Goal: Task Accomplishment & Management: Complete application form

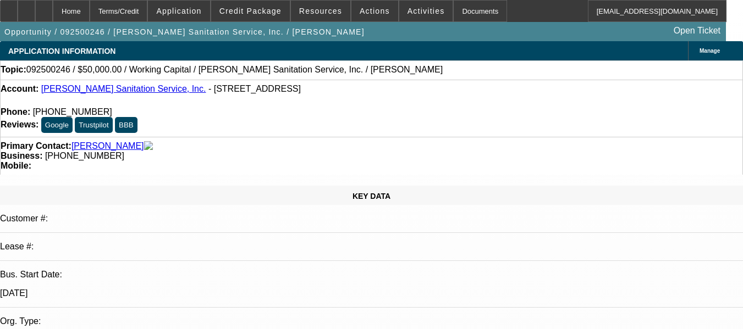
select select "0"
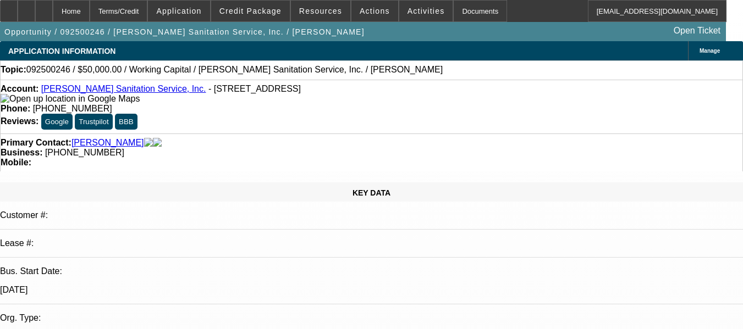
select select "0"
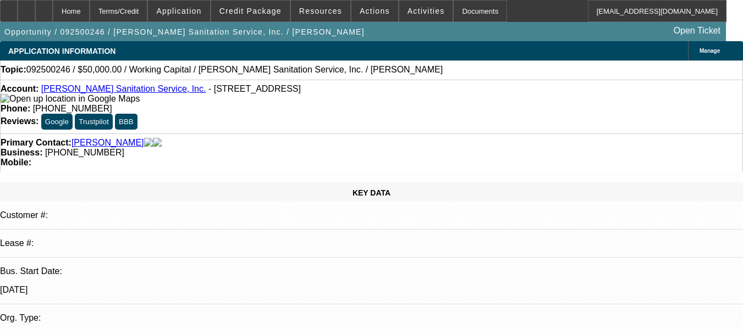
select select "0"
select select "1"
select select "2"
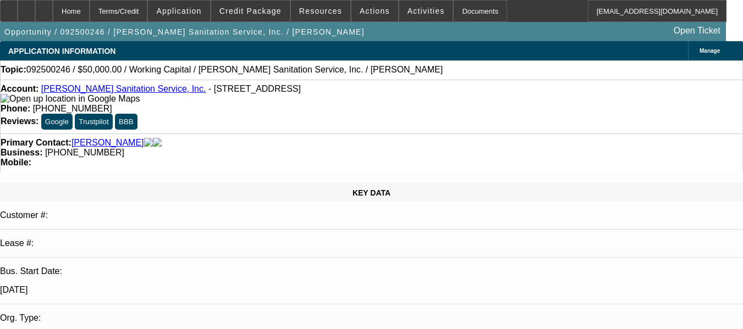
select select "6"
select select "1"
select select "2"
select select "6"
select select "1"
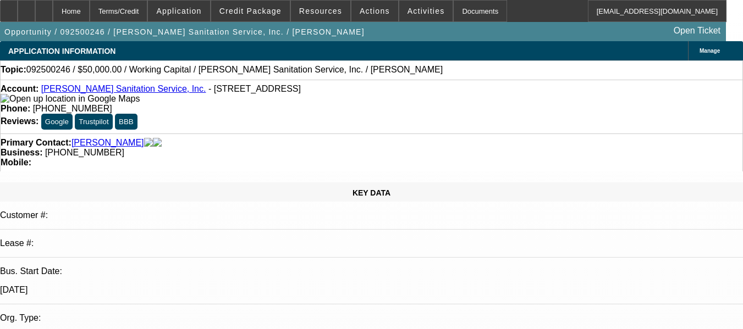
select select "2"
select select "6"
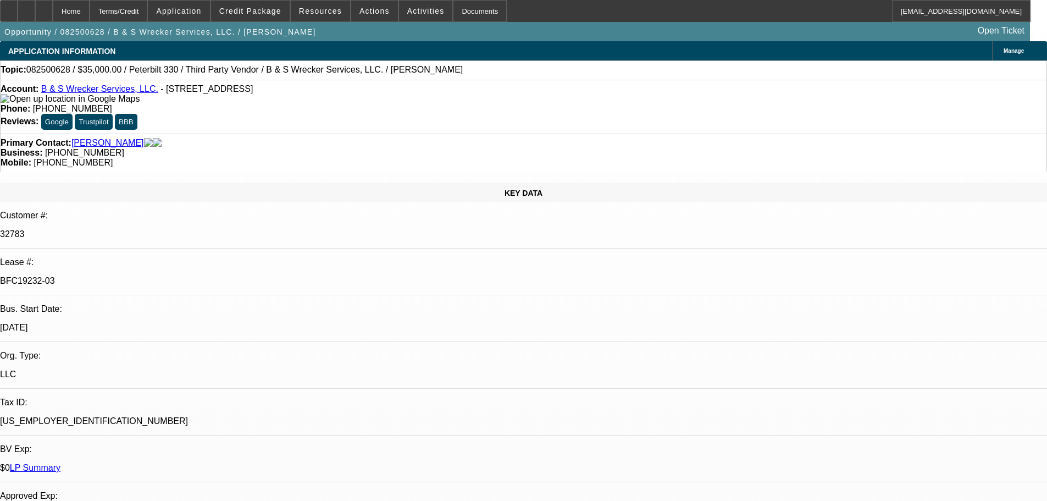
select select "0"
select select "6"
select select "0"
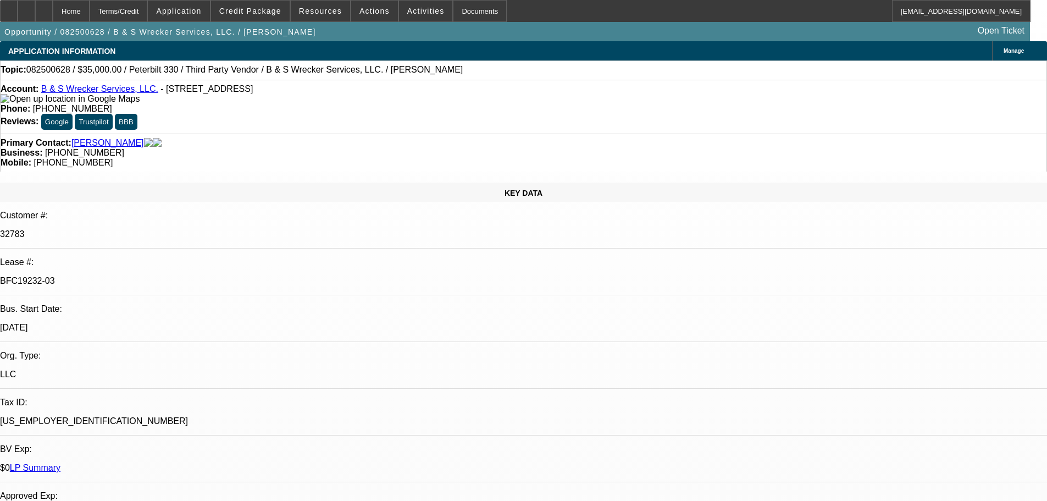
select select "0"
select select "6"
select select "0"
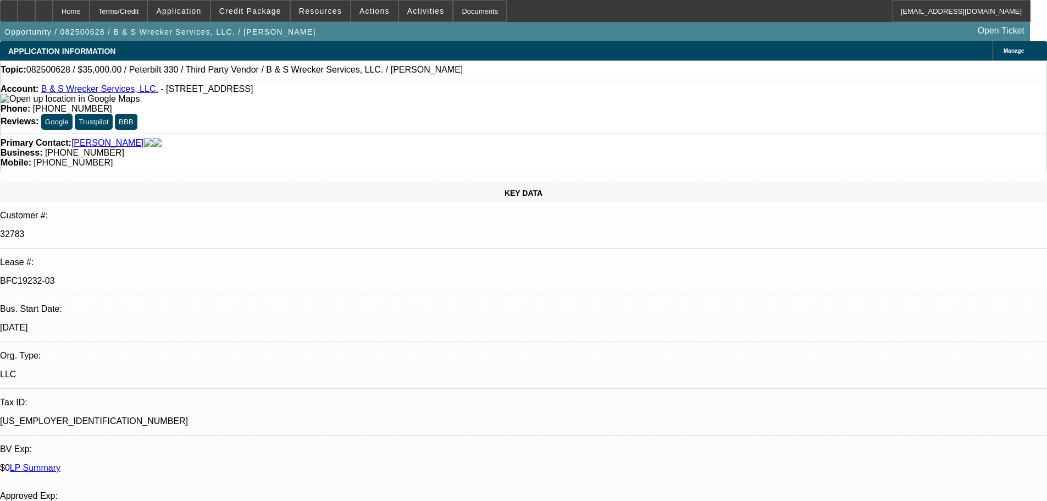
select select "0"
select select "6"
click at [53, 3] on div at bounding box center [44, 11] width 18 height 22
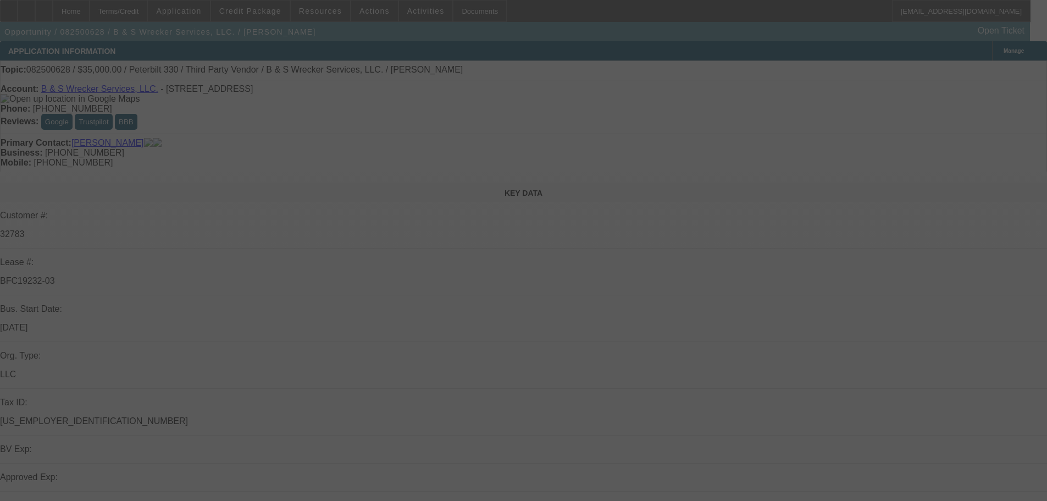
select select "0"
select select "6"
select select "0"
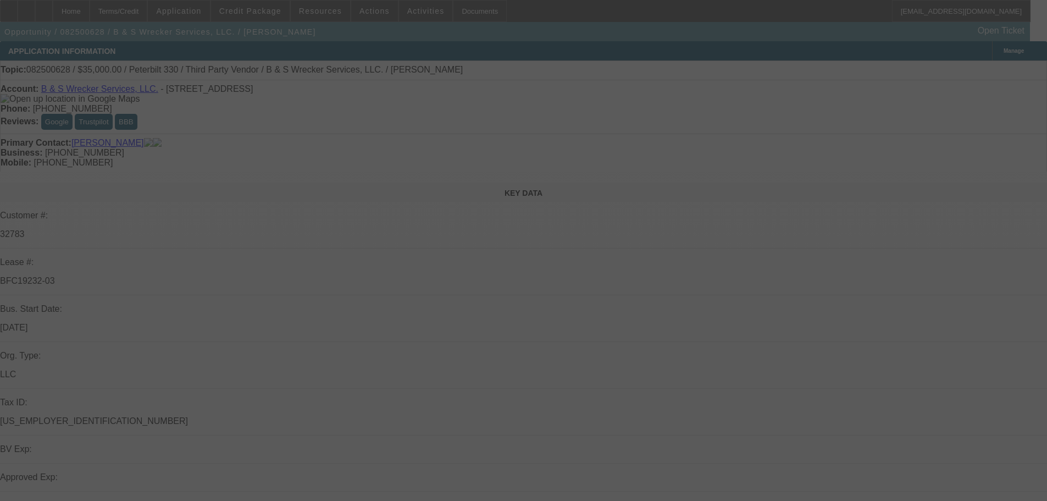
select select "0"
select select "6"
select select "0"
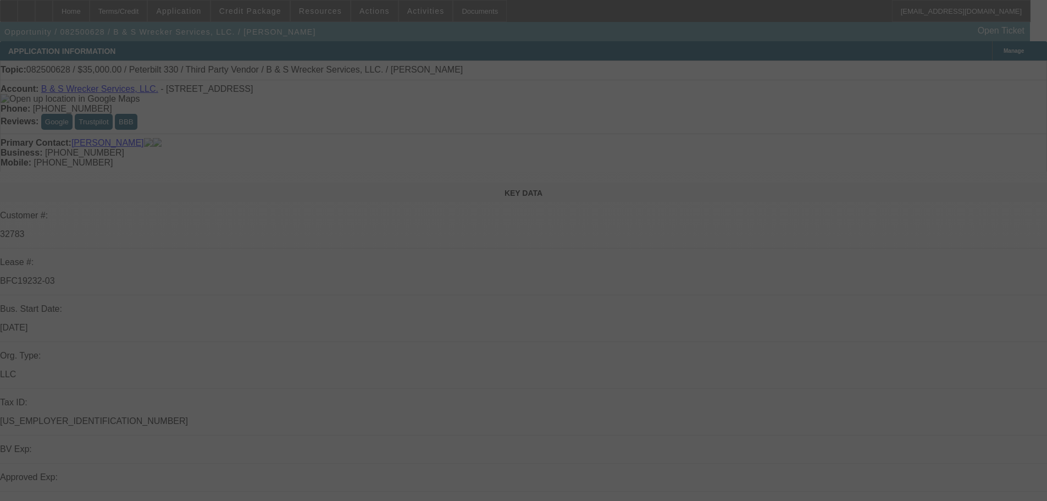
select select "0"
select select "6"
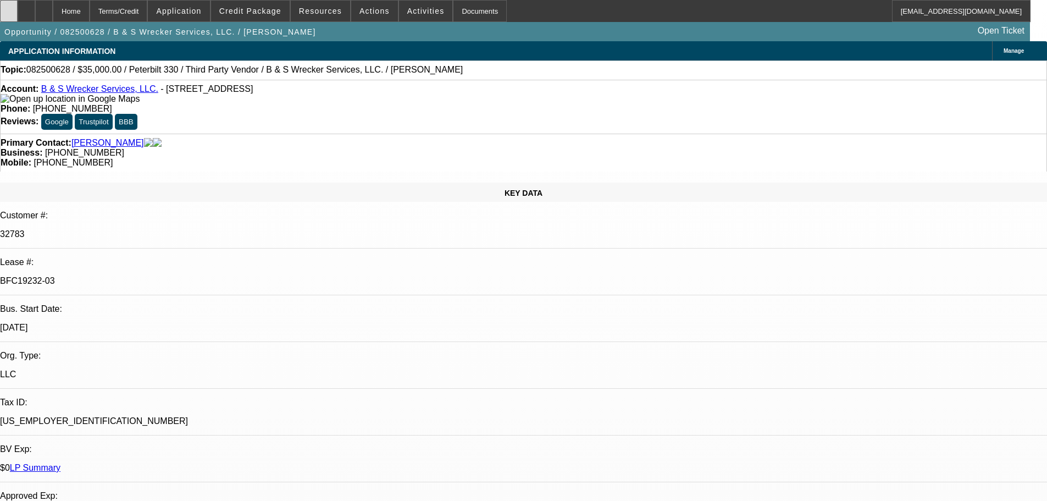
click at [18, 15] on div at bounding box center [9, 11] width 18 height 22
click at [291, 104] on div "Account: B & S Wrecker Services, LLC. - 1401 Cherry St, Abilene, TX 79602" at bounding box center [524, 94] width 1046 height 20
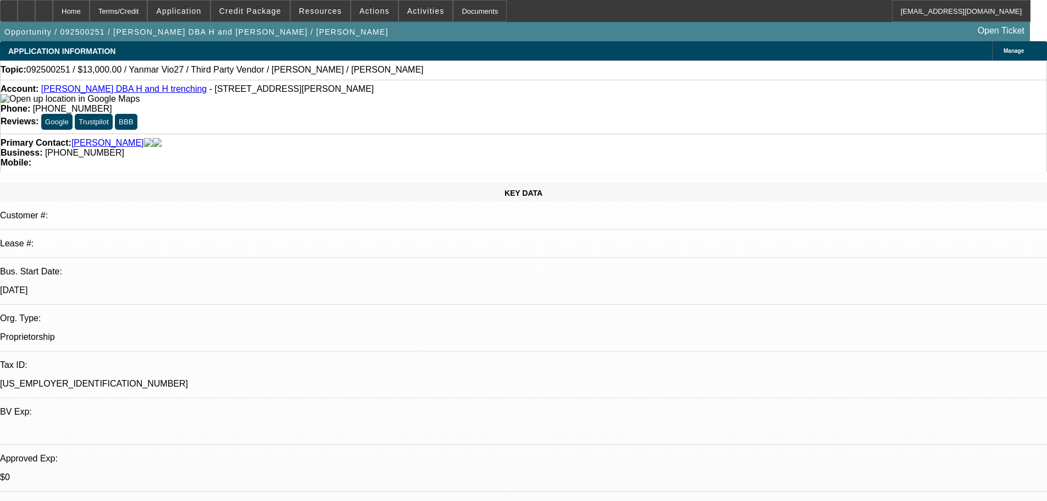
select select "0"
select select "2"
select select "0.1"
select select "4"
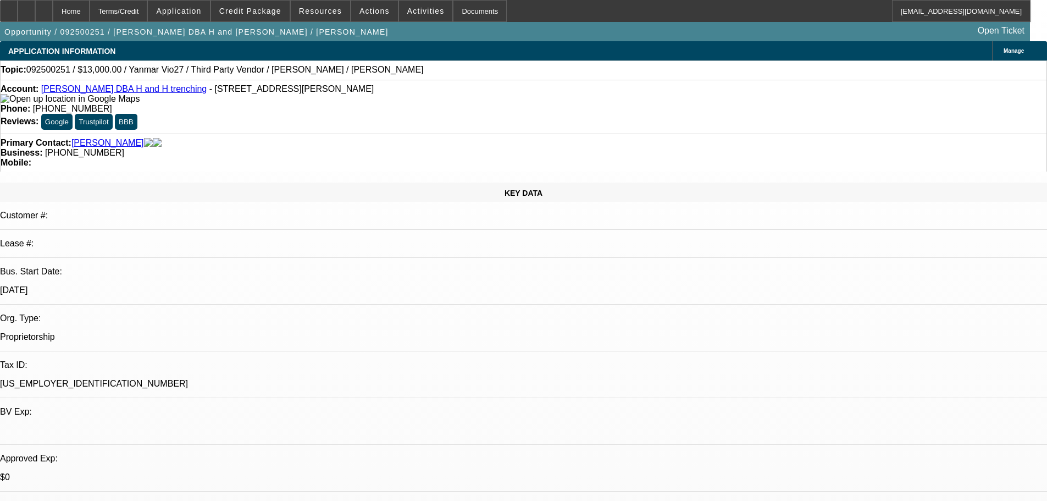
select select "0"
select select "2"
select select "0.1"
select select "4"
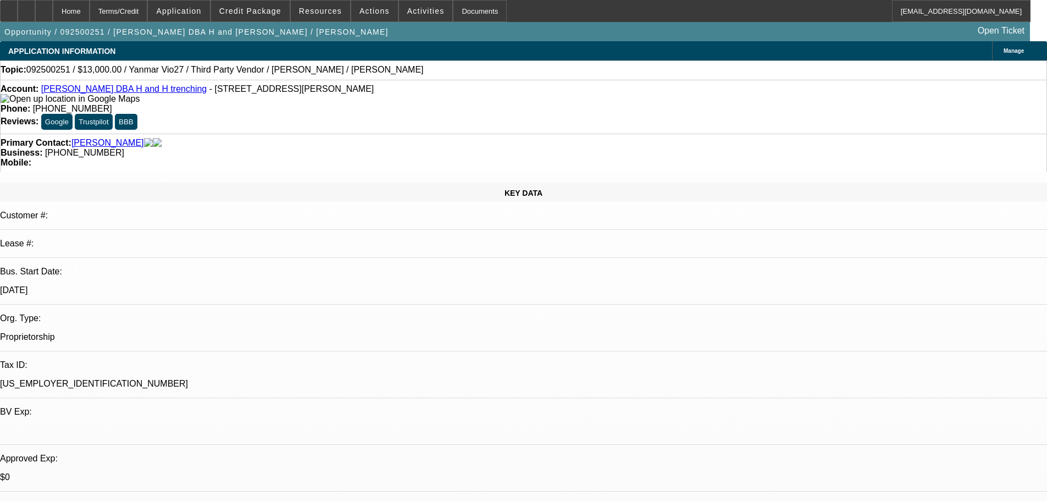
select select "0"
select select "2"
select select "0.1"
select select "4"
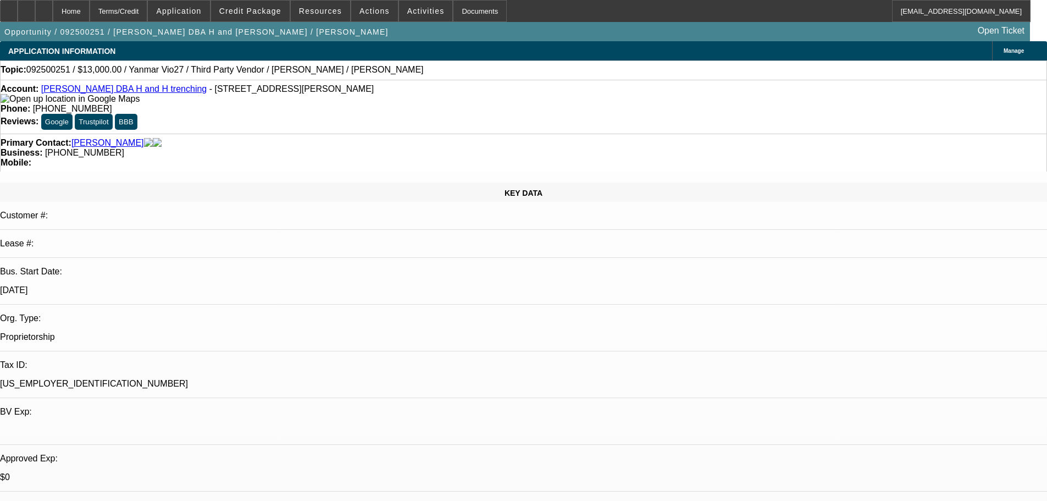
select select "0"
select select "2"
select select "0.1"
select select "4"
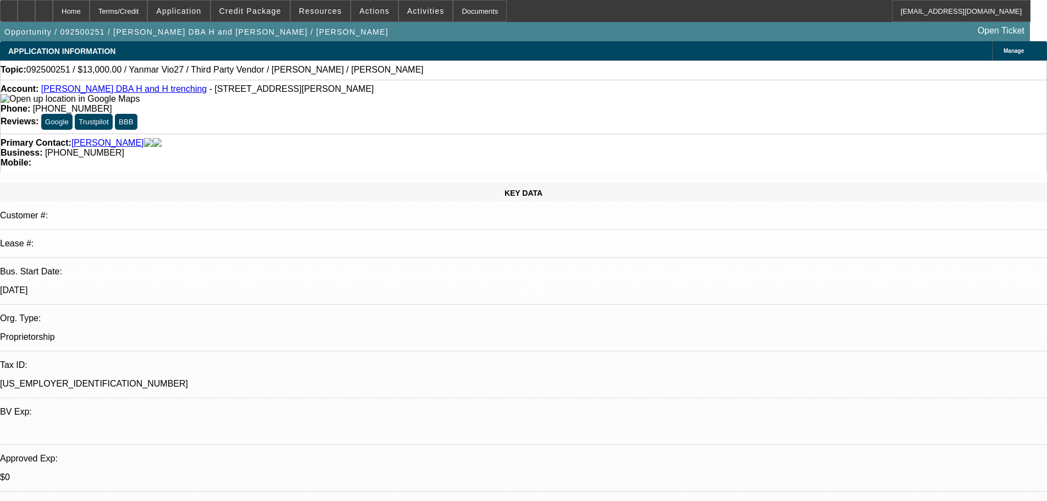
click at [53, 5] on div at bounding box center [44, 11] width 18 height 22
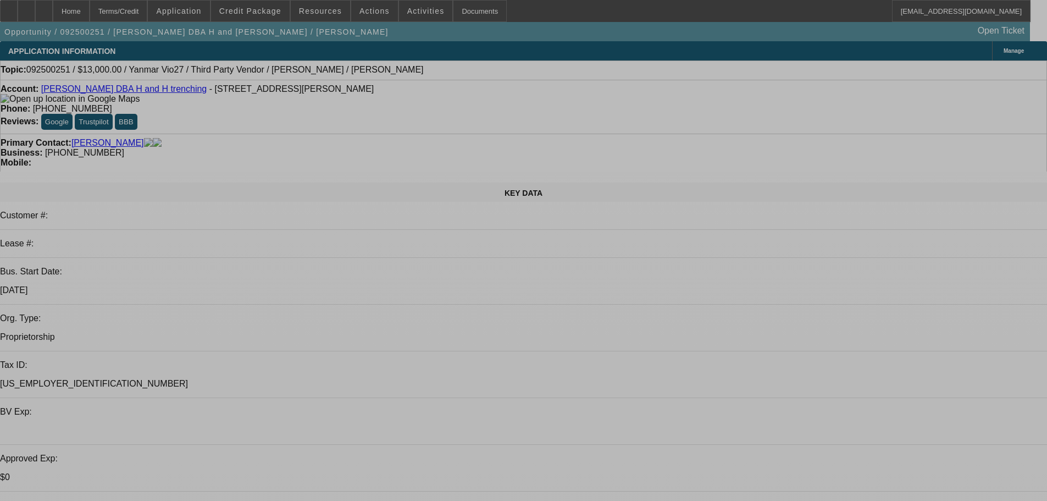
select select "0"
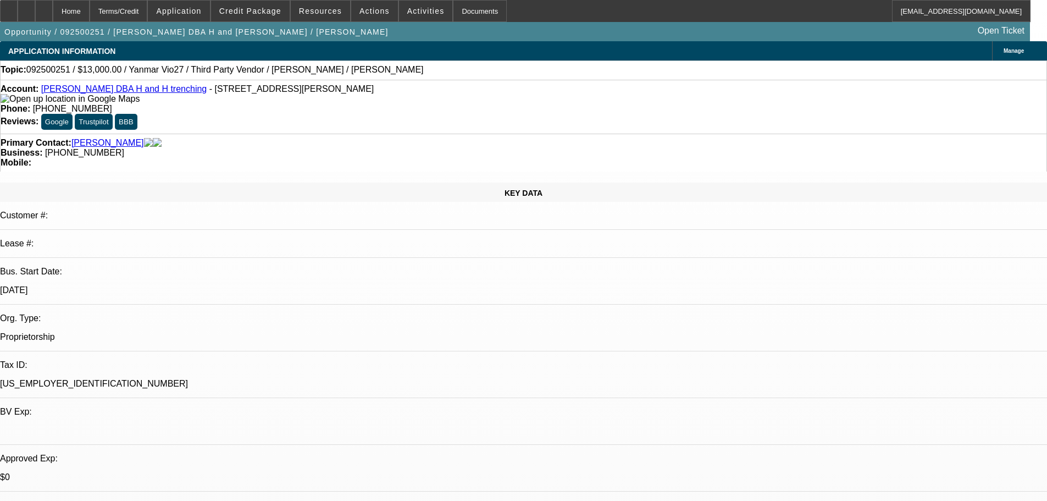
select select "2"
select select "0.1"
select select "0"
select select "2"
select select "0.1"
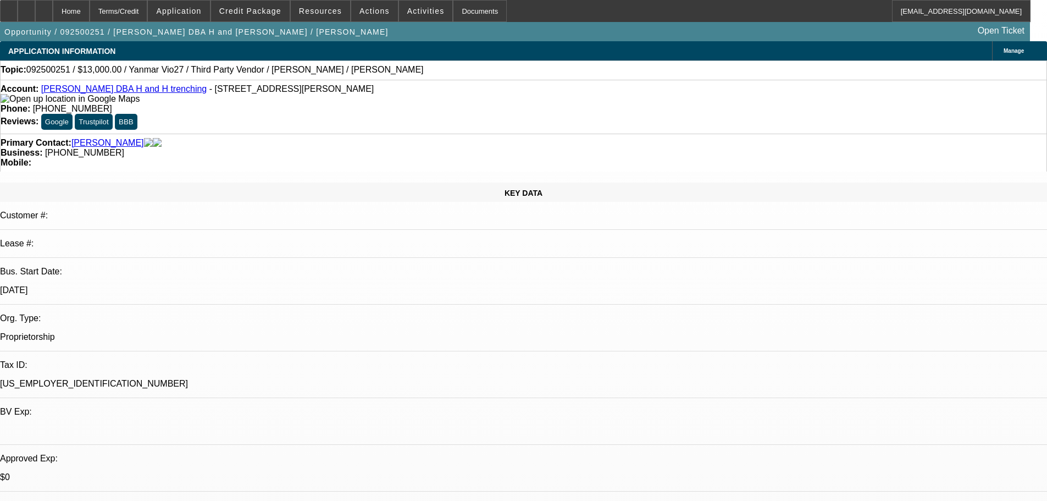
select select "0"
select select "2"
select select "0.1"
select select "0"
select select "2"
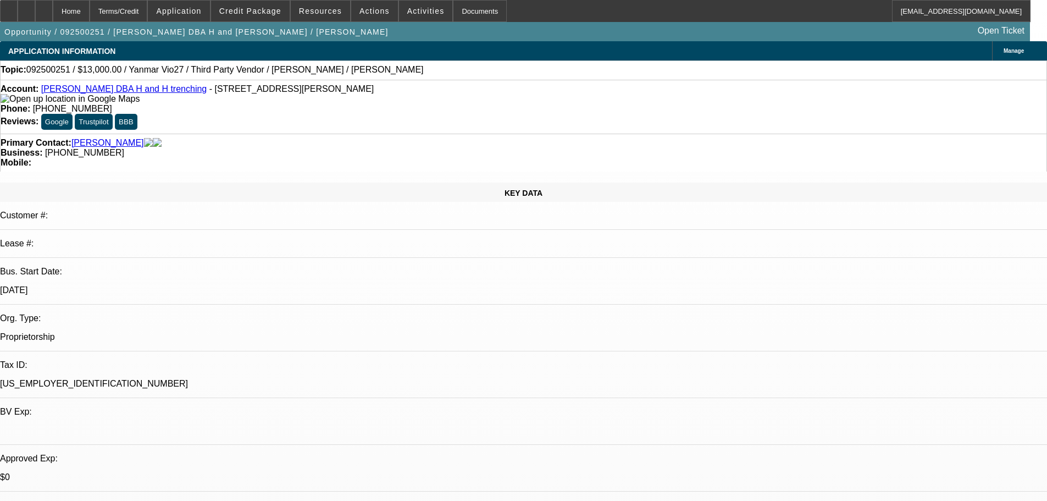
select select "0.1"
select select "1"
select select "2"
select select "4"
select select "1"
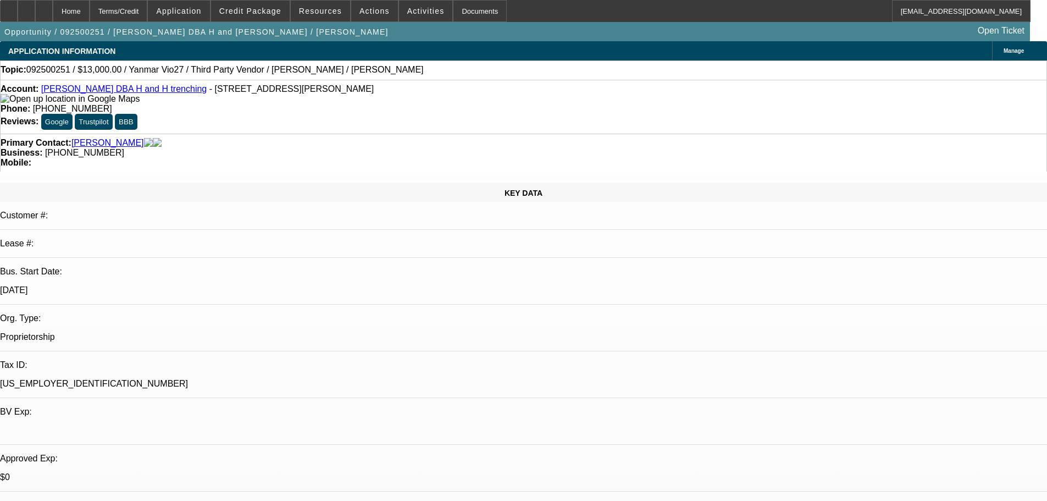
select select "2"
select select "4"
select select "1"
select select "2"
select select "4"
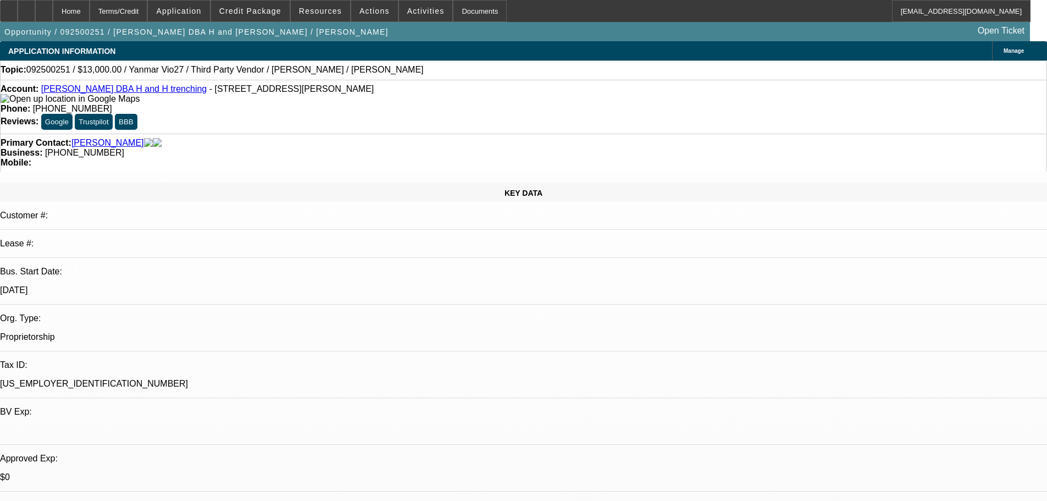
select select "1"
select select "2"
select select "4"
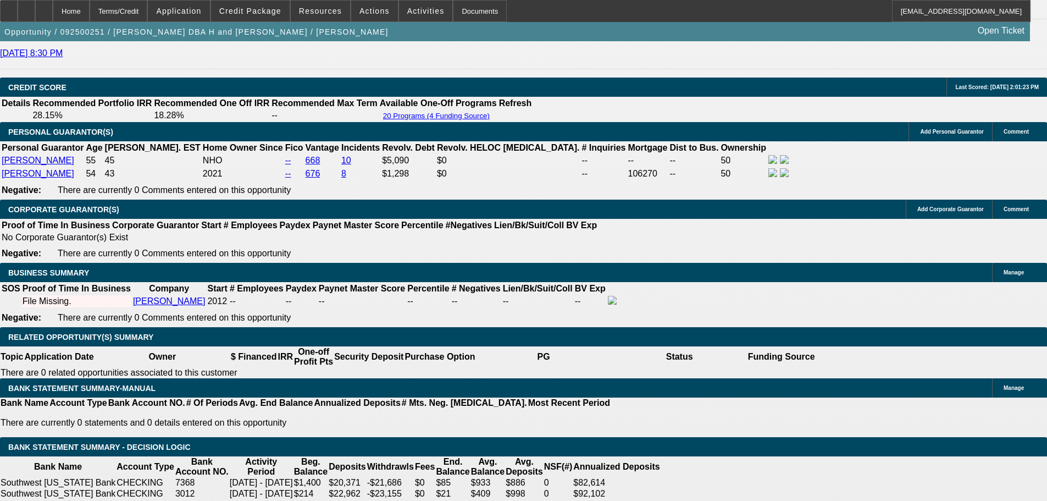
scroll to position [1484, 0]
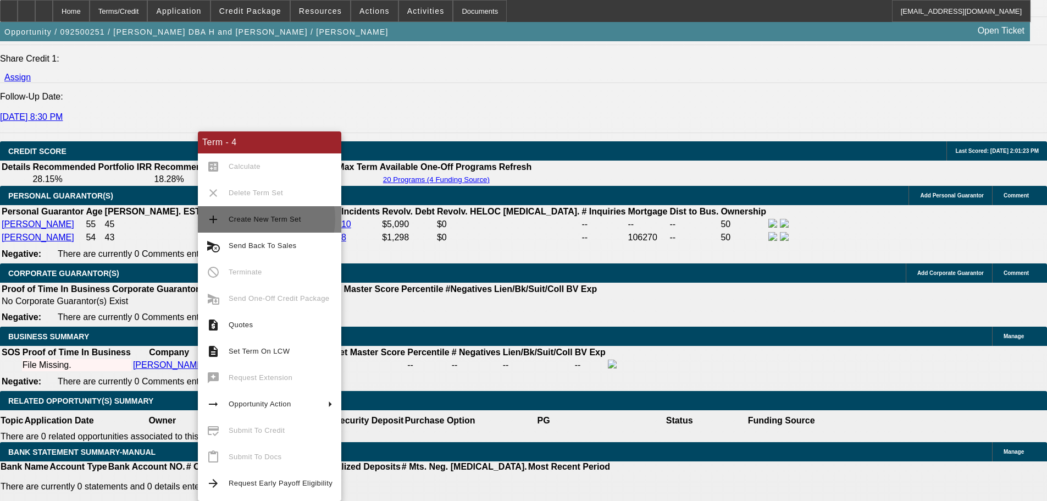
click at [256, 219] on span "Create New Term Set" at bounding box center [265, 219] width 73 height 8
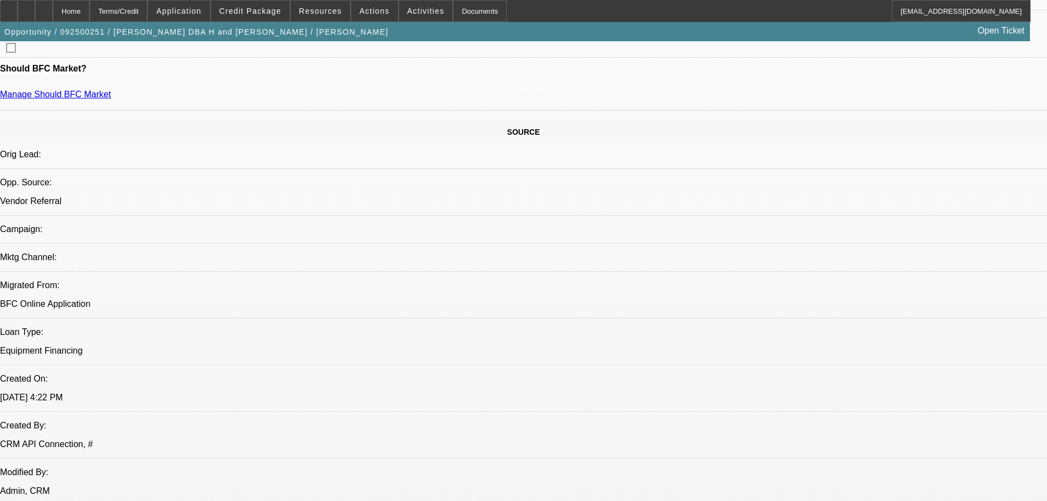
select select "0"
select select "2"
select select "0.1"
select select "4"
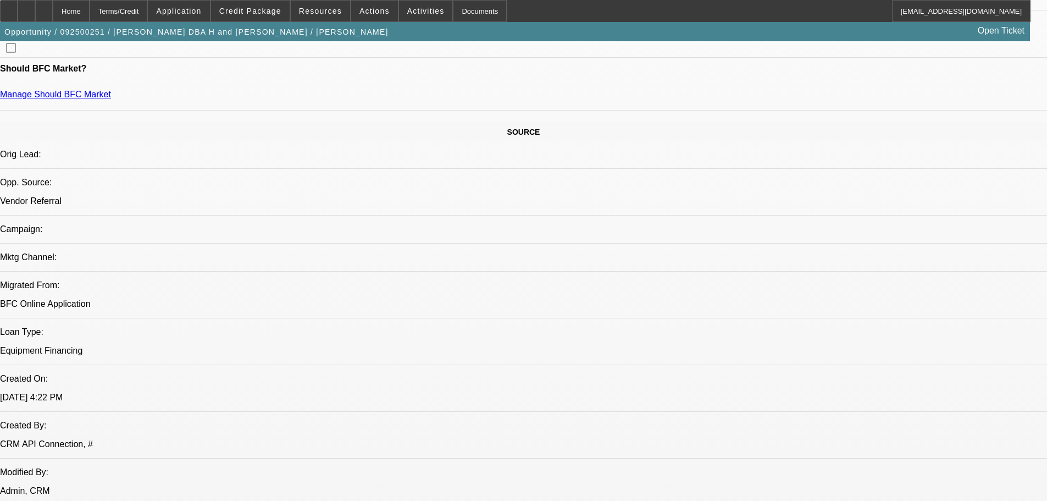
select select "0"
select select "2"
select select "0.1"
select select "4"
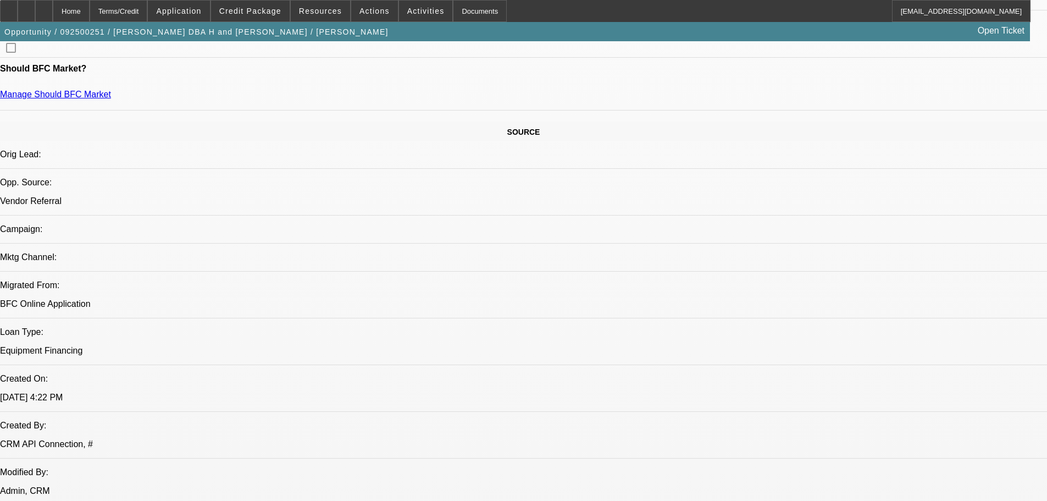
select select "0"
select select "2"
select select "0.1"
select select "4"
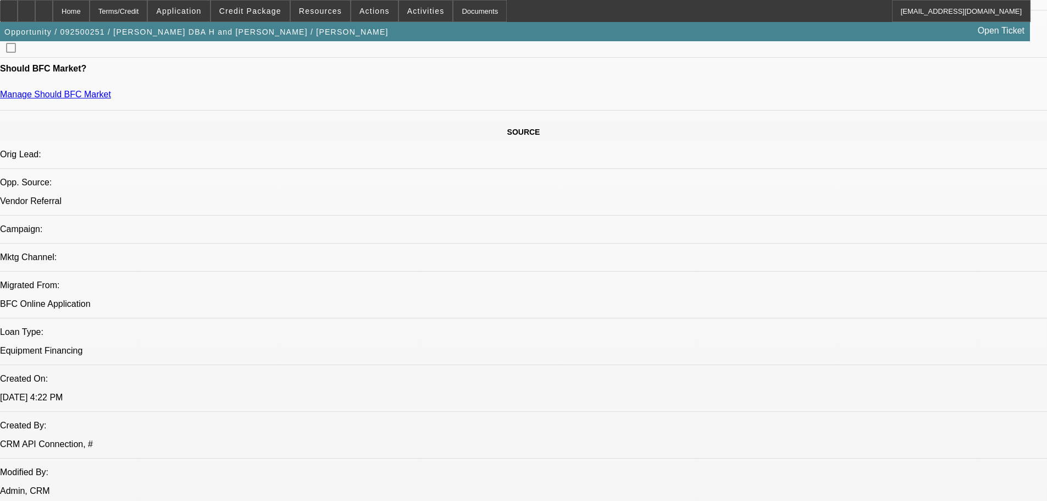
select select "0"
select select "2"
select select "0.1"
select select "4"
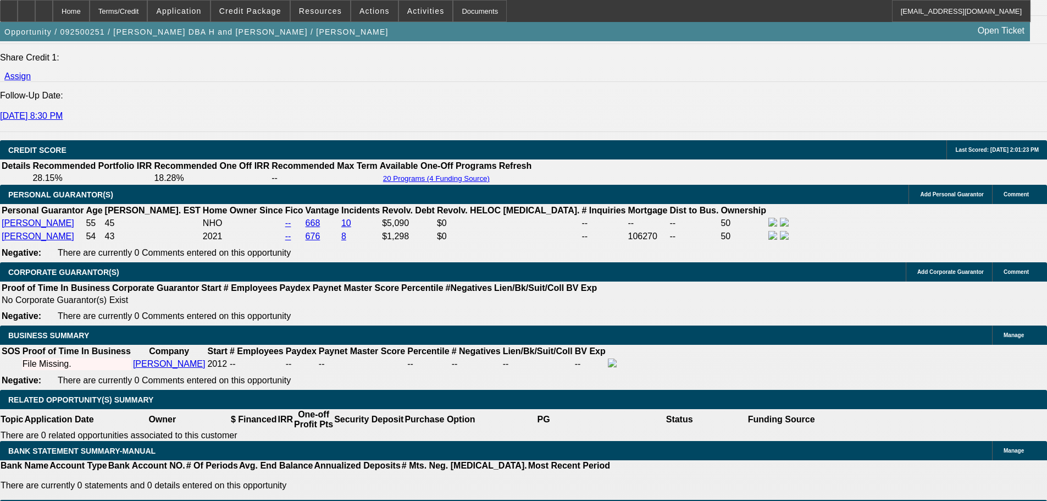
scroll to position [1539, 0]
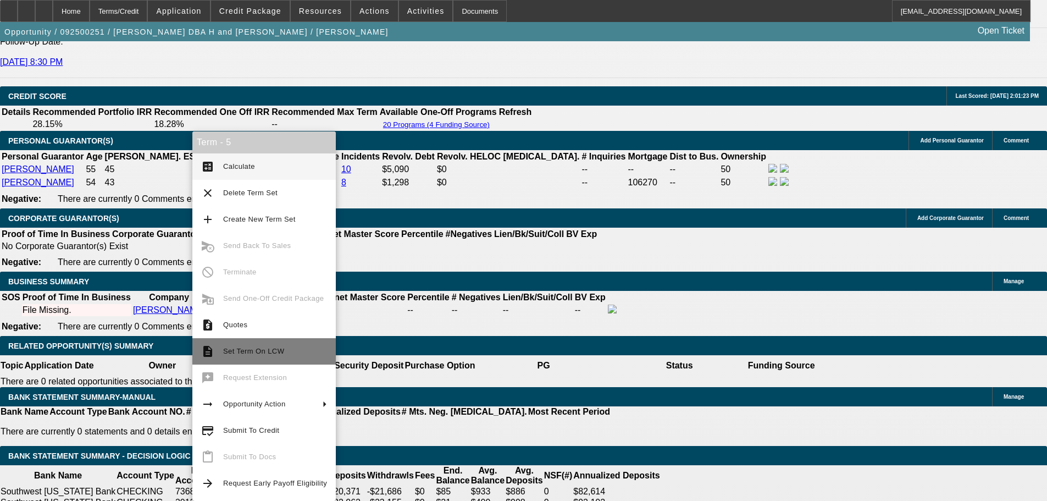
click at [262, 356] on span "Set Term On LCW" at bounding box center [275, 351] width 104 height 13
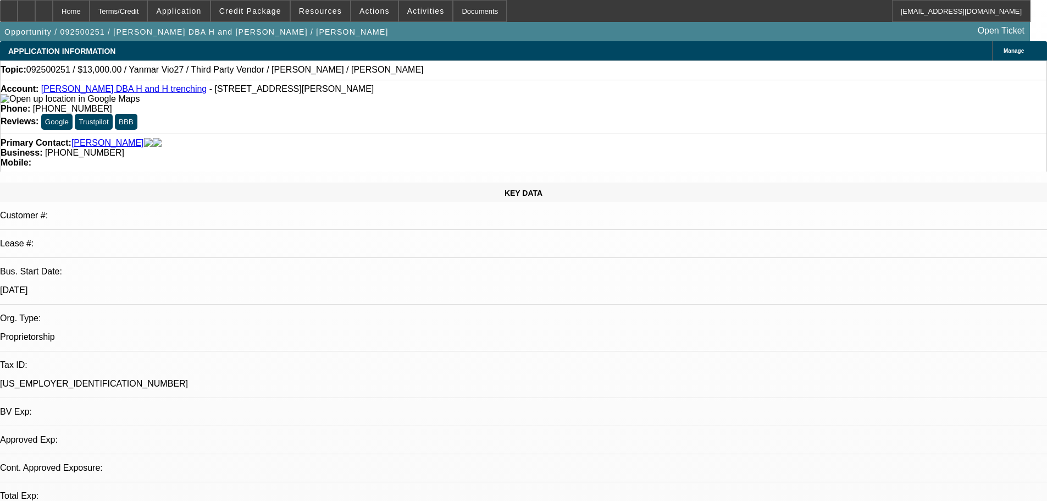
select select "0"
select select "2"
select select "0.1"
select select "4"
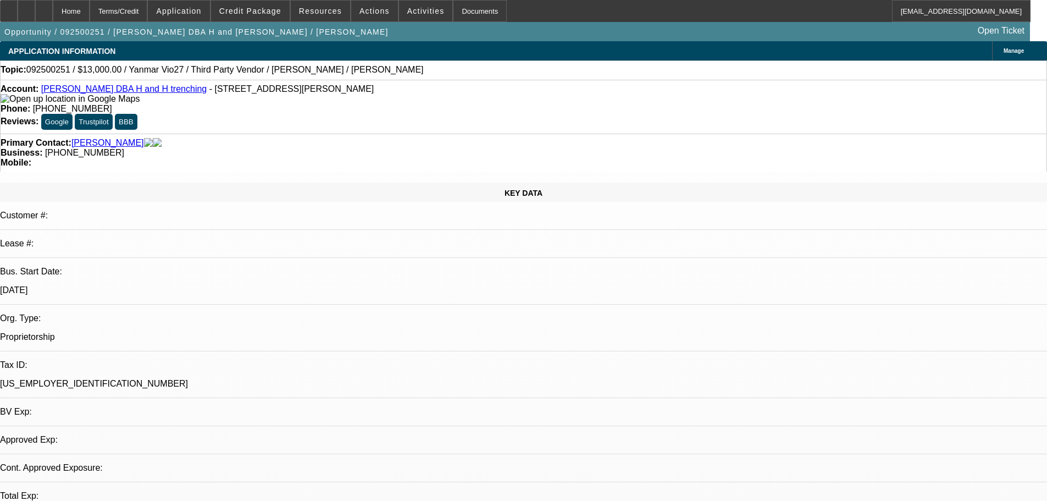
select select "0"
select select "2"
select select "0.1"
select select "4"
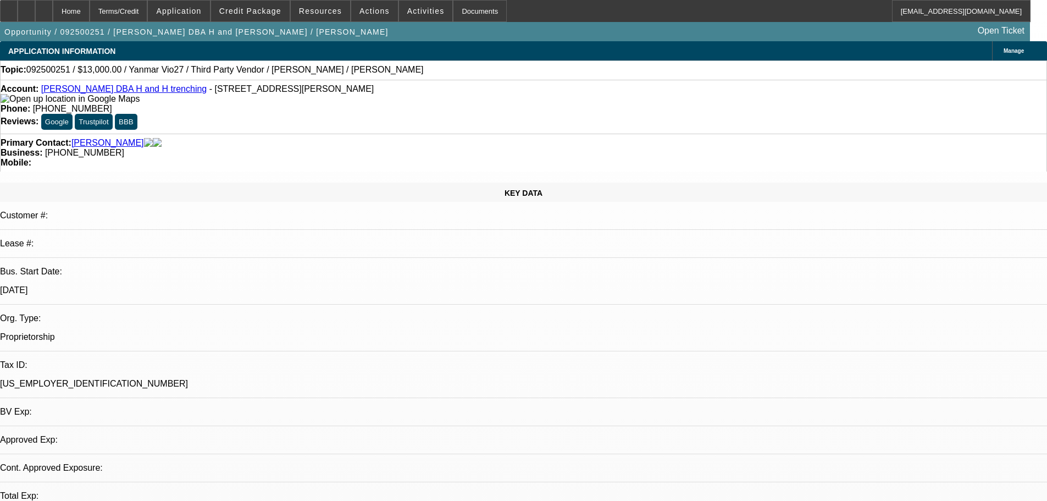
select select "0"
select select "2"
select select "0.1"
select select "4"
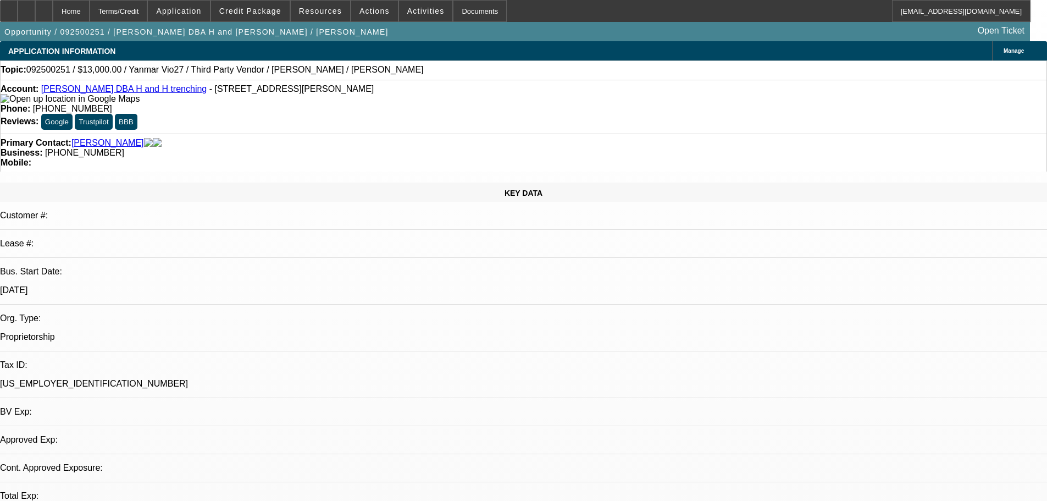
select select "0"
select select "2"
select select "0.1"
select select "4"
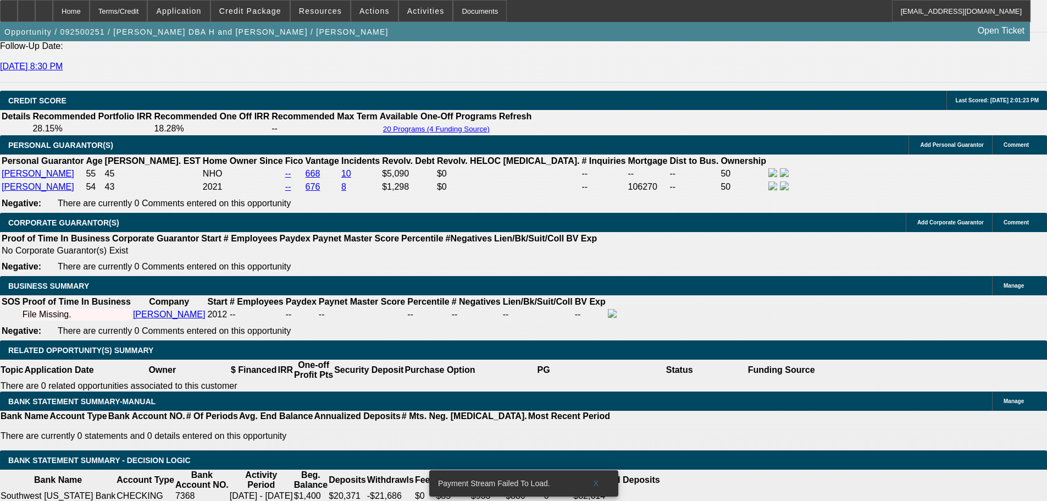
scroll to position [1539, 0]
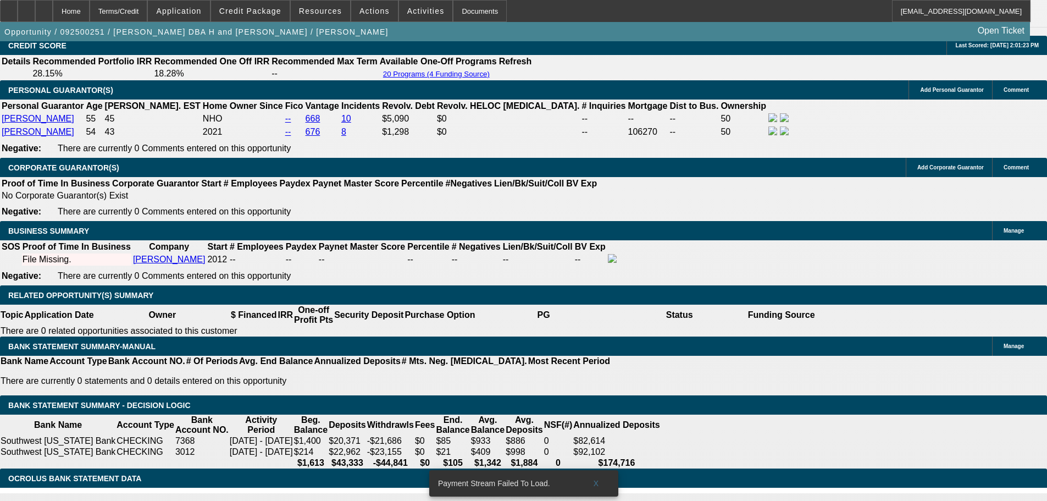
scroll to position [1594, 0]
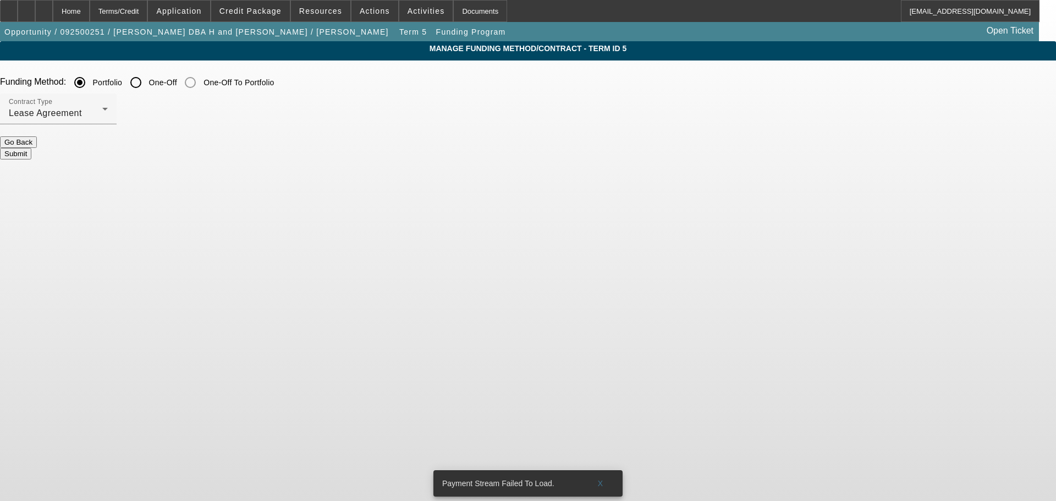
click at [147, 80] on input "One-Off" at bounding box center [136, 82] width 22 height 22
radio input "true"
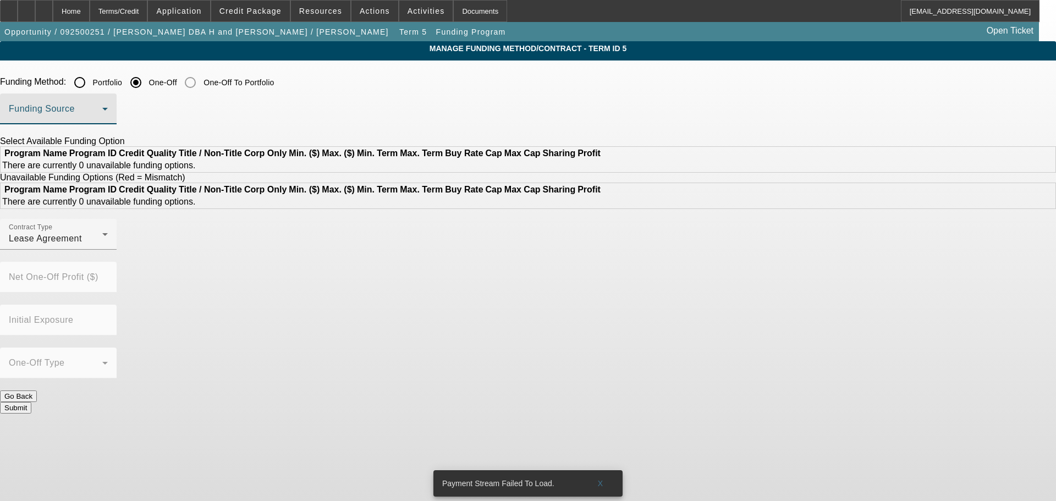
click at [102, 114] on span at bounding box center [55, 113] width 93 height 13
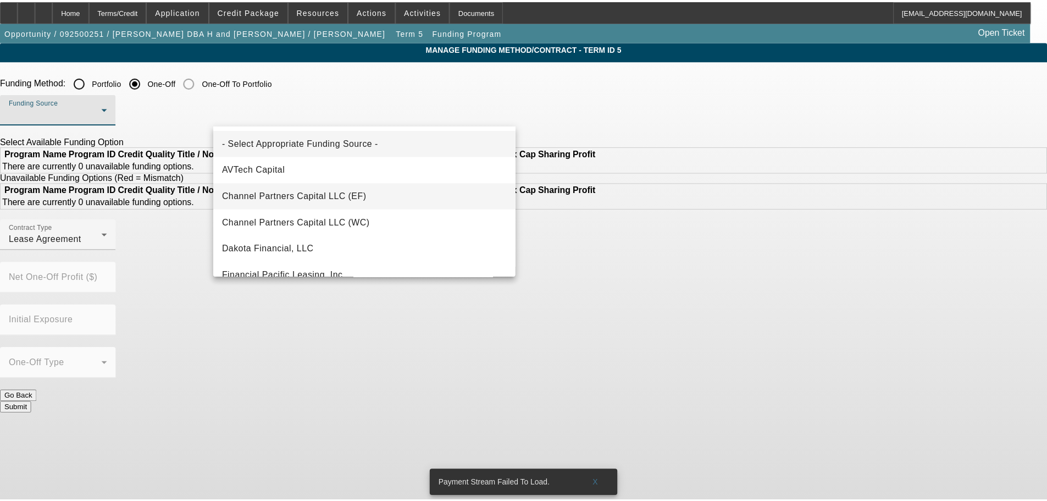
scroll to position [55, 0]
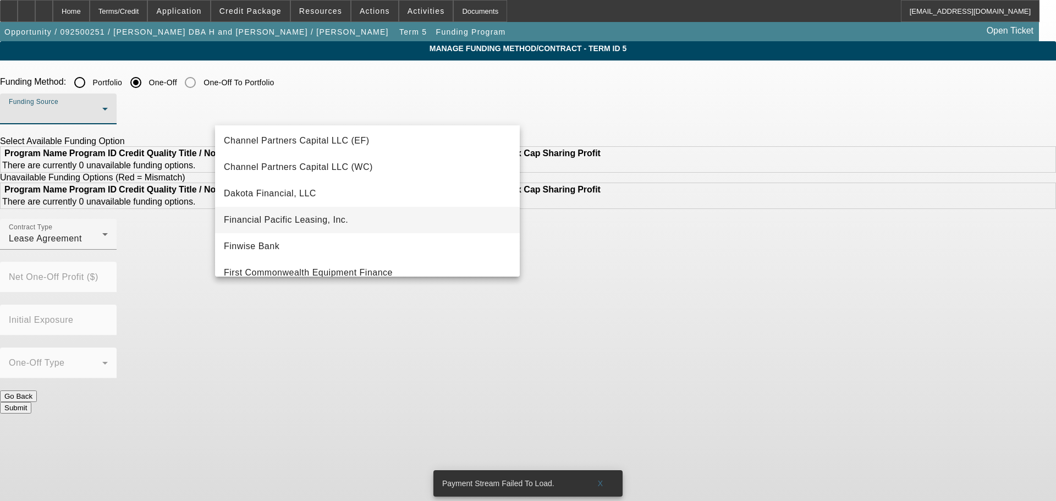
click at [306, 225] on span "Financial Pacific Leasing, Inc." at bounding box center [286, 219] width 124 height 13
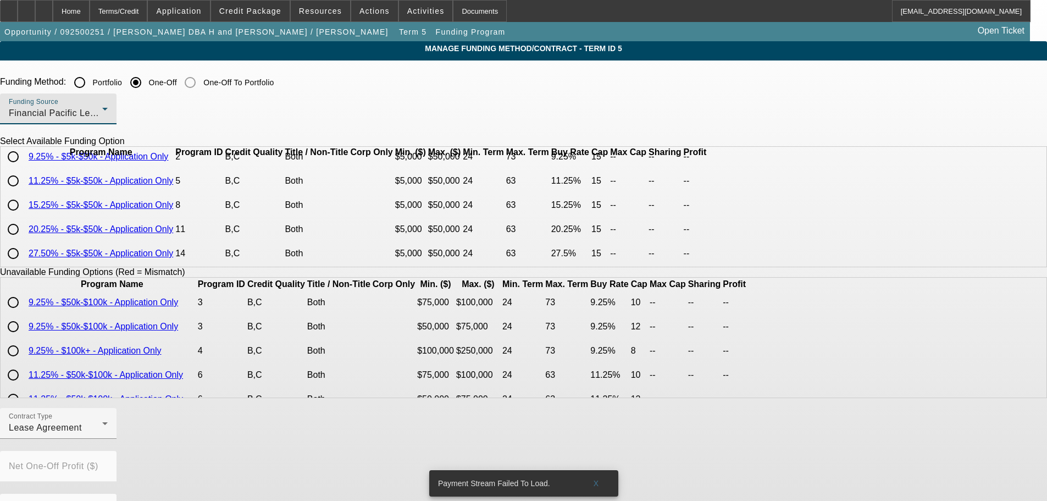
scroll to position [76, 0]
click at [24, 202] on input "radio" at bounding box center [13, 205] width 22 height 22
radio input "true"
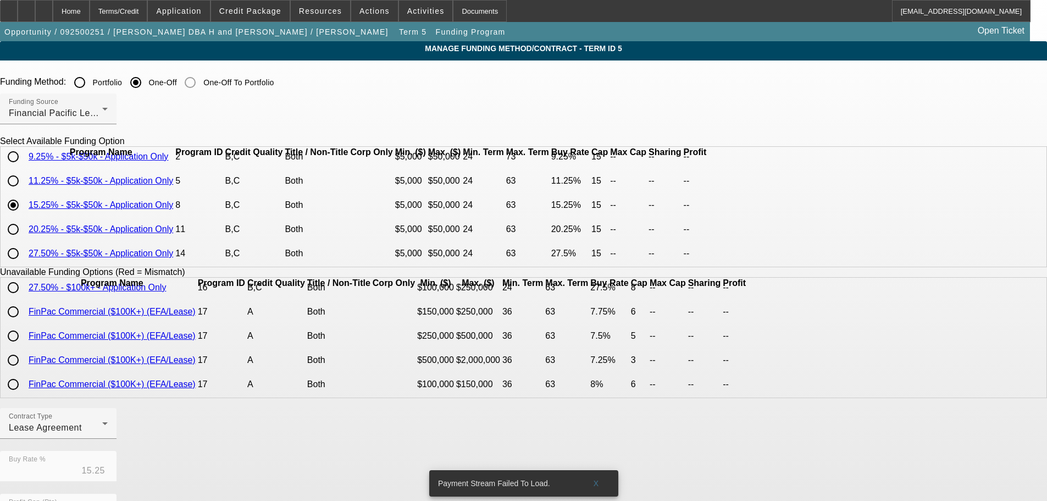
scroll to position [250, 0]
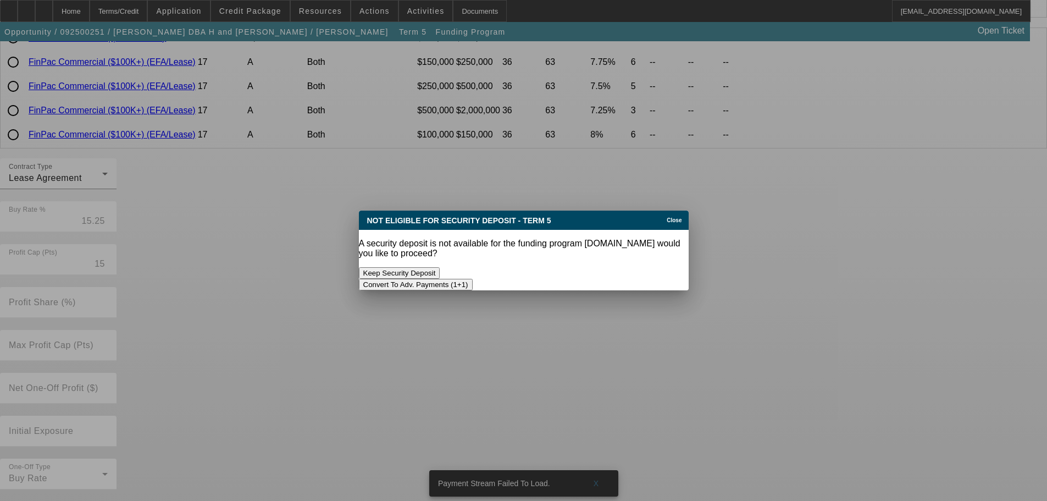
scroll to position [0, 0]
click at [473, 279] on button "Convert To Adv. Payments (1+1)" at bounding box center [416, 285] width 114 height 12
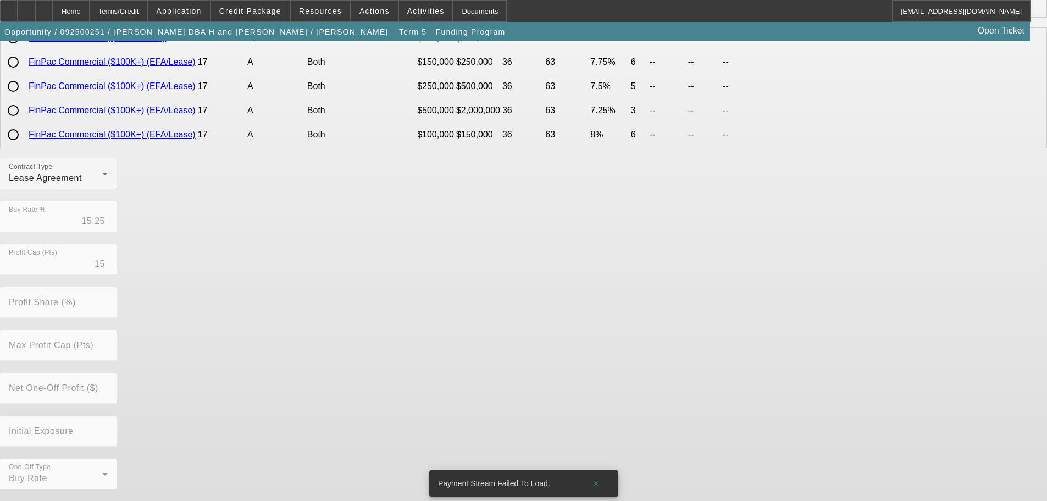
scroll to position [250, 0]
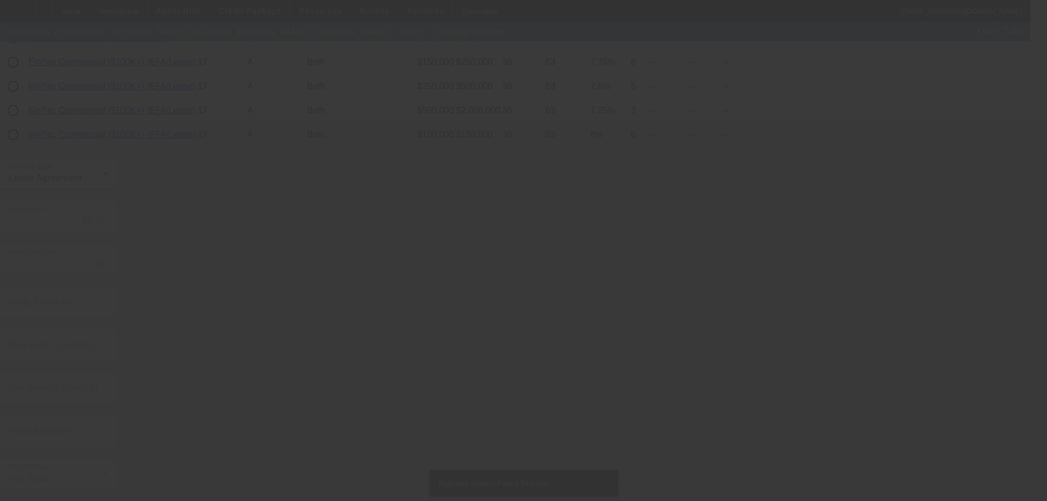
radio input "true"
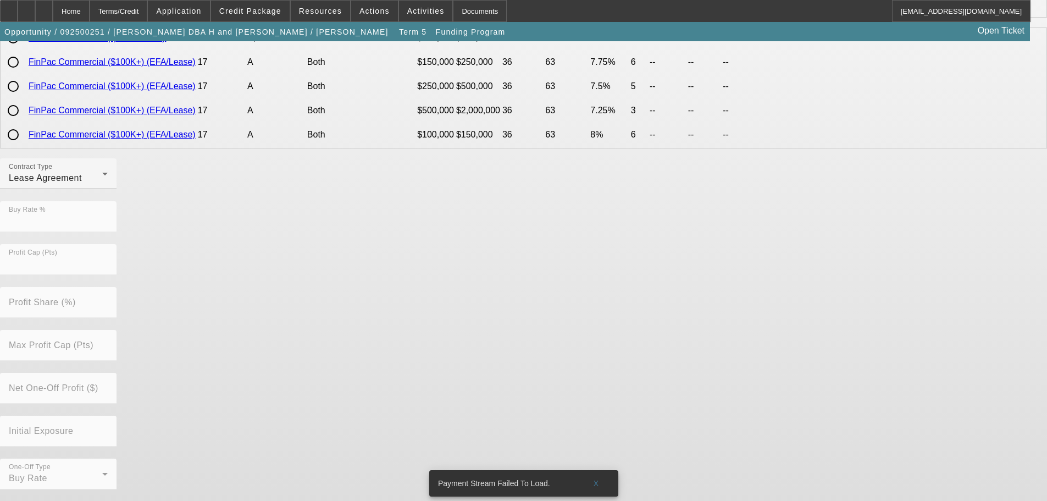
scroll to position [0, 0]
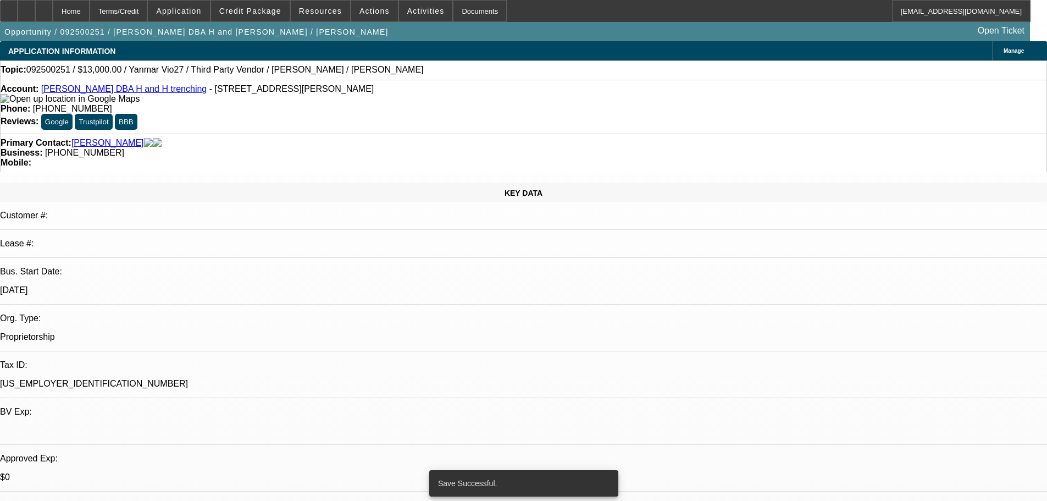
select select "0"
select select "0.1"
select select "4"
select select "0"
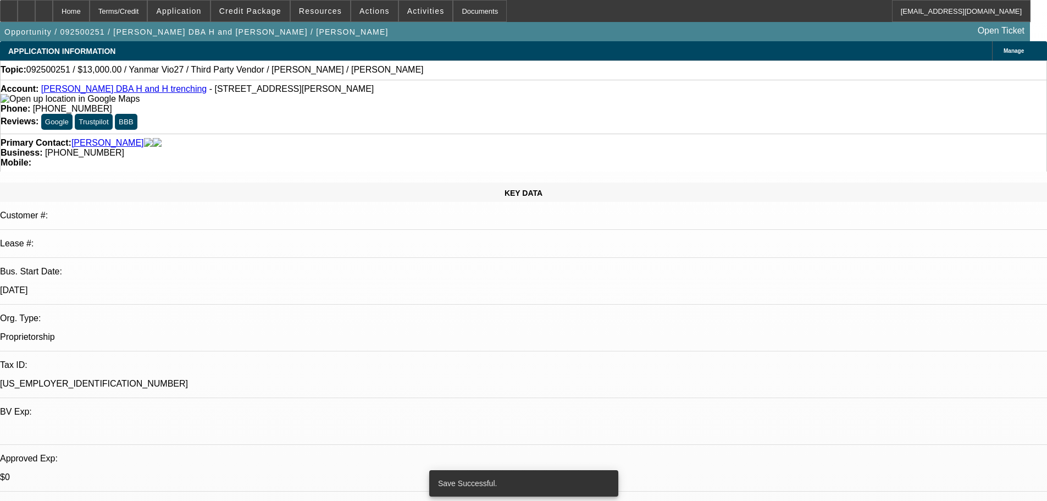
select select "2"
select select "0.1"
select select "4"
select select "0"
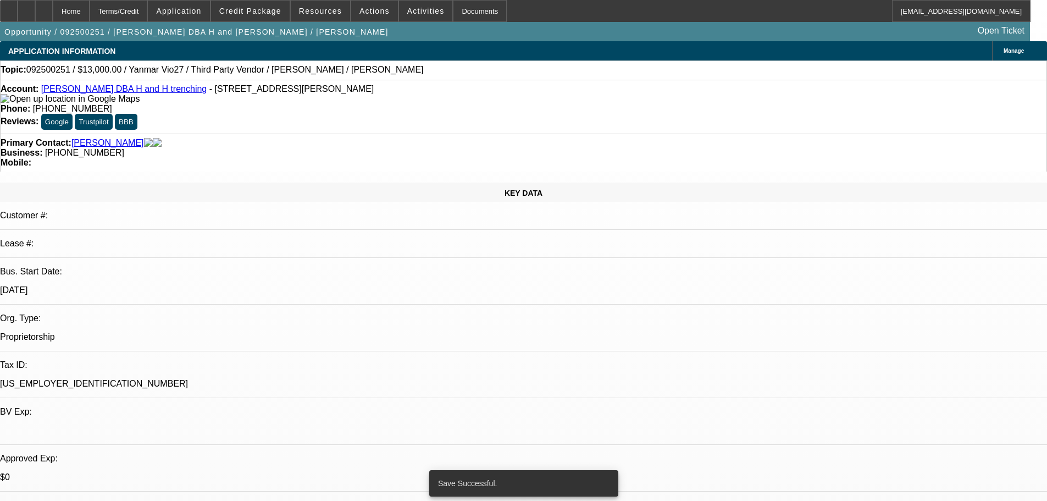
select select "2"
select select "0.1"
select select "4"
select select "0"
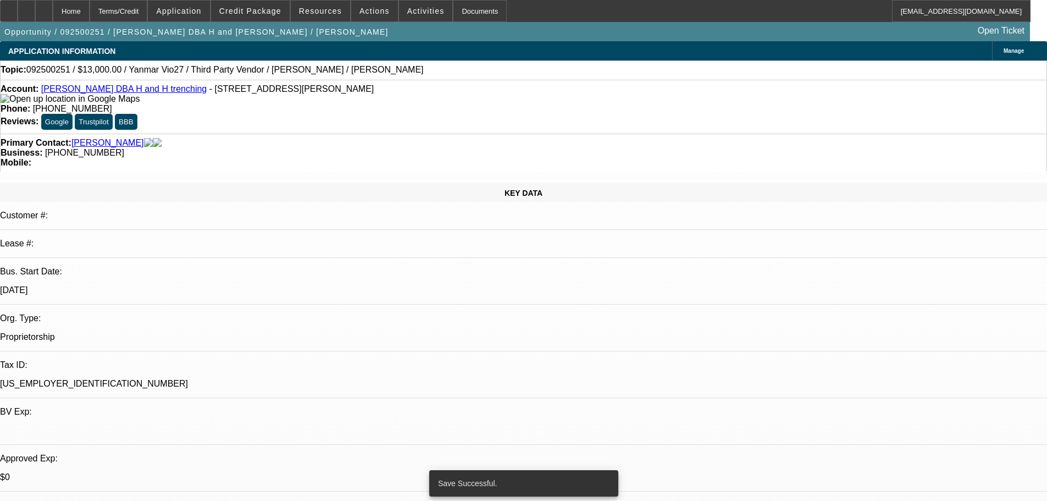
select select "2"
select select "0.1"
select select "4"
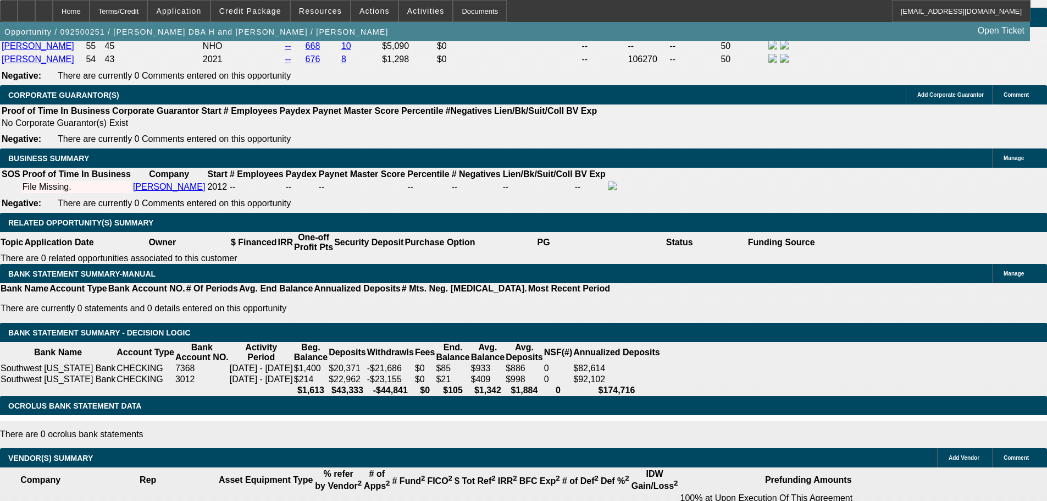
scroll to position [1484, 0]
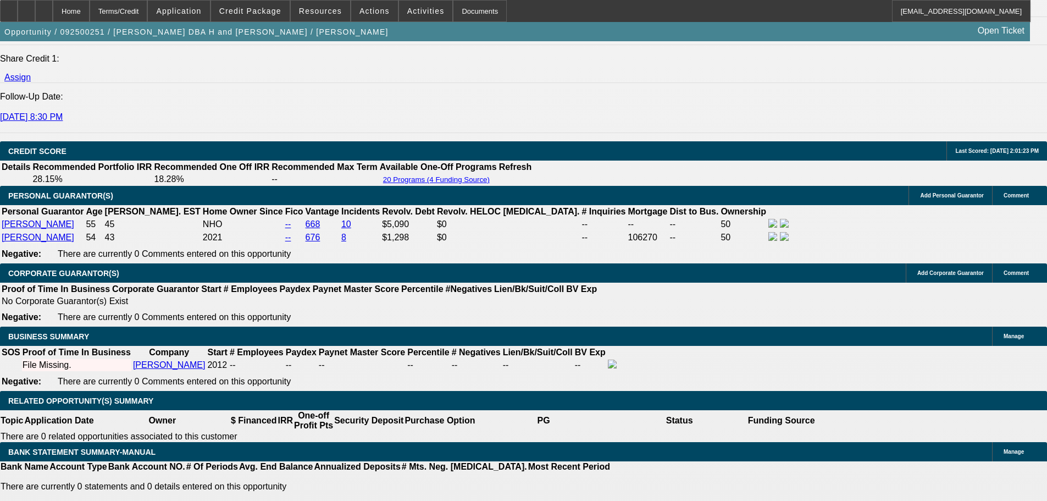
drag, startPoint x: 234, startPoint y: 340, endPoint x: 268, endPoint y: 332, distance: 34.4
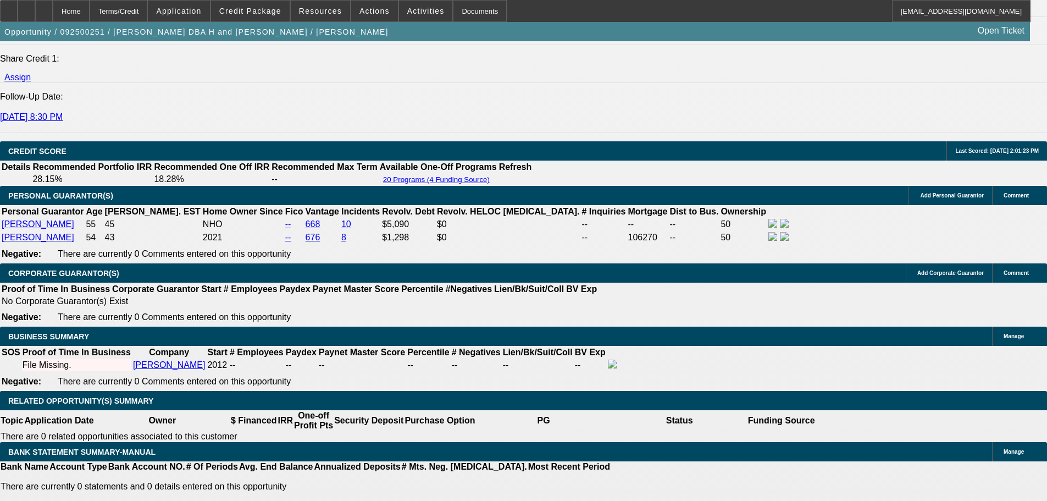
type input "1"
type input "UNKNOWN"
type input "18"
type input "$469.98"
type input "18"
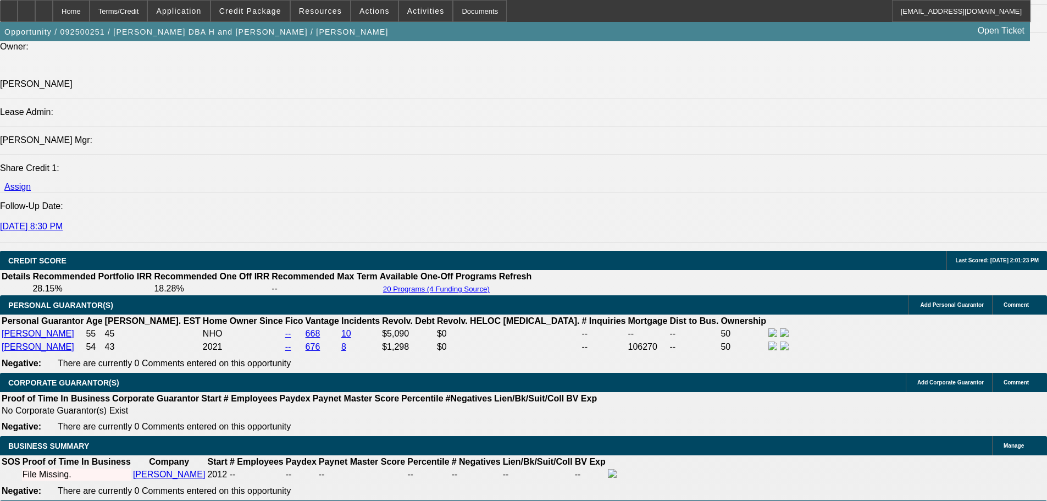
scroll to position [1374, 0]
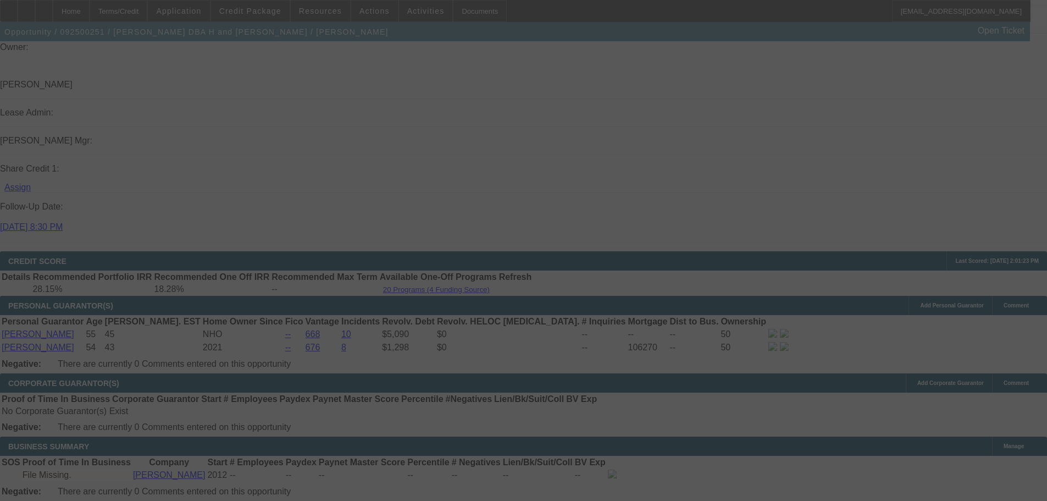
select select "0"
select select "0.1"
select select "4"
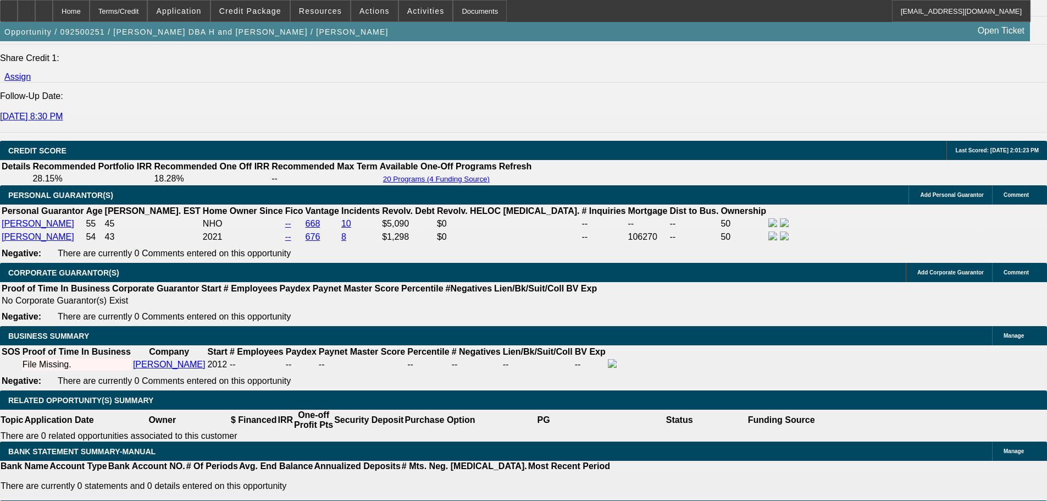
scroll to position [1484, 0]
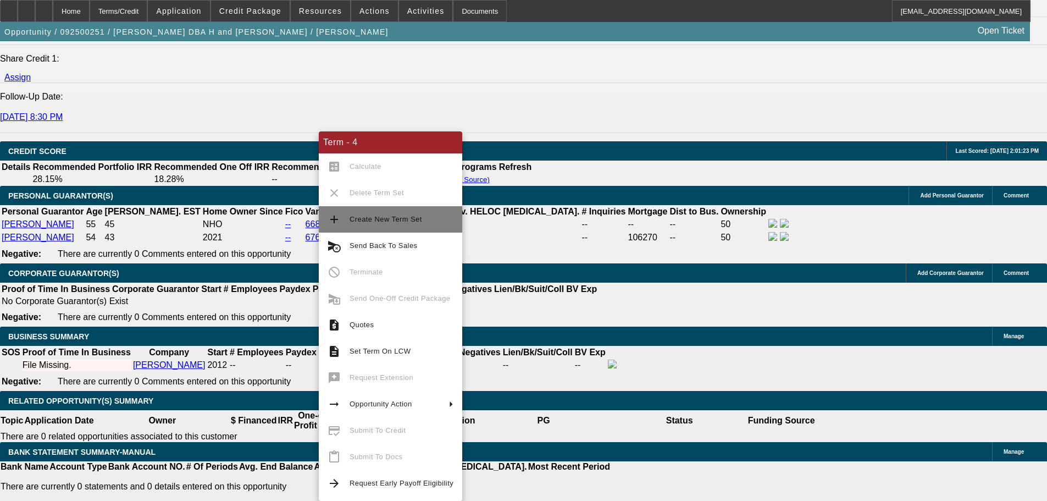
click at [359, 224] on span "Create New Term Set" at bounding box center [402, 219] width 104 height 13
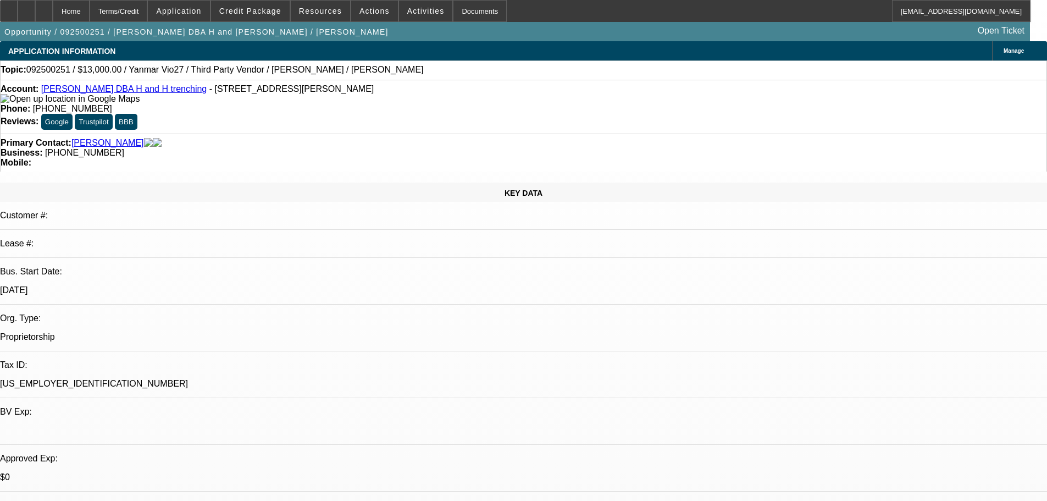
select select "0"
select select "2"
select select "0.1"
select select "4"
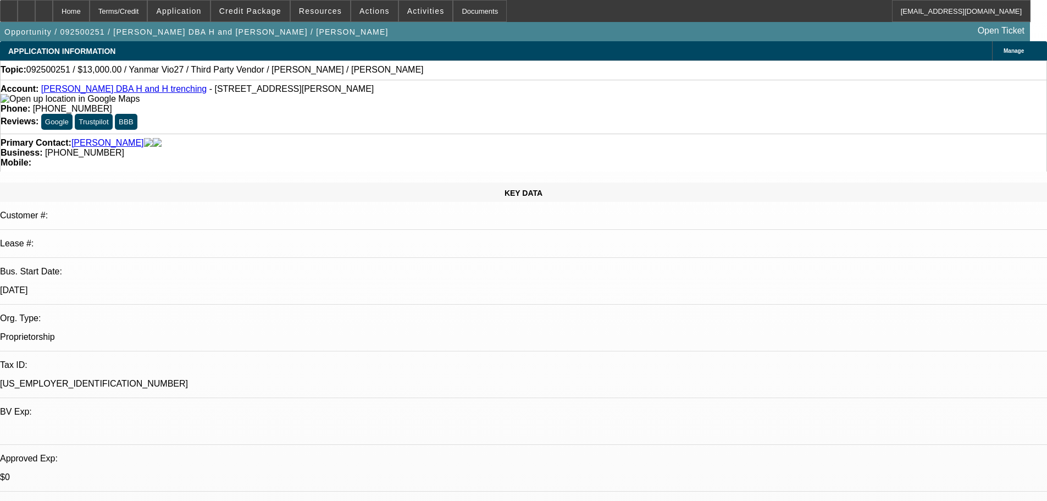
select select "0"
select select "0.1"
select select "4"
select select "0"
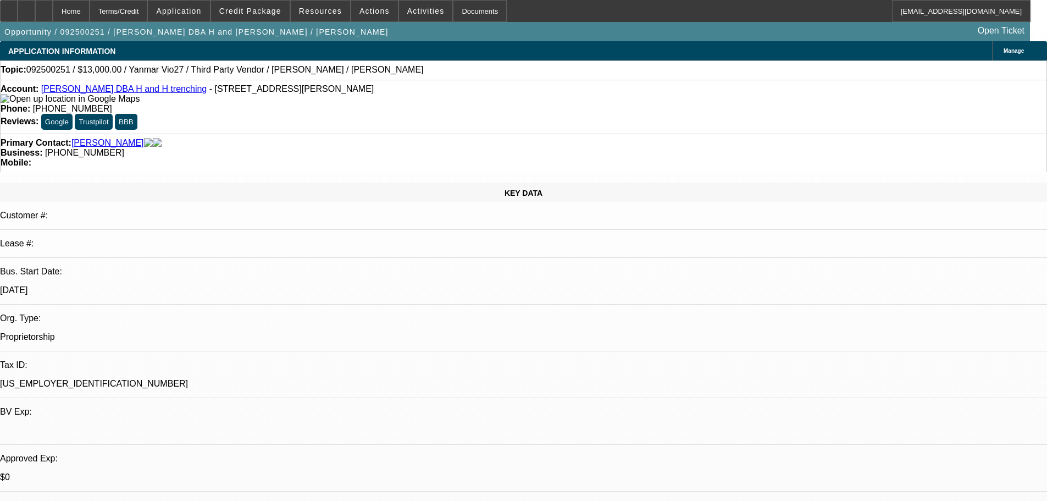
select select "2"
select select "0.1"
select select "4"
select select "0"
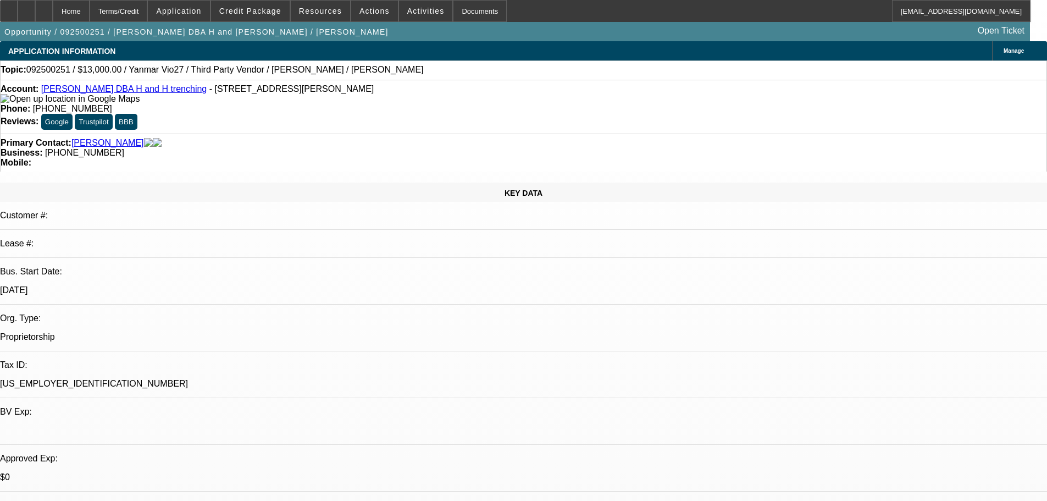
select select "2"
select select "0.1"
select select "4"
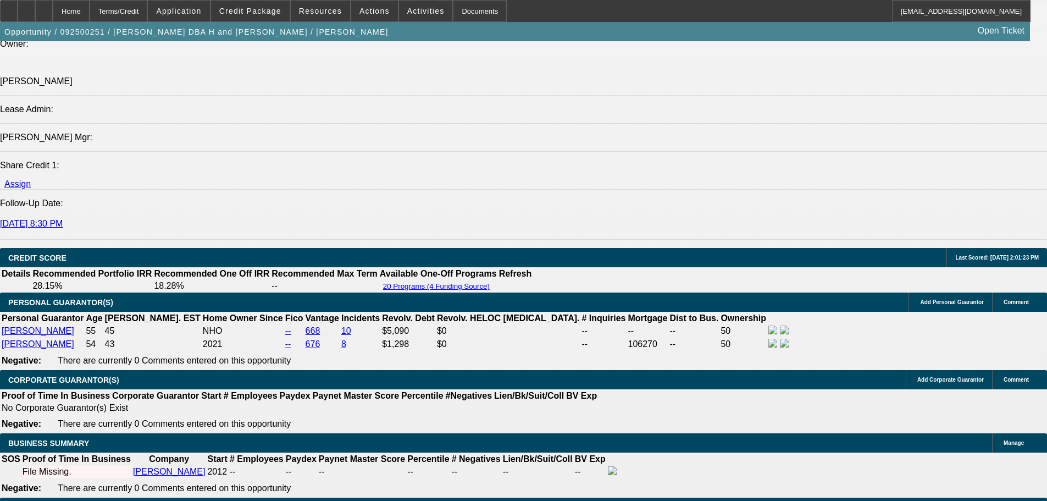
scroll to position [1374, 0]
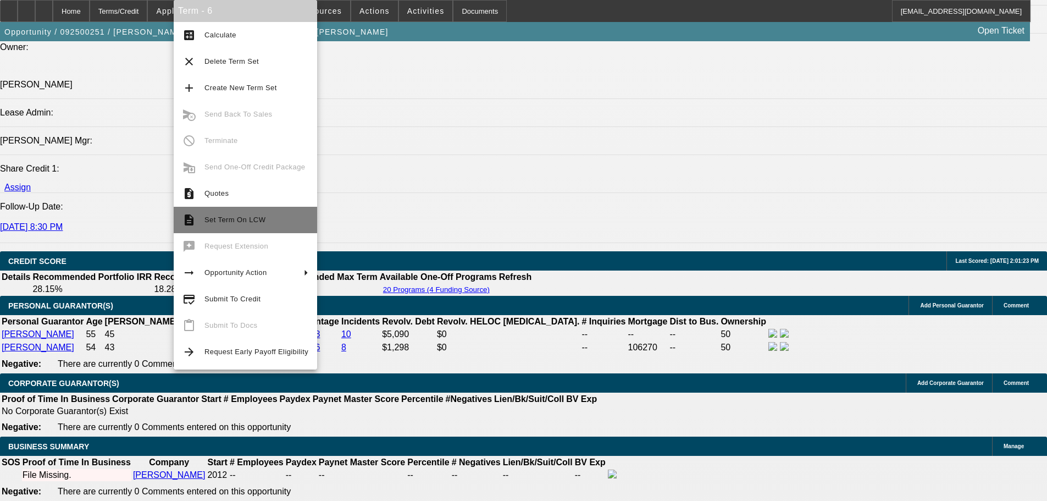
click at [235, 222] on span "Set Term On LCW" at bounding box center [235, 220] width 61 height 8
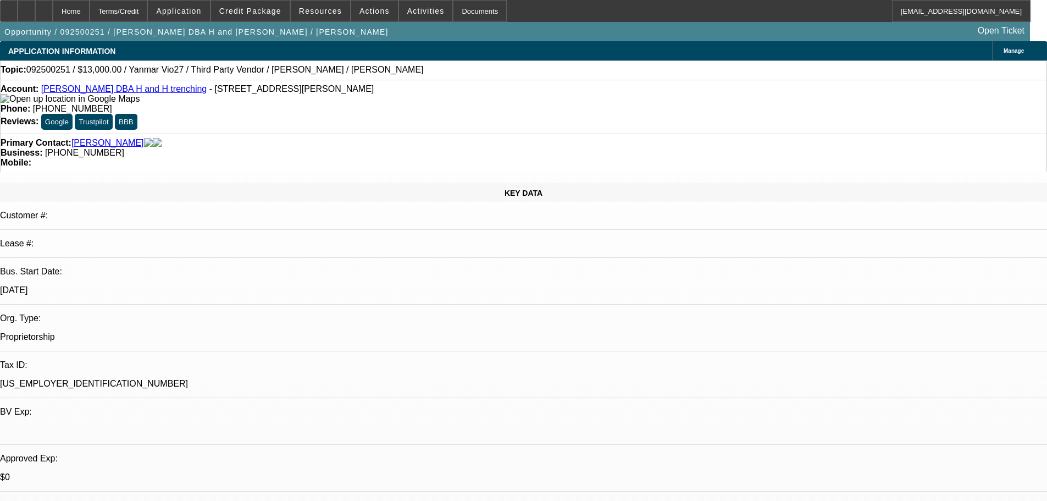
select select "0"
select select "2"
select select "0.1"
select select "4"
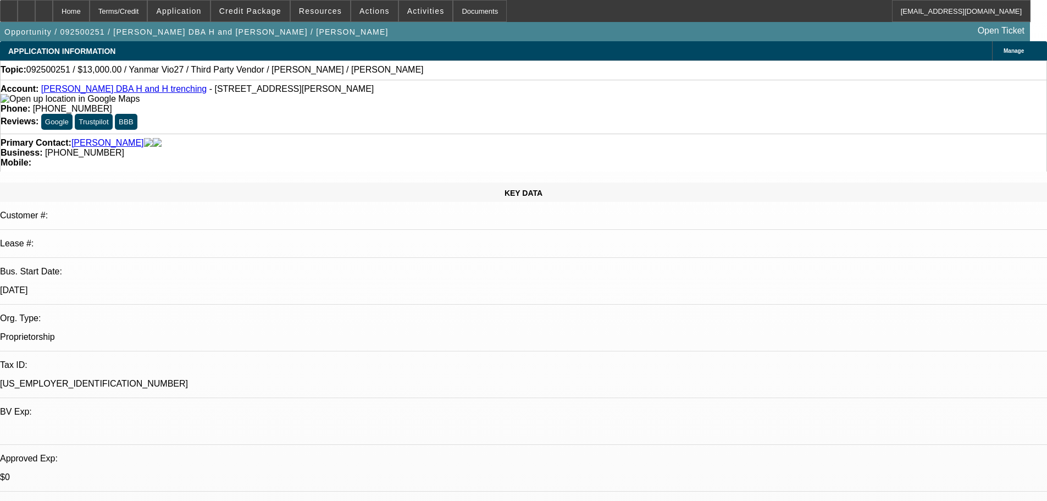
select select "0"
select select "0.1"
select select "4"
select select "0"
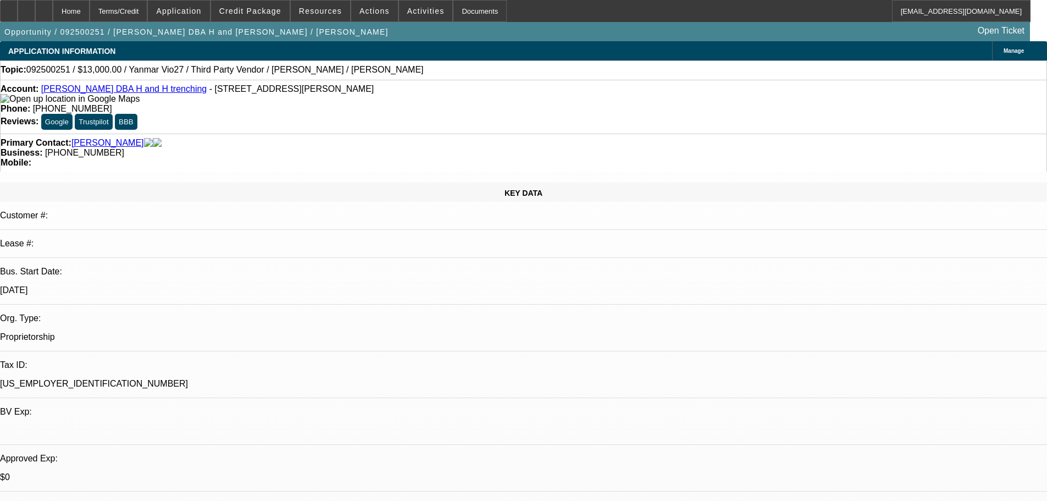
select select "2"
select select "0.1"
select select "4"
select select "0"
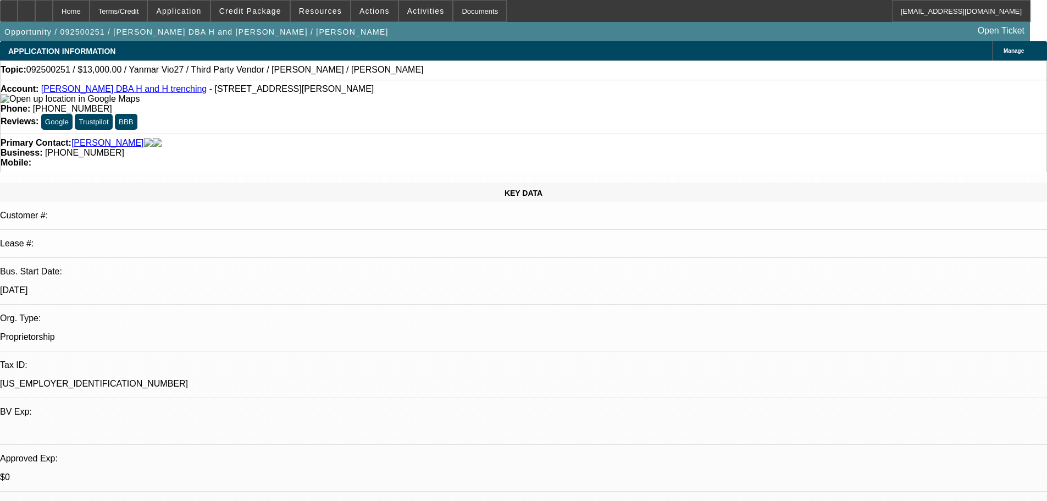
select select "2"
select select "0.1"
select select "4"
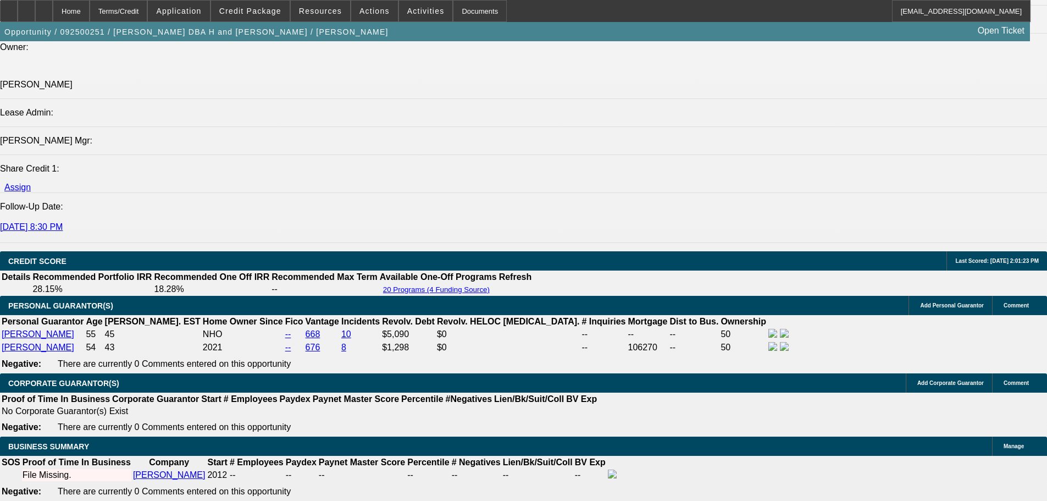
scroll to position [1539, 0]
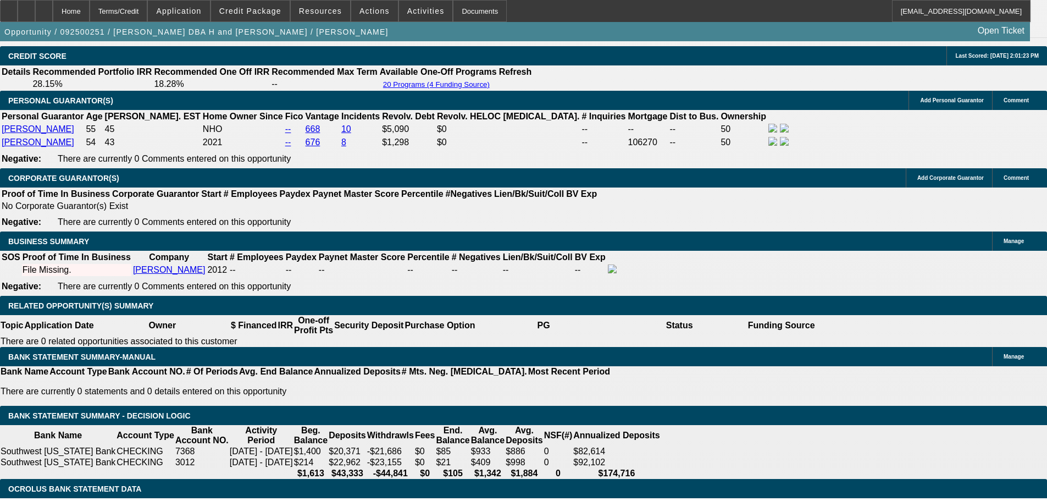
scroll to position [1484, 0]
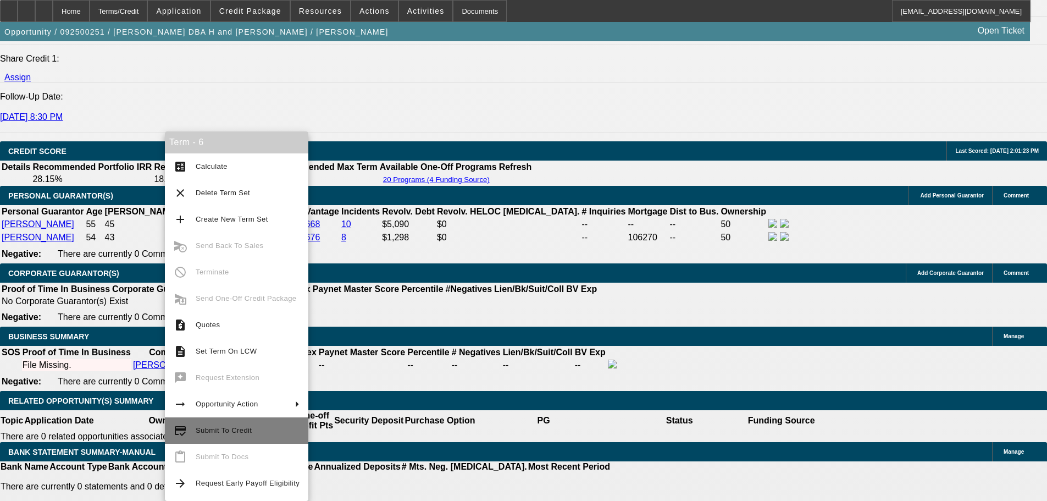
click at [200, 423] on button "credit_score Submit To Credit" at bounding box center [236, 430] width 143 height 26
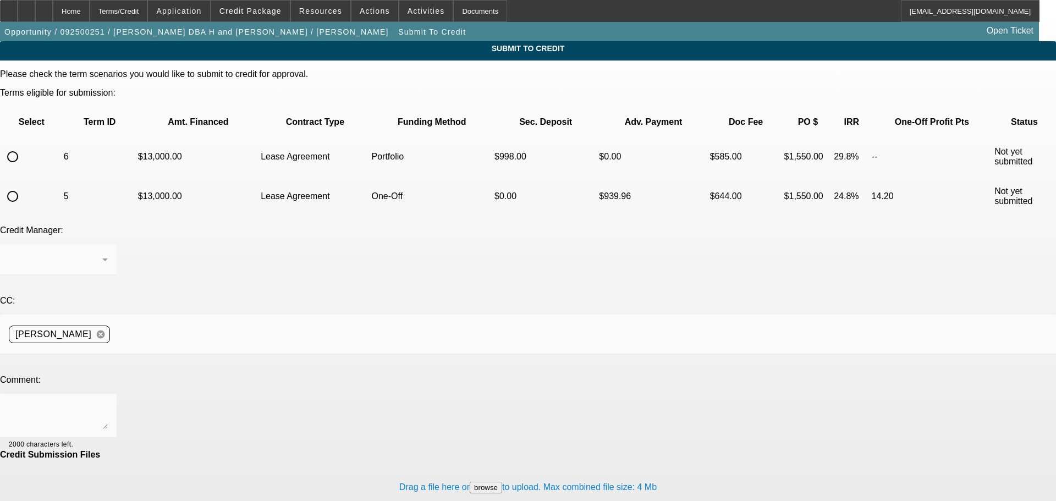
click at [24, 146] on input "radio" at bounding box center [13, 157] width 22 height 22
radio input "true"
click at [102, 253] on div "[PERSON_NAME]" at bounding box center [55, 259] width 93 height 13
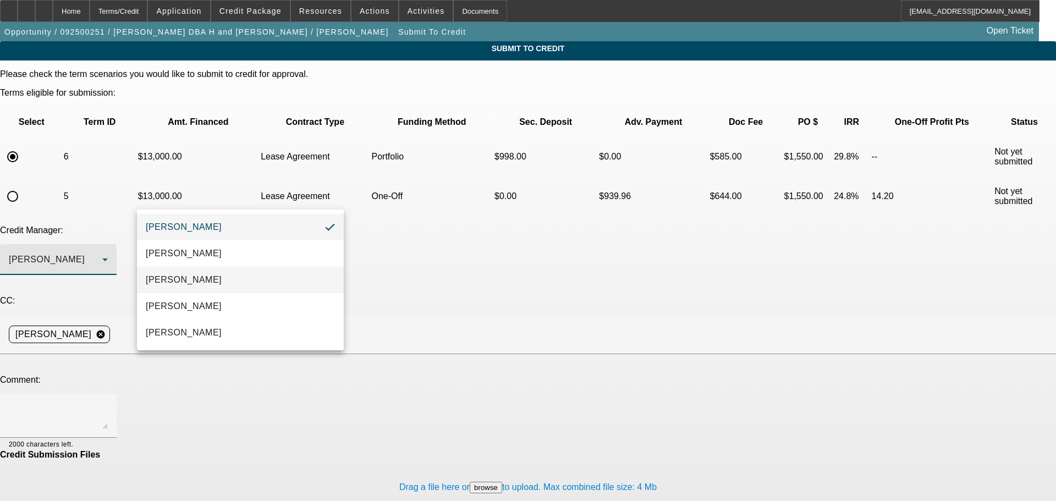
click at [219, 278] on mat-option "[PERSON_NAME]" at bounding box center [240, 280] width 207 height 26
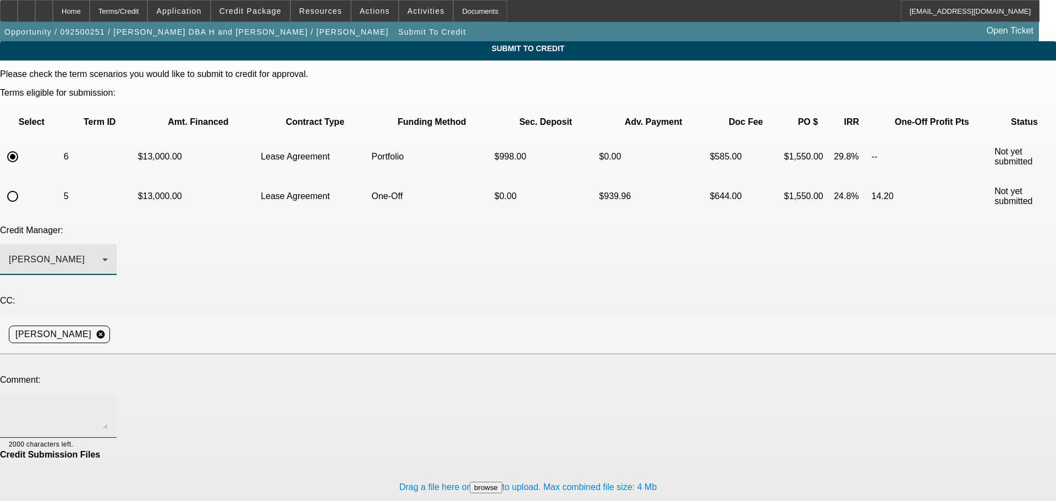
click at [108, 402] on textarea at bounding box center [58, 415] width 99 height 26
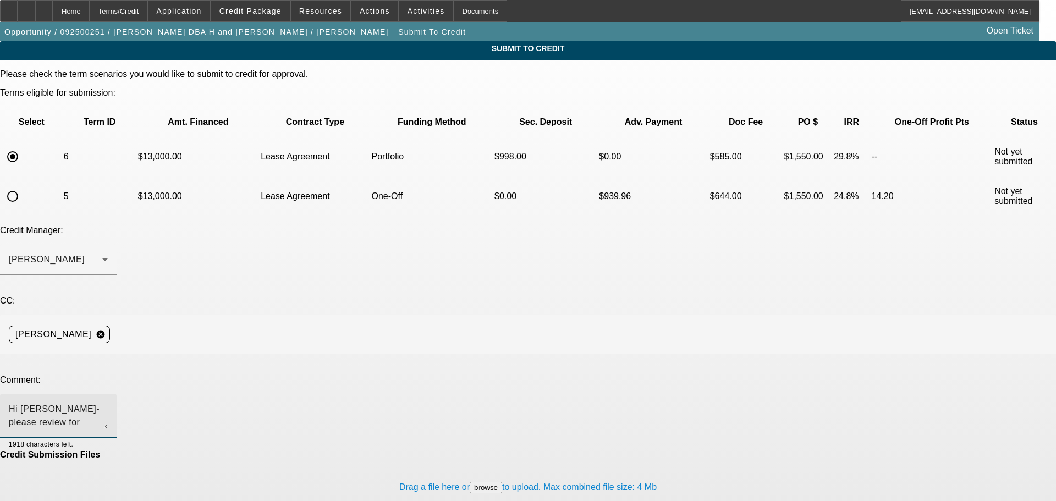
type textarea "Hi Michael- please review for approval. Write up in additional comments. Thank …"
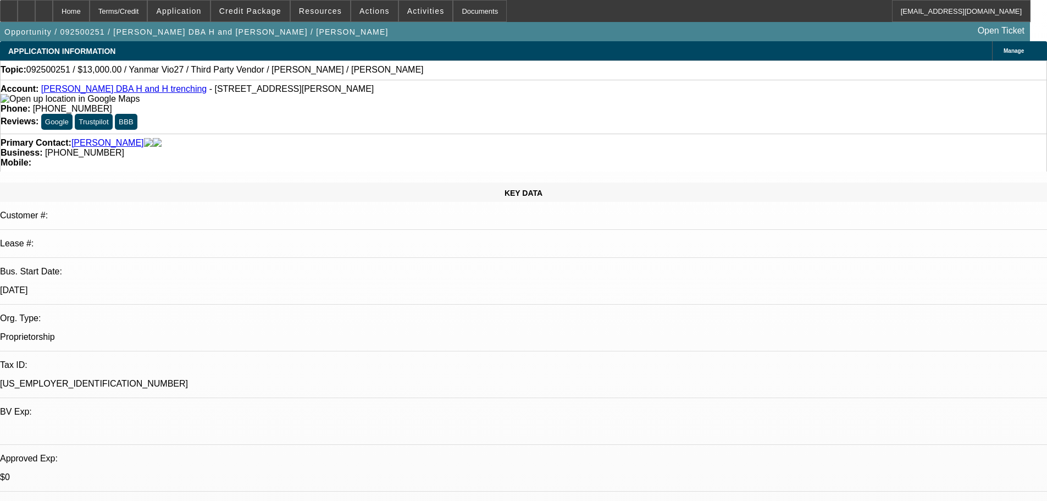
select select "0"
select select "2"
select select "0.1"
select select "4"
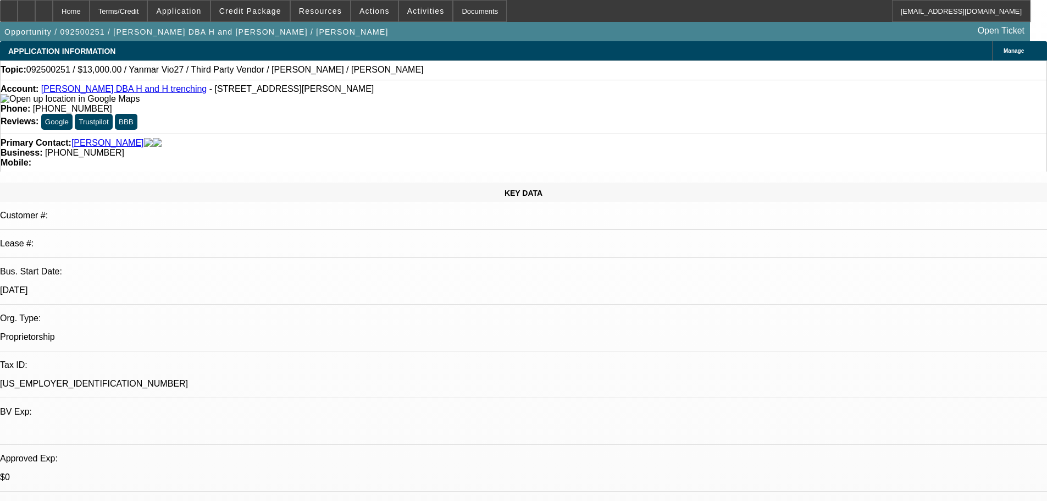
select select "0"
select select "0.1"
select select "4"
select select "0"
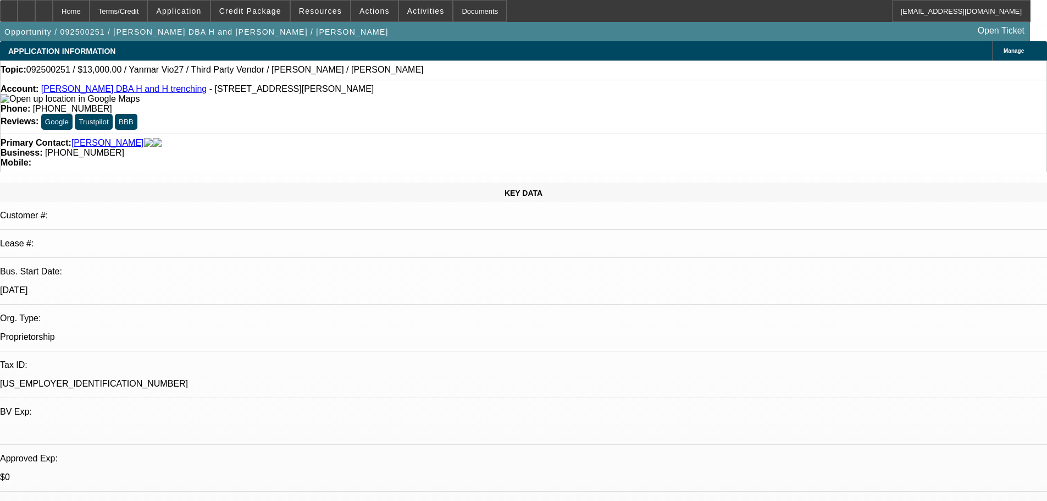
select select "2"
select select "0.1"
select select "4"
select select "0"
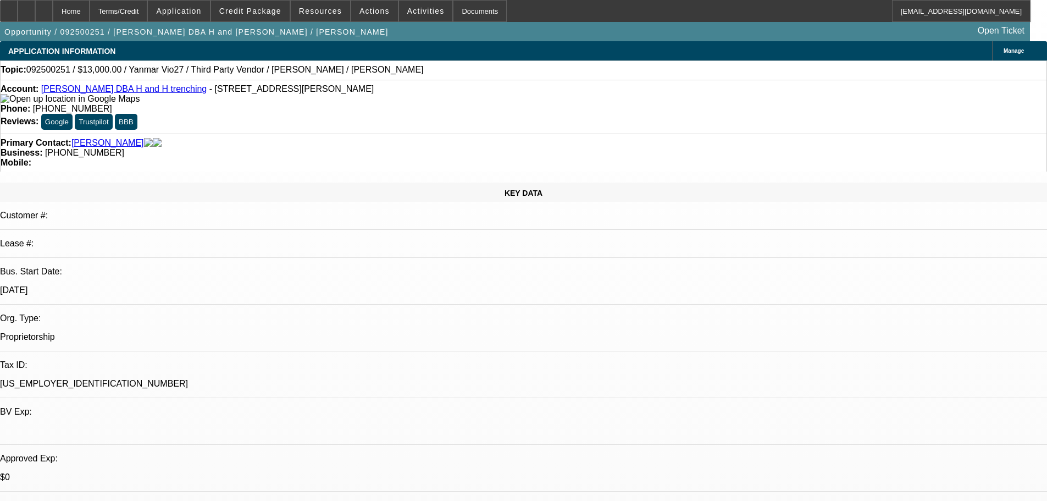
select select "2"
select select "0.1"
select select "4"
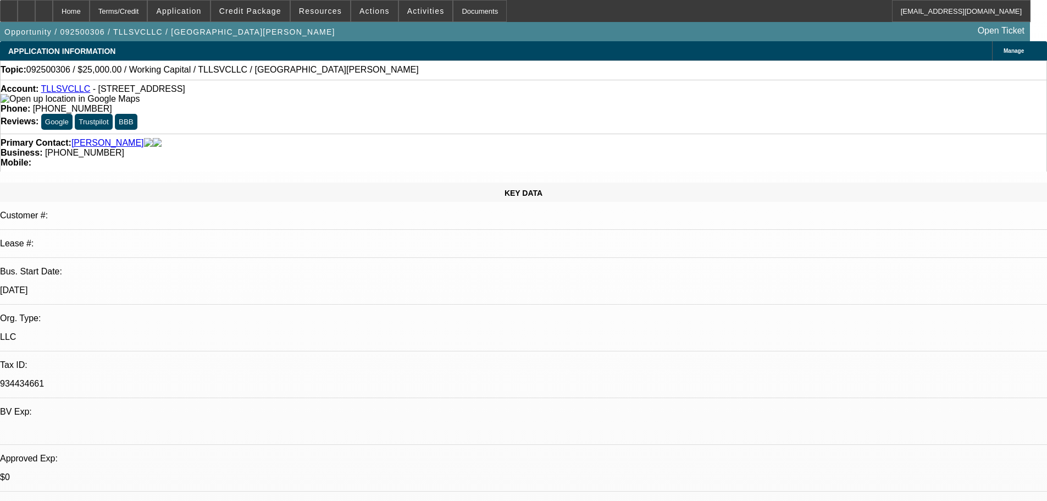
select select "0"
select select "2"
select select "0.1"
select select "4"
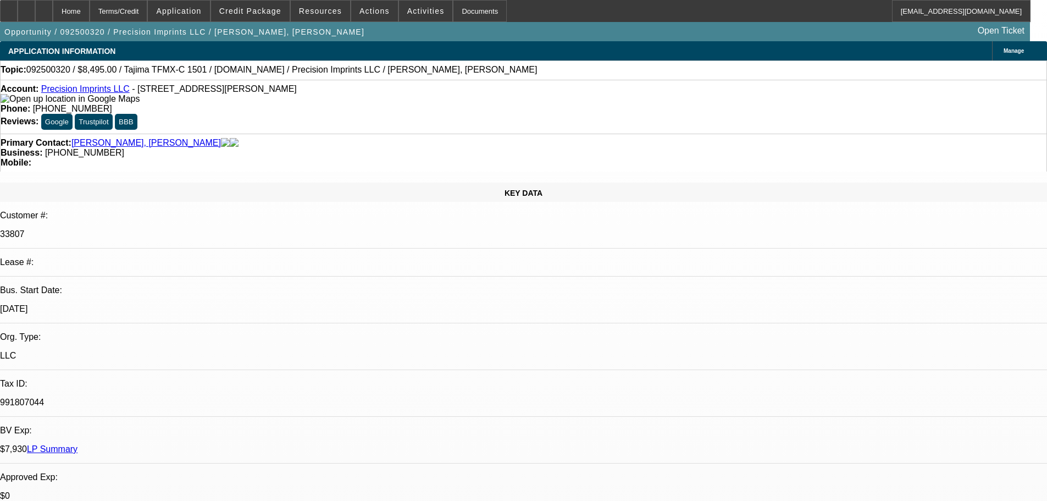
select select "0"
select select "2"
select select "0.1"
select select "4"
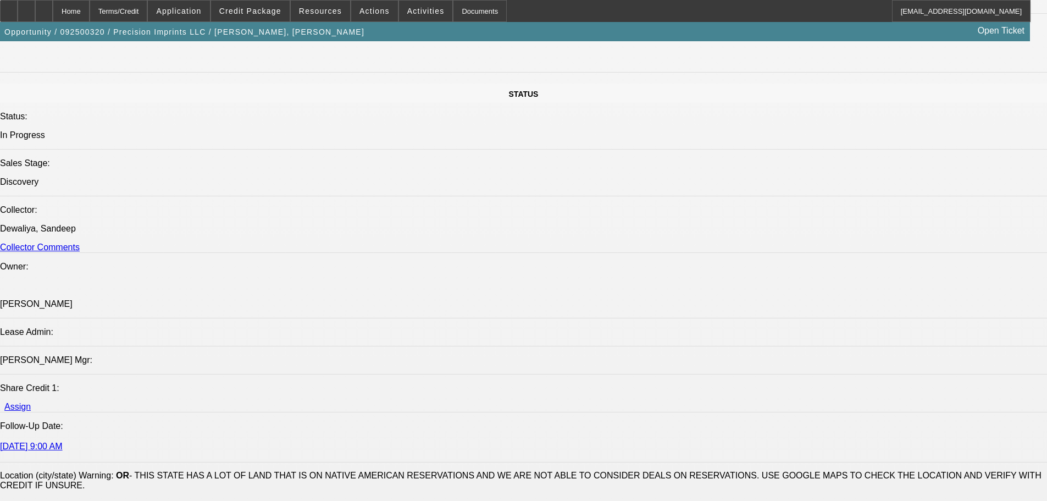
scroll to position [1045, 0]
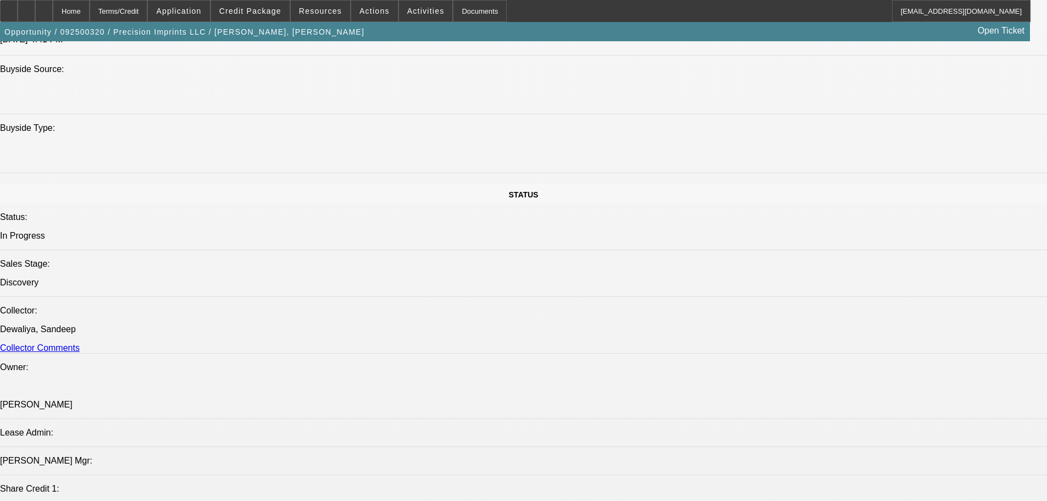
drag, startPoint x: 71, startPoint y: 213, endPoint x: 137, endPoint y: 231, distance: 68.4
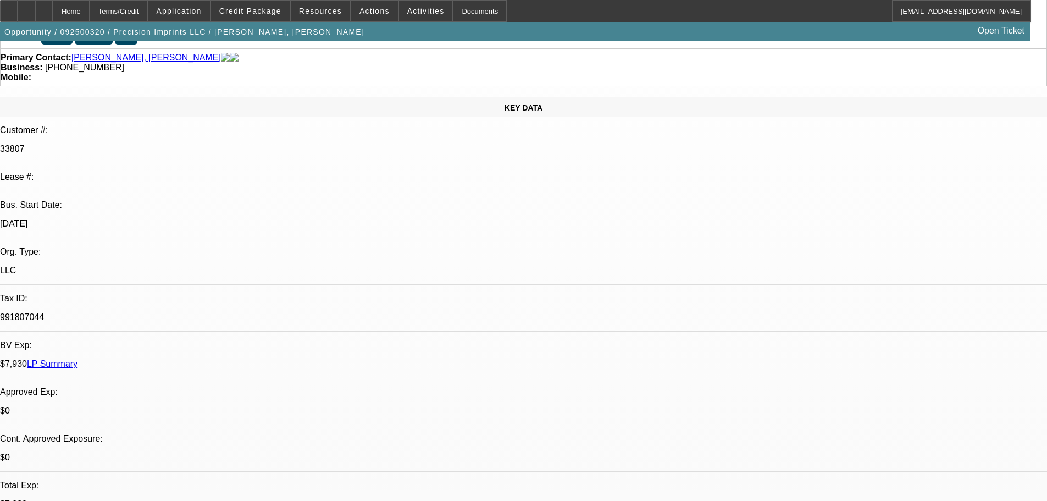
scroll to position [0, 0]
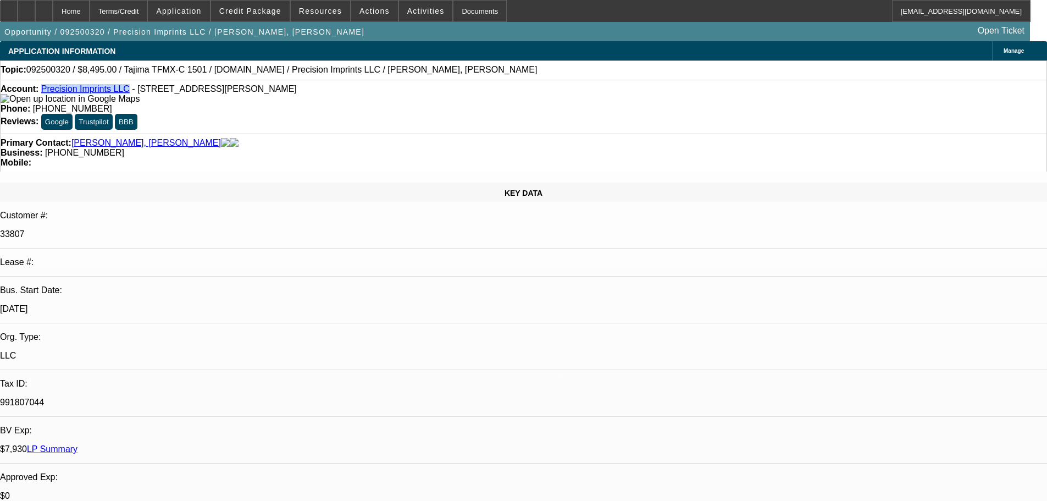
drag, startPoint x: 122, startPoint y: 91, endPoint x: 49, endPoint y: 93, distance: 72.6
click at [49, 93] on div "Account: Precision Imprints LLC - 23200 NE Sandy Blvd Unit 65, Wood Village, OR…" at bounding box center [524, 94] width 1046 height 20
copy link "Precision Imprints LLC"
click at [255, 16] on span at bounding box center [250, 11] width 79 height 26
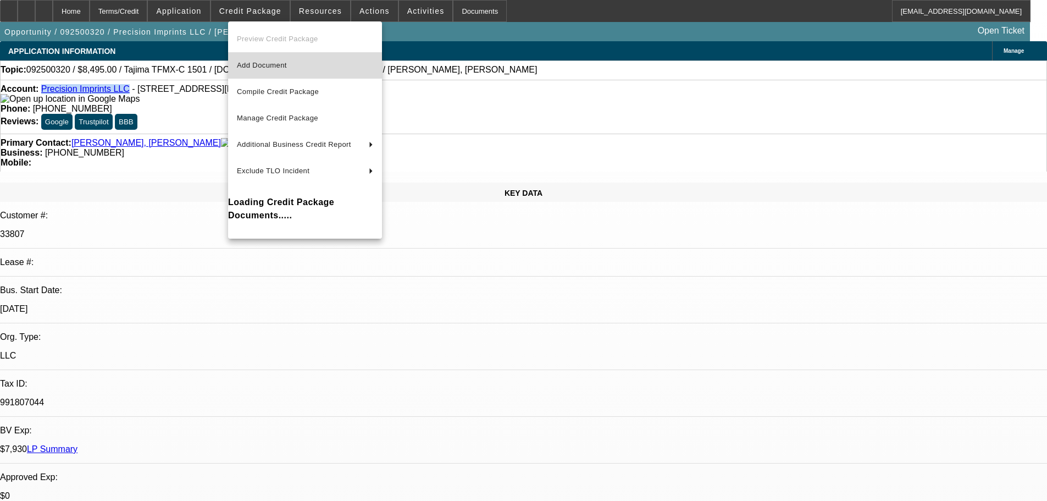
click at [273, 67] on span "Add Document" at bounding box center [262, 65] width 50 height 8
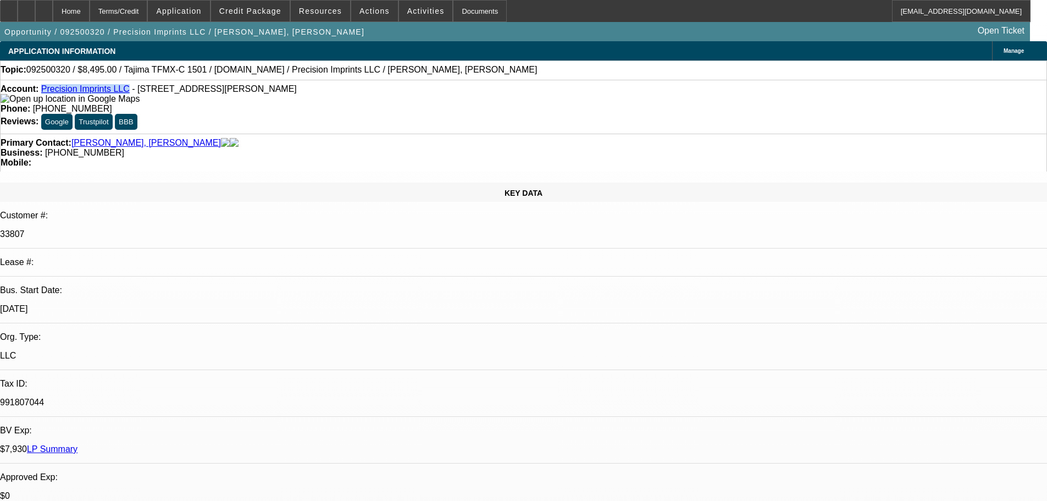
click at [306, 110] on div "Account: Precision Imprints LLC - 23200 NE Sandy Blvd Unit 65, Wood Village, OR…" at bounding box center [523, 107] width 1047 height 54
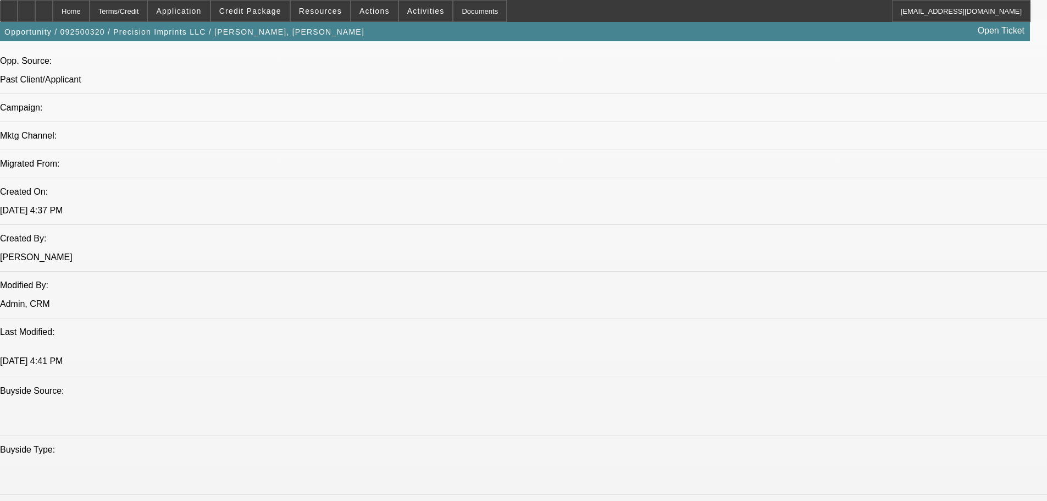
scroll to position [715, 0]
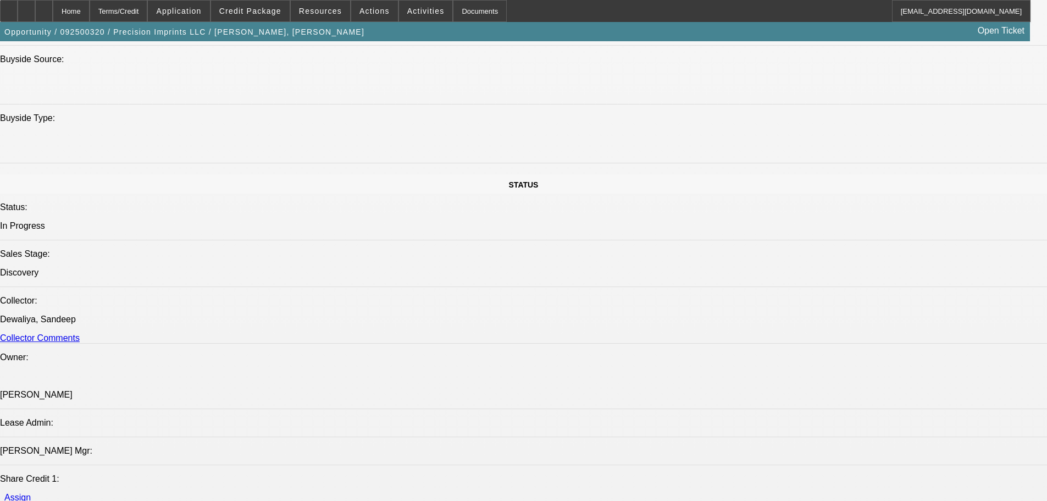
scroll to position [1155, 0]
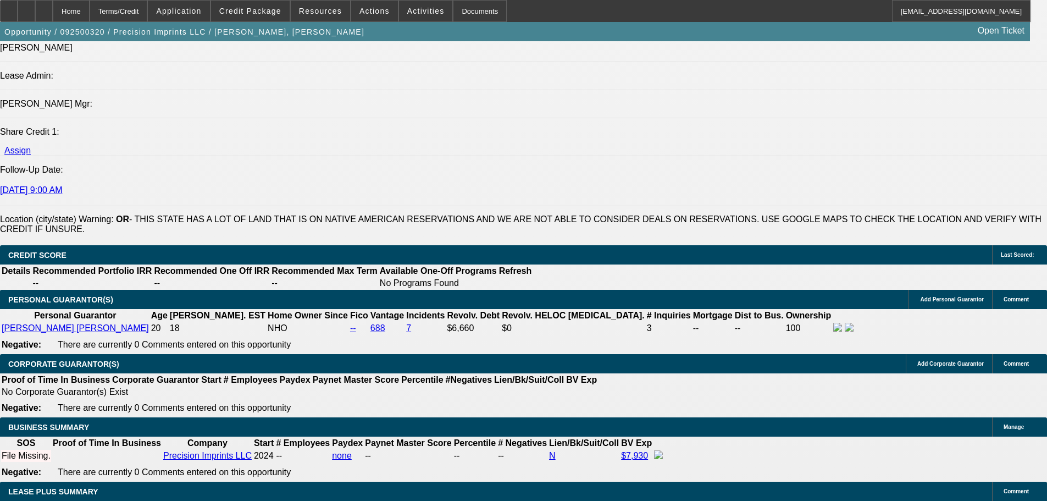
scroll to position [1484, 0]
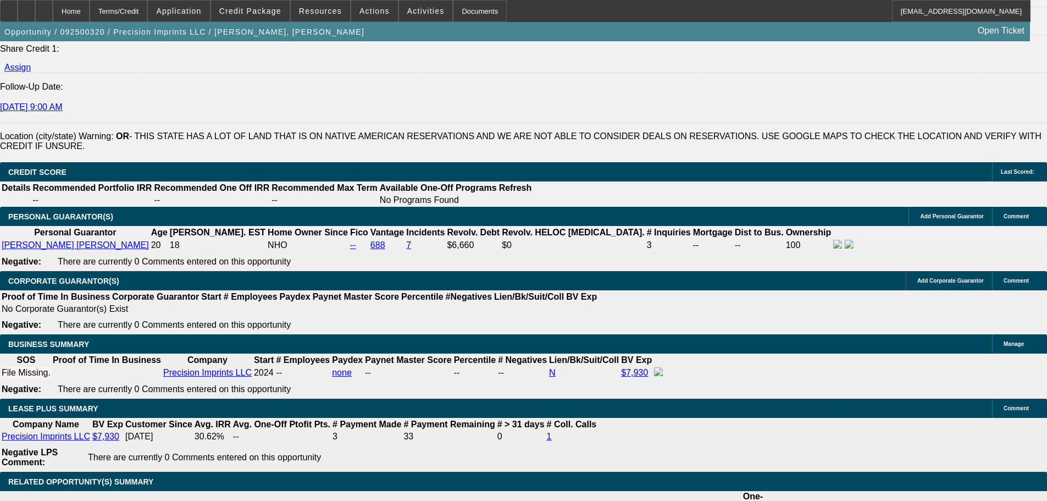
type input "36"
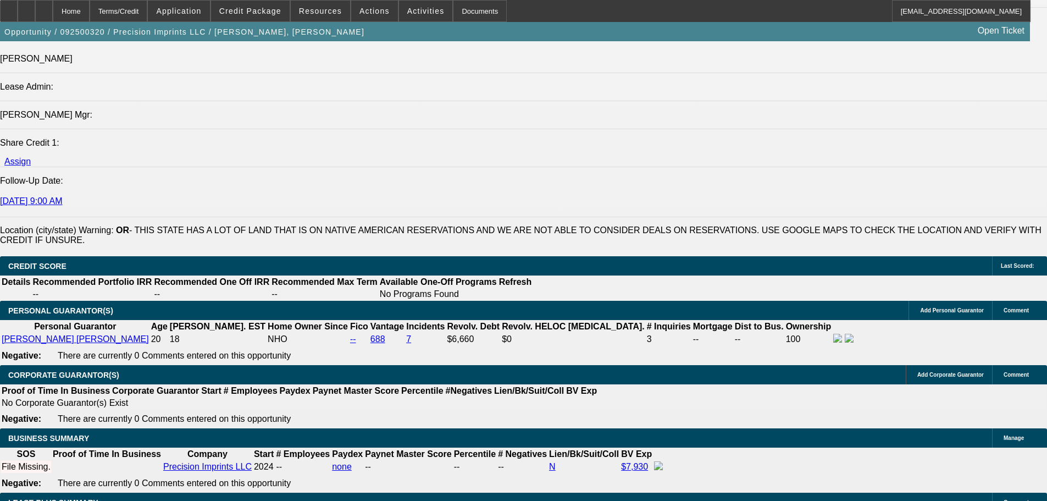
scroll to position [1539, 0]
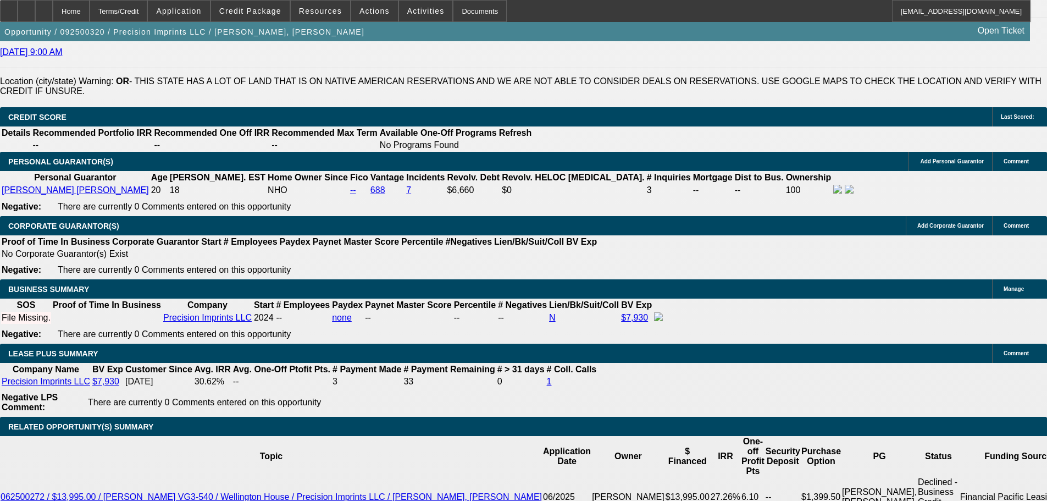
type input "$0.00"
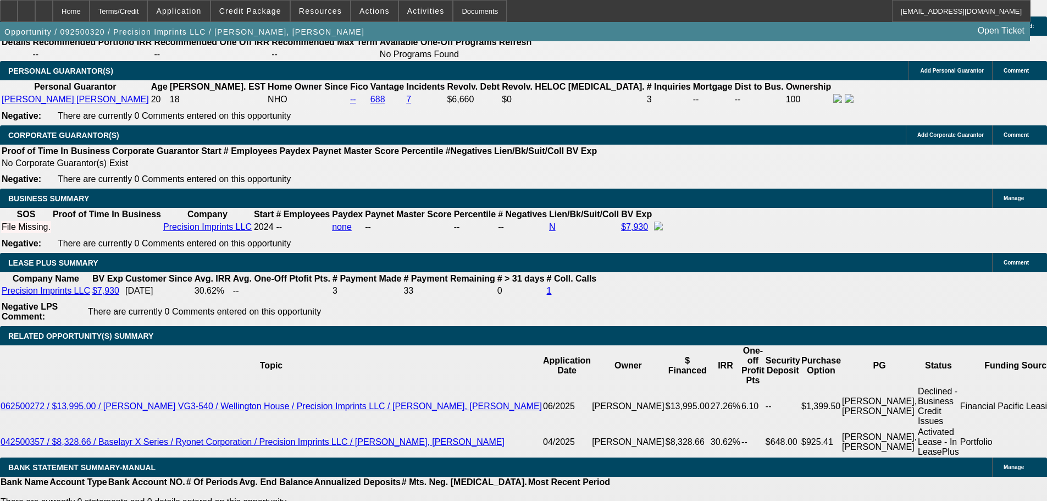
scroll to position [1649, 0]
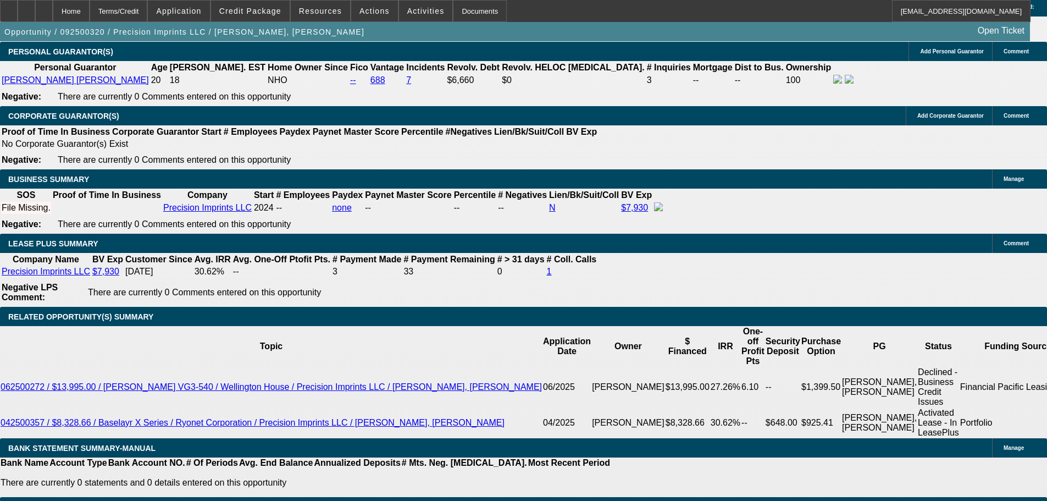
type input "22"
type input "$324.43"
type input "$648.86"
type input "$243.32"
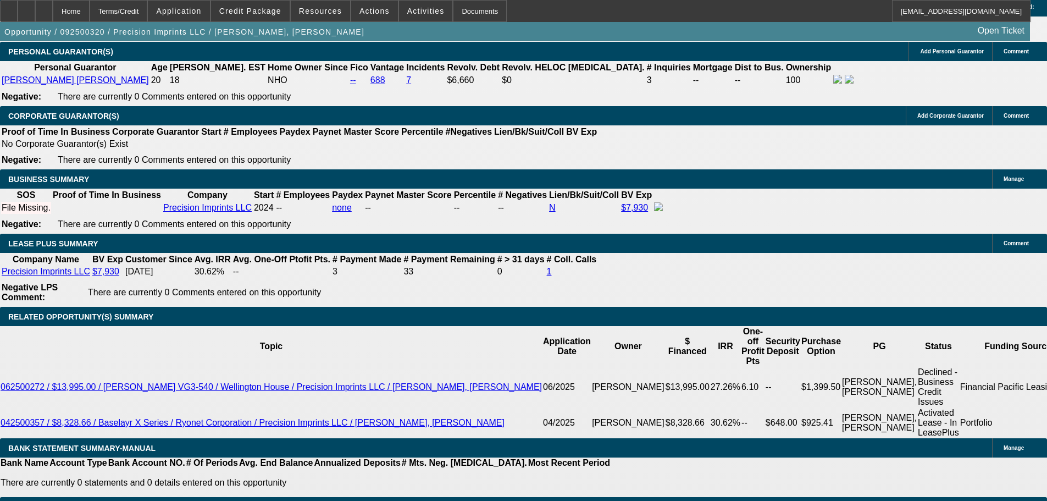
type input "$486.64"
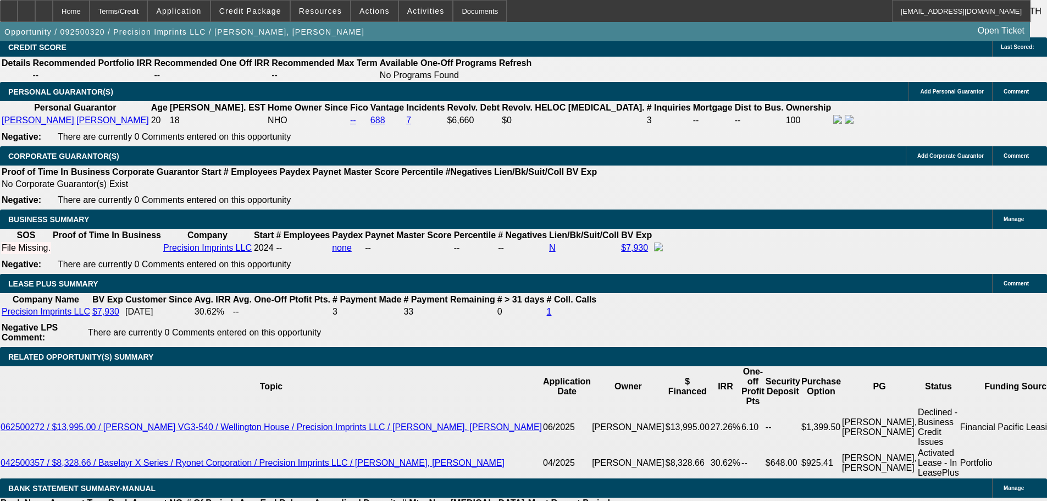
scroll to position [1374, 0]
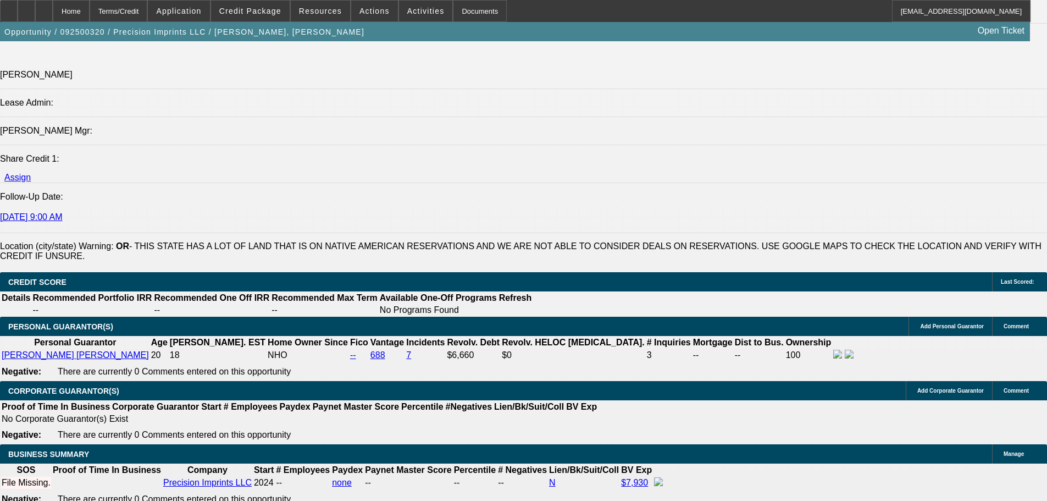
type input "22"
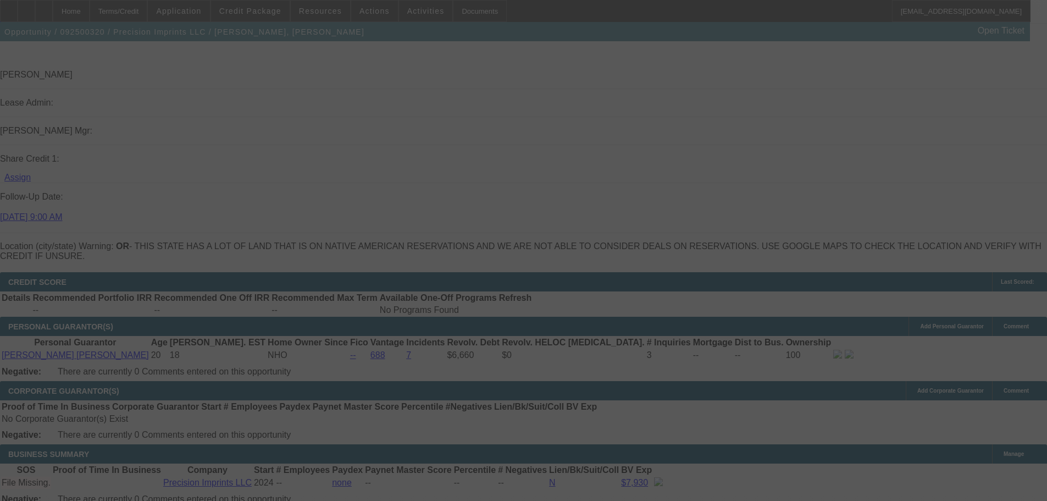
select select "0"
select select "2"
select select "0.1"
select select "4"
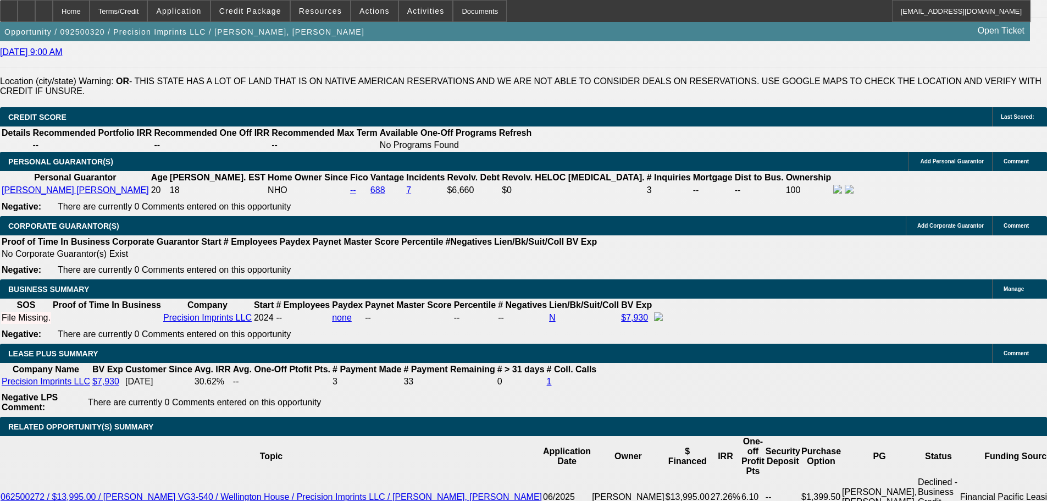
scroll to position [1704, 0]
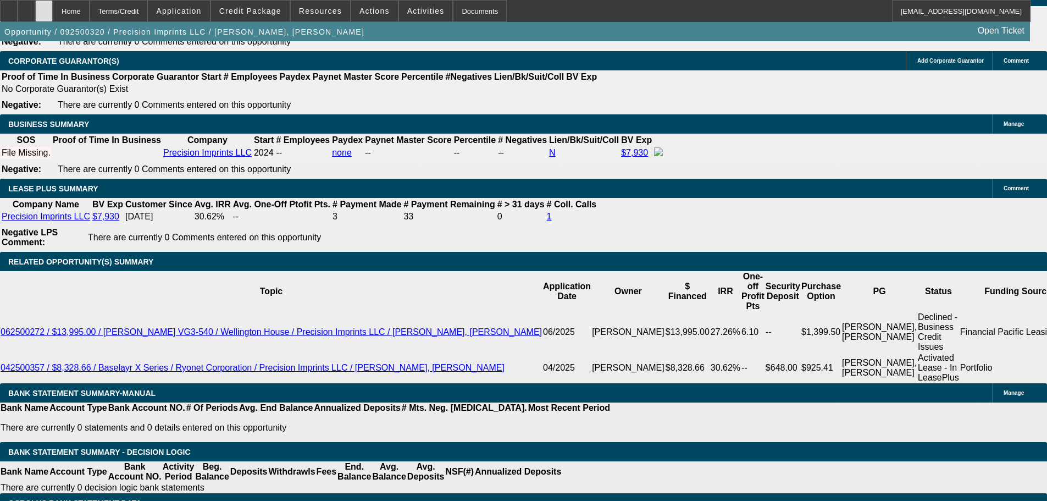
click at [53, 17] on div at bounding box center [44, 11] width 18 height 22
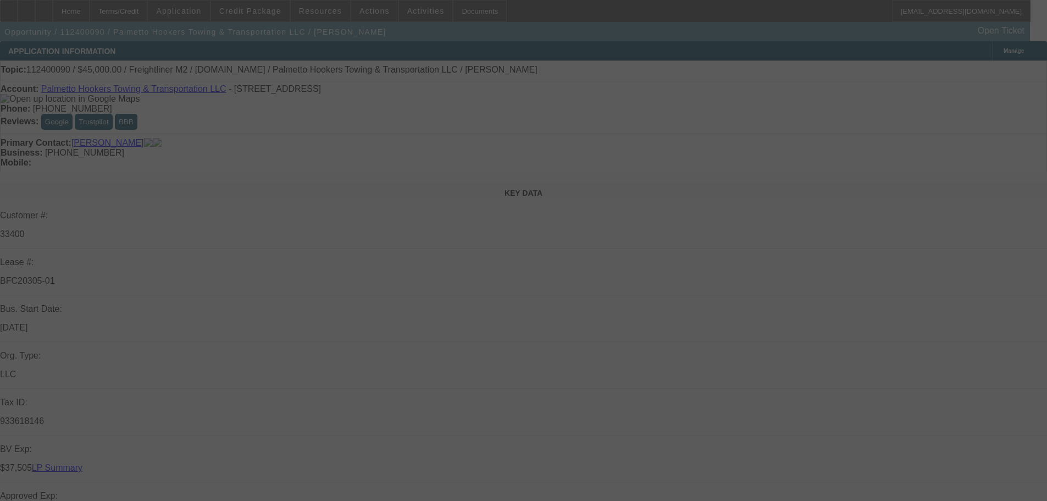
select select "0"
select select "2"
select select "0"
select select "6"
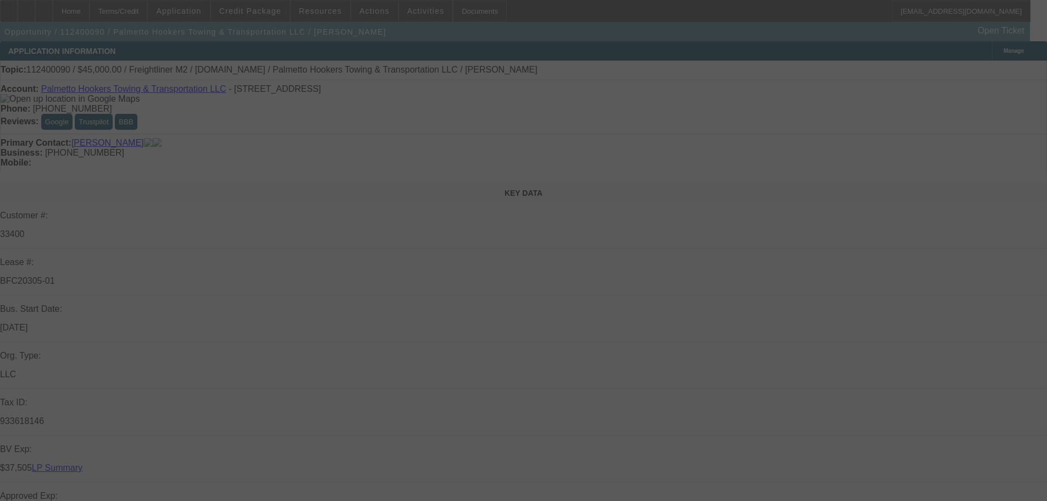
select select "0"
select select "2"
select select "0"
select select "4"
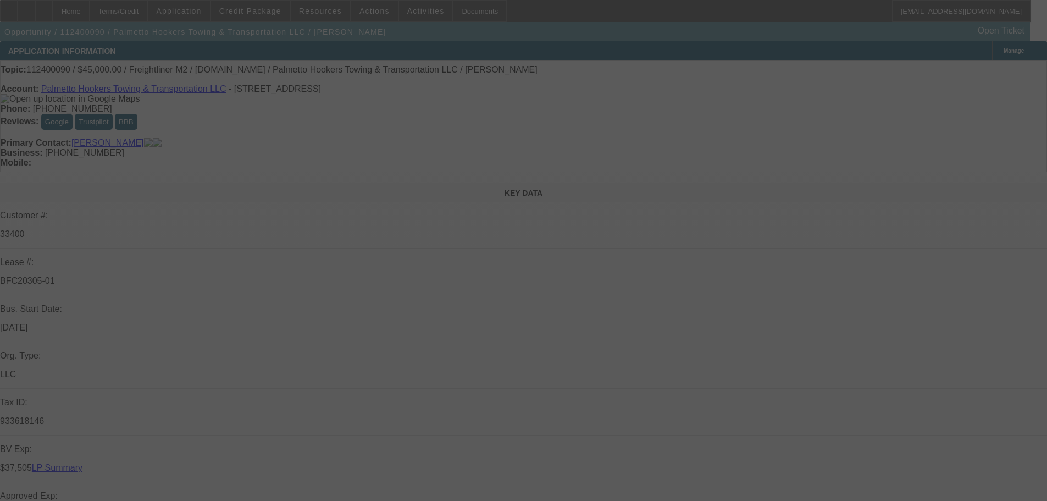
select select "0"
select select "2"
select select "0.1"
select select "4"
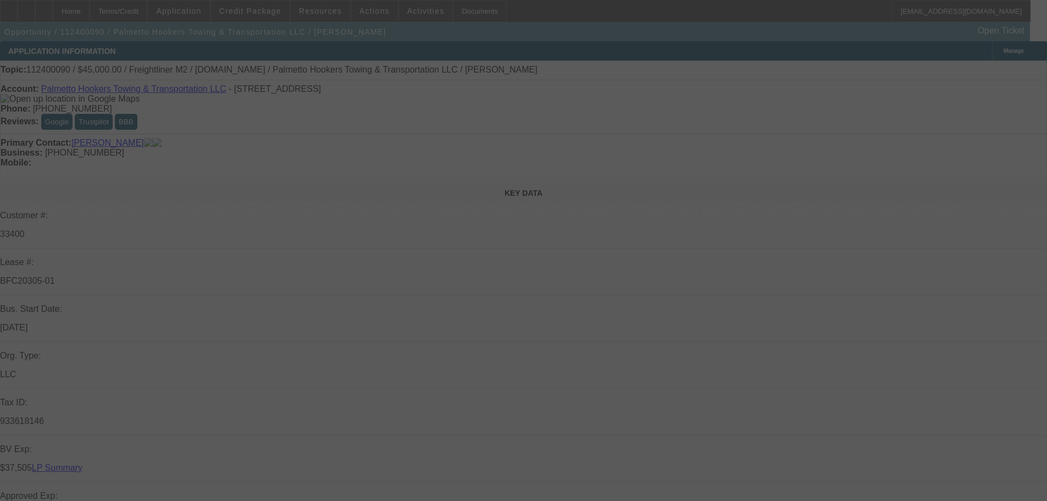
select select "0"
select select "2"
select select "0.1"
select select "4"
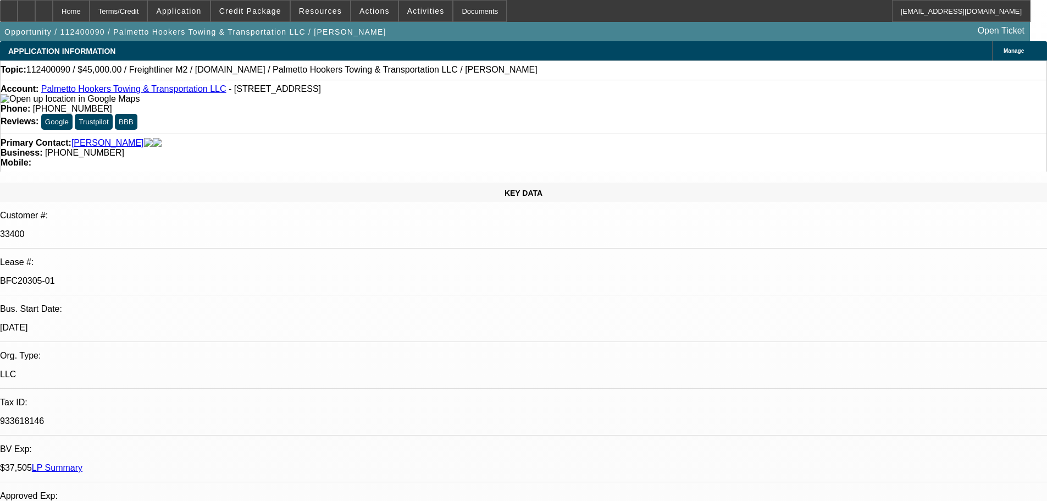
drag, startPoint x: 185, startPoint y: 185, endPoint x: 102, endPoint y: 184, distance: 83.0
click at [102, 257] on div "Lease #: BFC20305-01" at bounding box center [523, 276] width 1047 height 38
copy div "BFC20305-01"
drag, startPoint x: 202, startPoint y: 91, endPoint x: 52, endPoint y: 91, distance: 150.6
click at [52, 91] on div "Account: Palmetto Hookers Towing & Transportation LLC - 1590 State Rd, Summervi…" at bounding box center [524, 94] width 1046 height 20
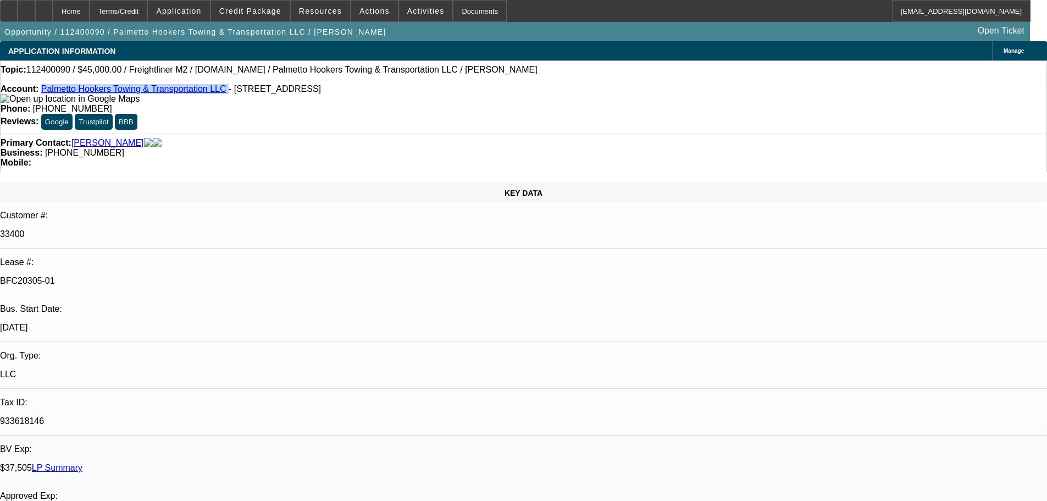
copy div "Palmetto Hookers Towing & Transportation LLC"
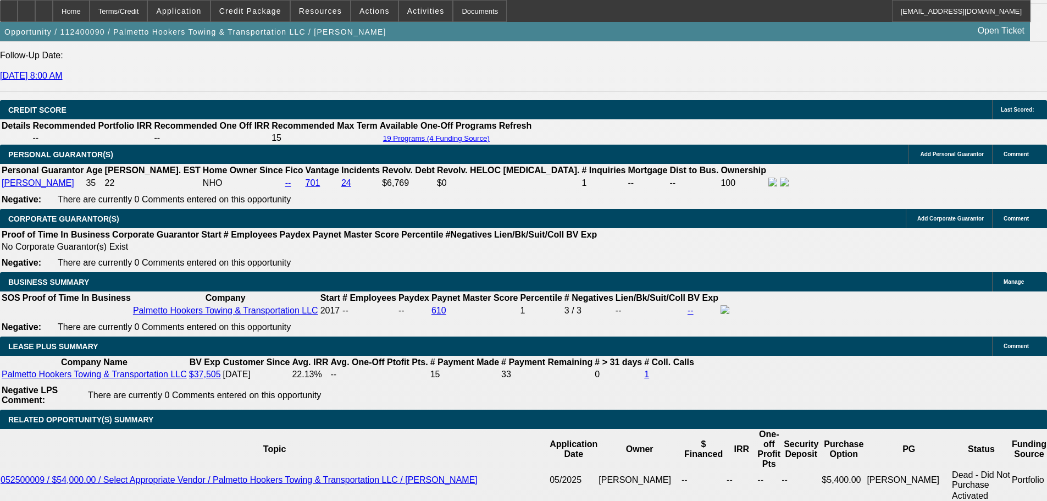
scroll to position [1649, 0]
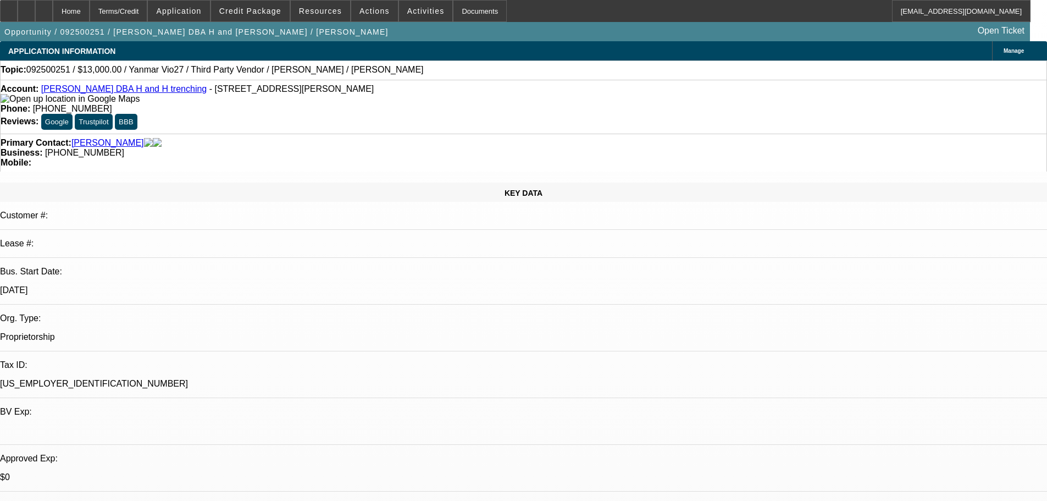
select select "0"
select select "2"
select select "0.1"
select select "4"
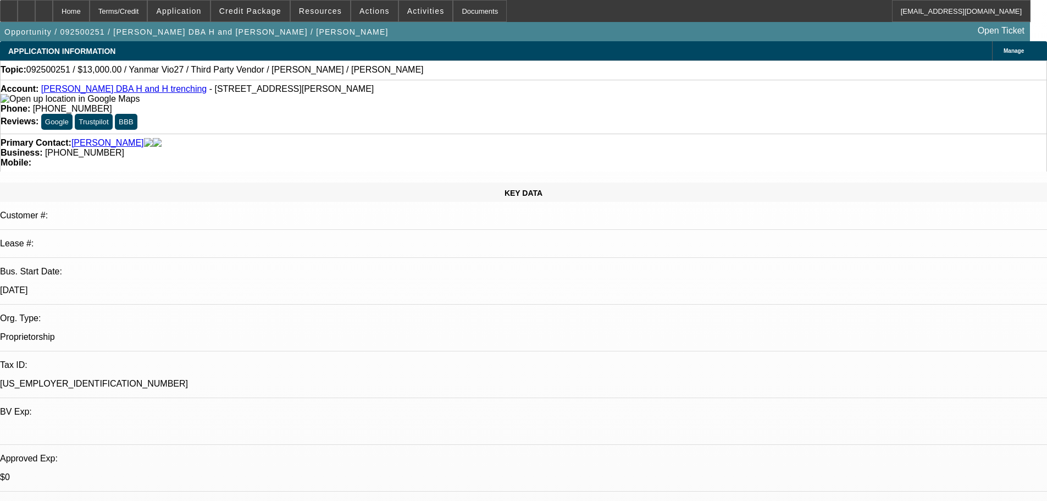
select select "0"
select select "0.1"
select select "4"
select select "0"
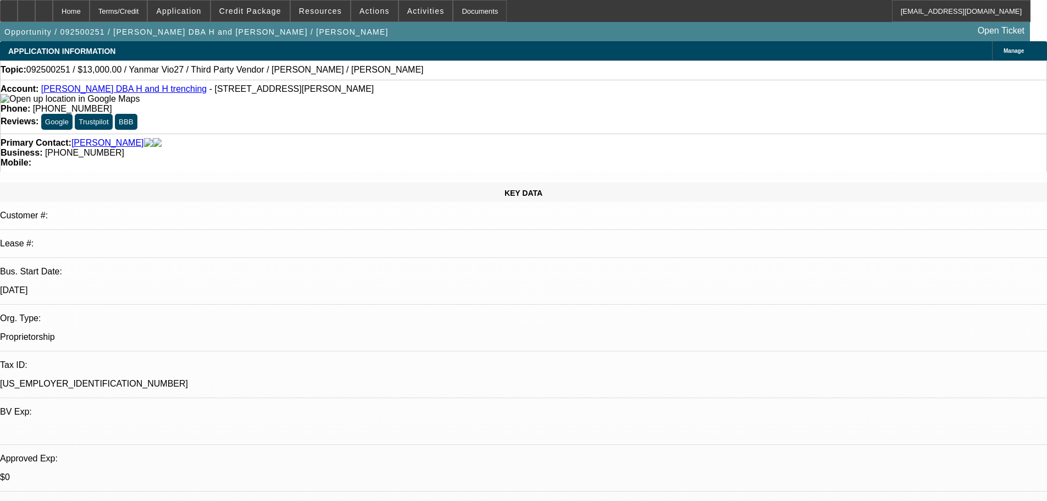
select select "2"
select select "0.1"
select select "4"
select select "0"
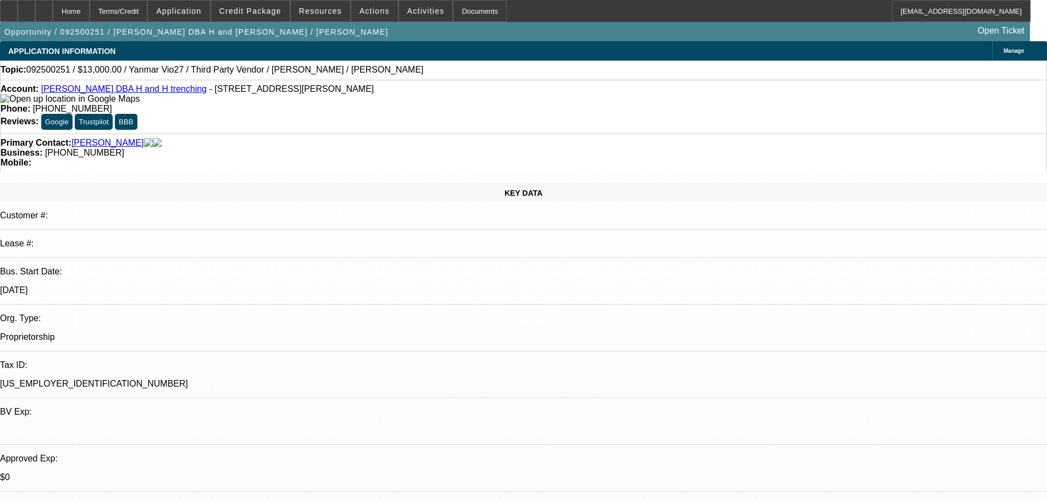
select select "2"
select select "0.1"
select select "4"
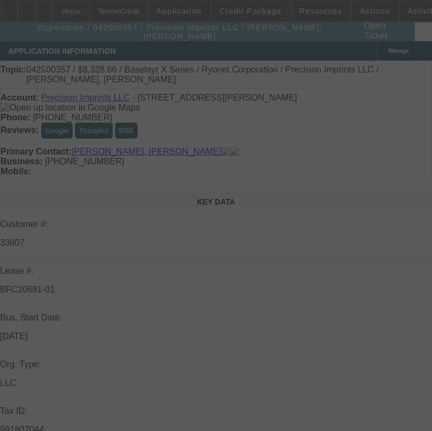
select select "0.1"
select select "2"
select select "0.1"
select select "4"
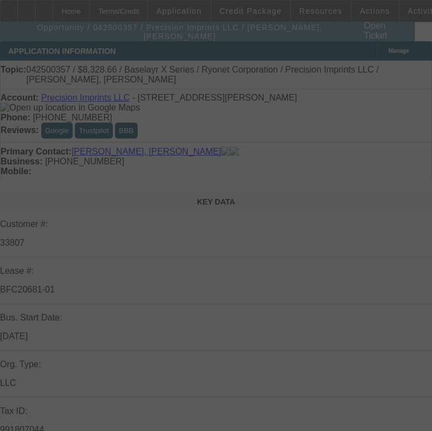
select select "0.1"
select select "2"
select select "0.1"
select select "4"
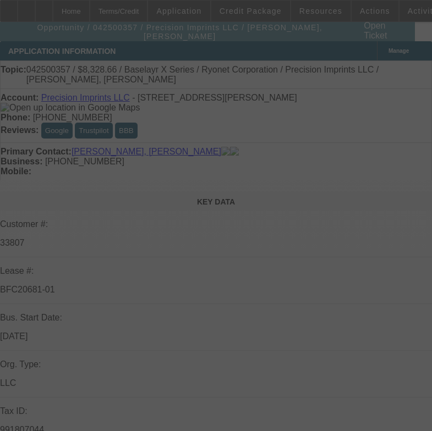
select select "2"
select select "0.1"
select select "4"
select select "0"
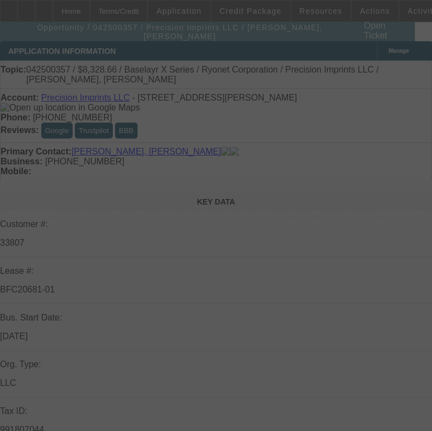
select select "0"
select select "0.1"
select select "4"
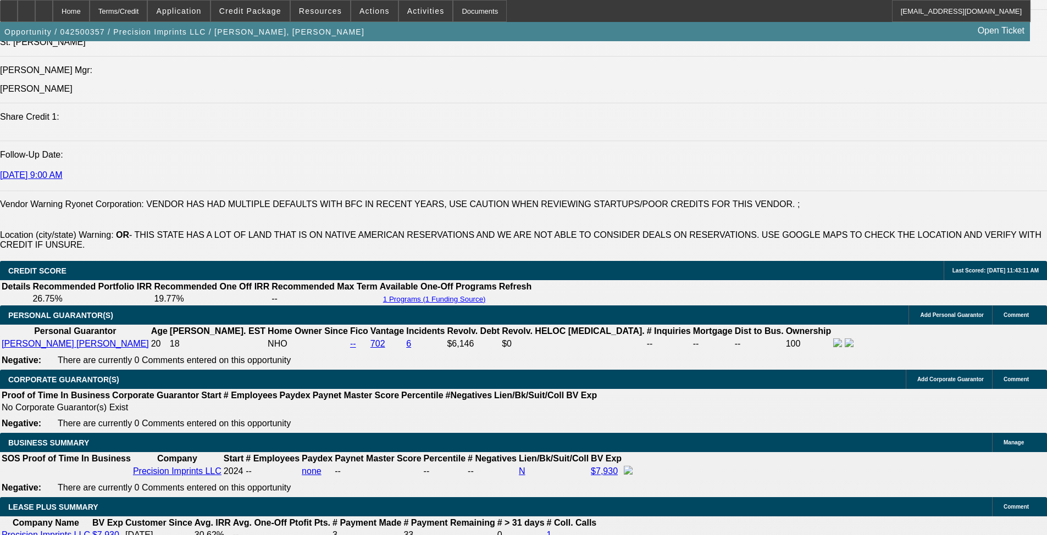
scroll to position [1484, 0]
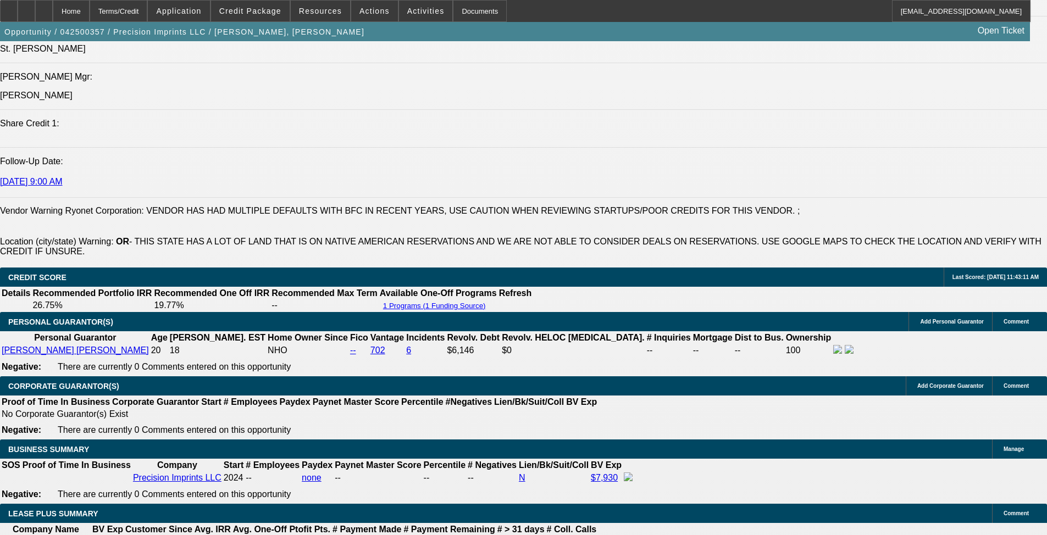
drag, startPoint x: 64, startPoint y: 322, endPoint x: 609, endPoint y: 318, distance: 544.8
copy span "Carlos Ortega owns Precision Imprints which was established in 2024. He is addi…"
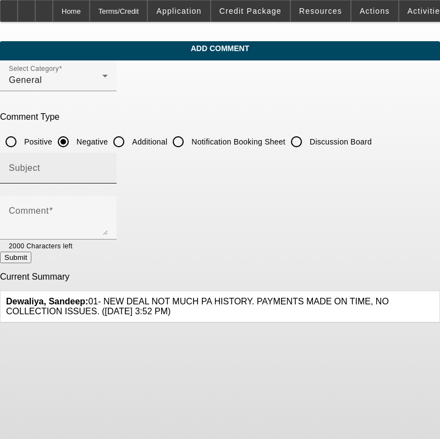
drag, startPoint x: 144, startPoint y: 140, endPoint x: 143, endPoint y: 161, distance: 20.4
click at [130, 140] on input "Additional" at bounding box center [119, 142] width 22 height 22
radio input "true"
click at [108, 163] on div "Subject" at bounding box center [58, 168] width 99 height 31
type input "Write Up"
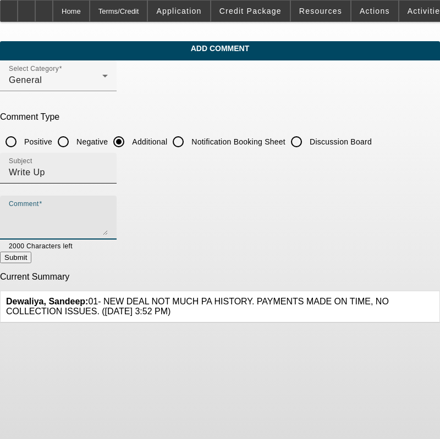
paste textarea "[PERSON_NAME] owns Precision Imprints which was established in [DATE]. He is ad…"
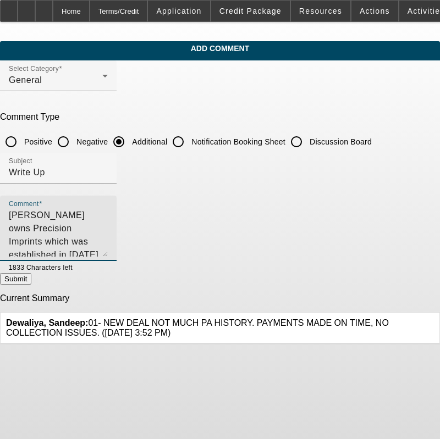
drag, startPoint x: 407, startPoint y: 233, endPoint x: 407, endPoint y: 255, distance: 22.5
click at [108, 255] on textarea "[PERSON_NAME] owns Precision Imprints which was established in [DATE]. He is ad…" at bounding box center [58, 233] width 99 height 48
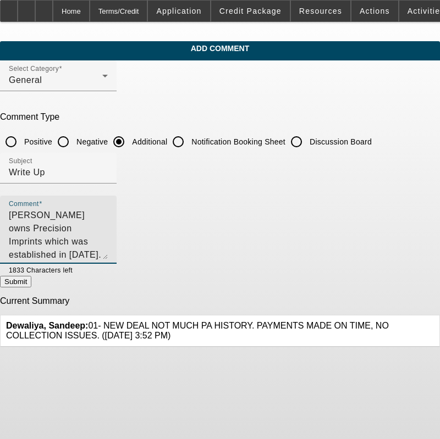
drag, startPoint x: 257, startPoint y: 213, endPoint x: 85, endPoint y: 225, distance: 172.5
click at [85, 225] on textarea "[PERSON_NAME] owns Precision Imprints which was established in [DATE]. He is ad…" at bounding box center [58, 234] width 99 height 51
click at [108, 227] on textarea "[PERSON_NAME] owns Precision Imprints which was established in [DATE]. He is lo…" at bounding box center [58, 234] width 99 height 51
type textarea "[PERSON_NAME] owns Precision Imprints which was established in [DATE]. He is lo…"
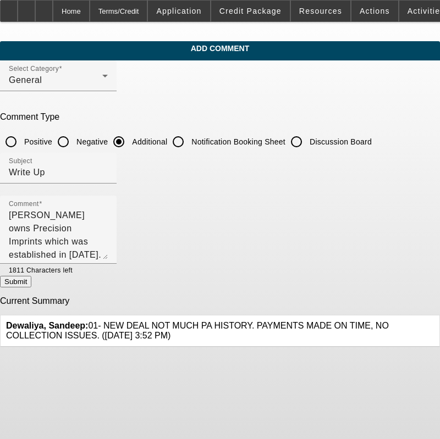
click at [31, 285] on button "Submit" at bounding box center [15, 282] width 31 height 12
radio input "true"
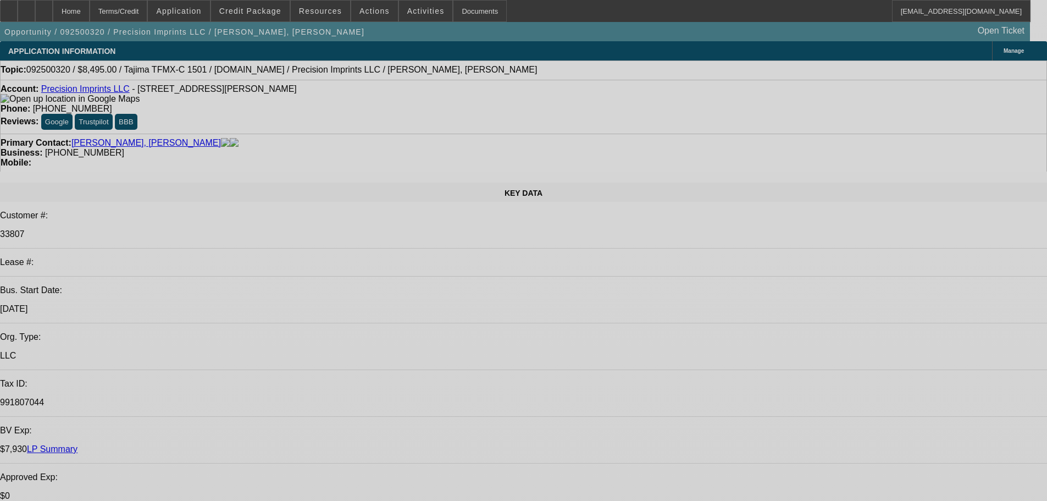
select select "0"
select select "2"
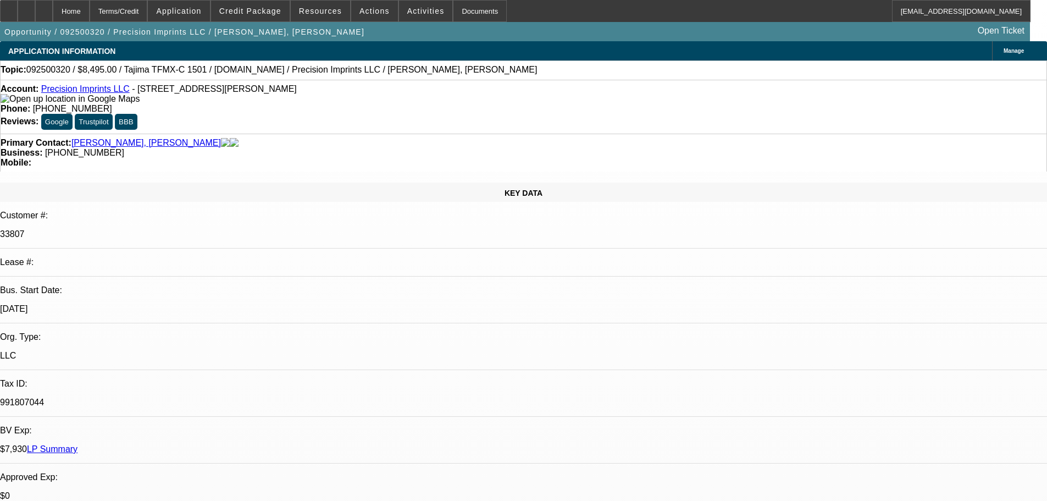
select select "0.1"
select select "4"
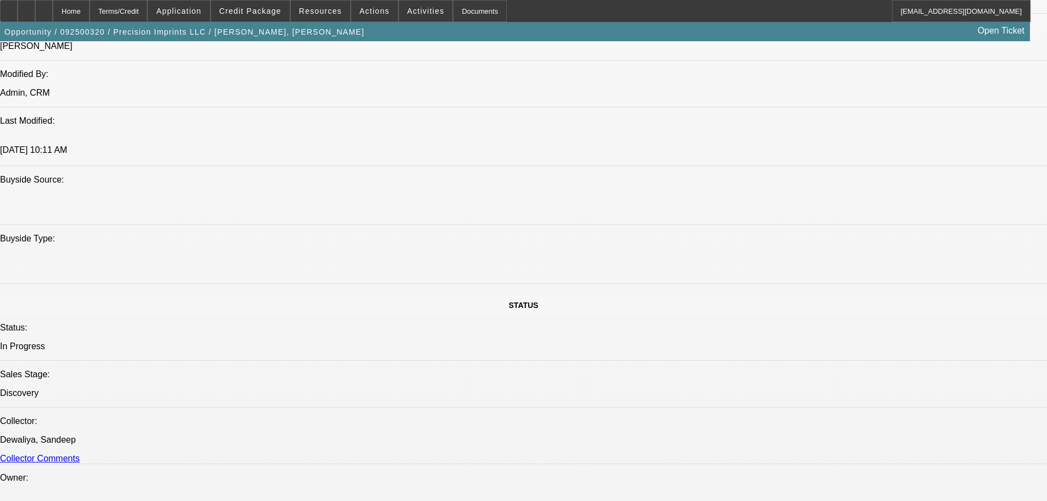
scroll to position [935, 0]
click at [44, 7] on icon at bounding box center [44, 7] width 0 height 0
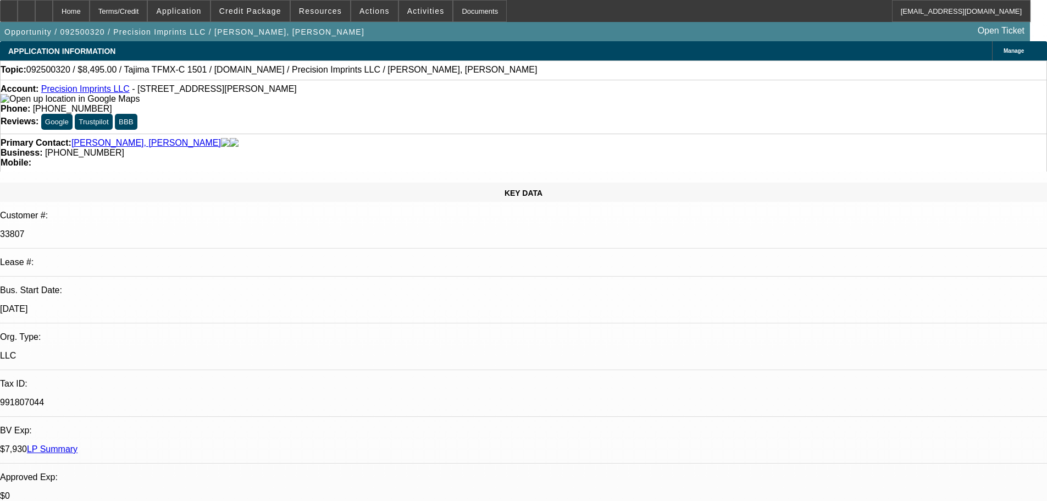
select select "0"
select select "2"
select select "0.1"
select select "4"
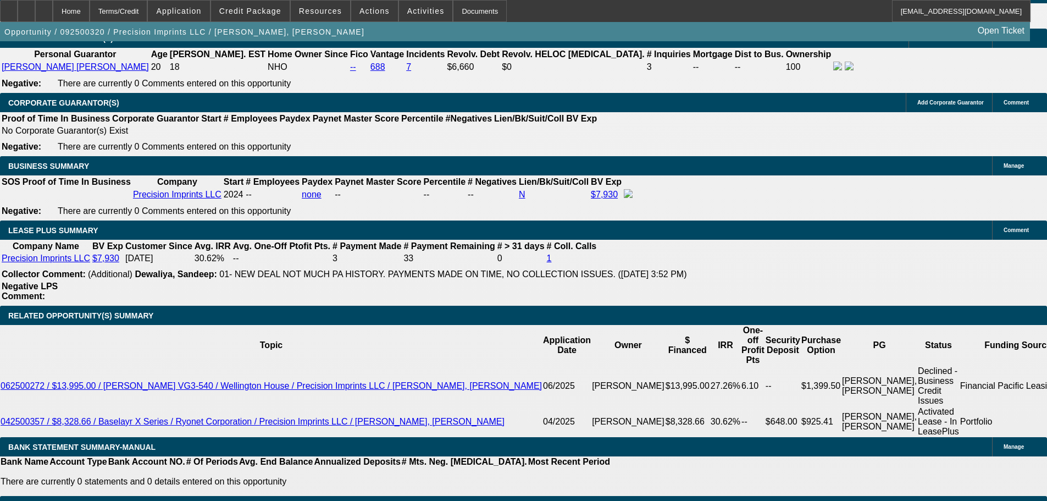
scroll to position [1649, 0]
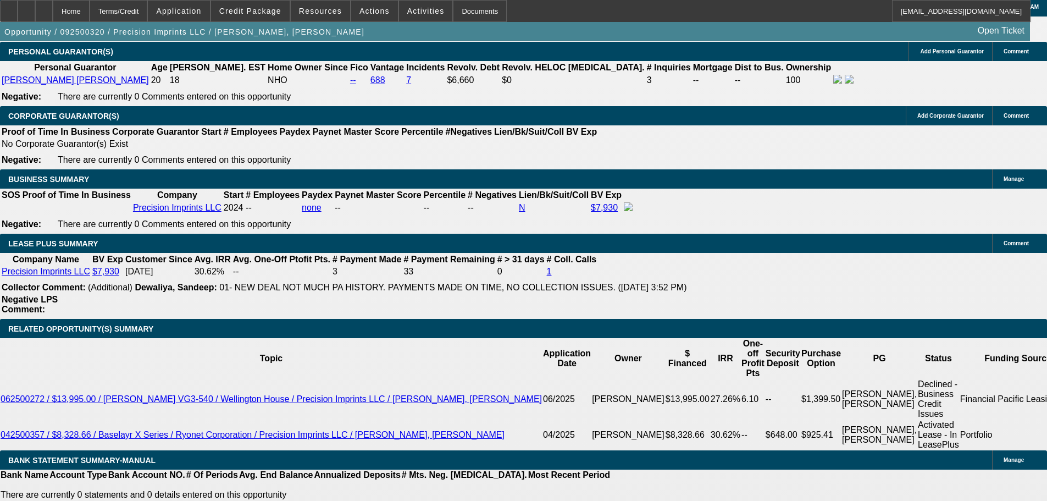
drag, startPoint x: 230, startPoint y: 295, endPoint x: 196, endPoint y: 288, distance: 35.4
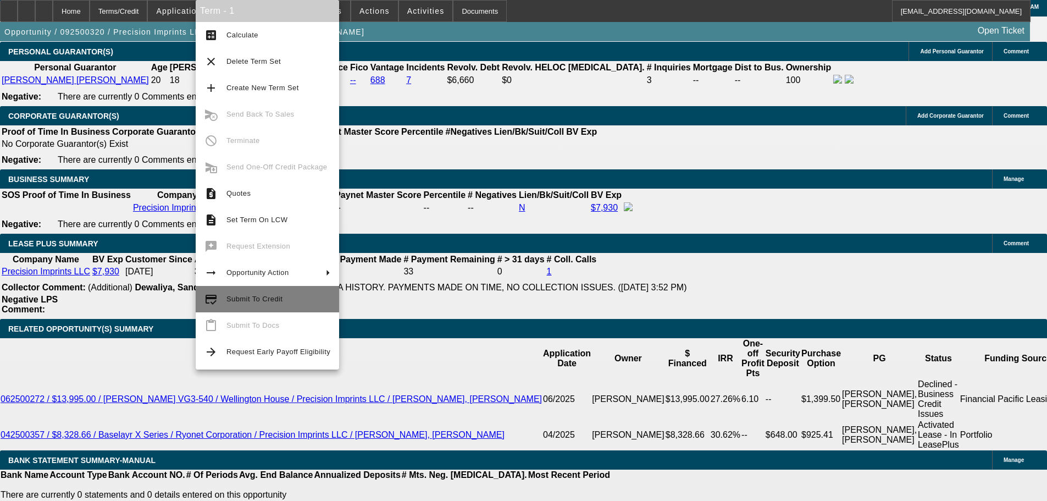
click at [228, 305] on span "Submit To Credit" at bounding box center [279, 298] width 104 height 13
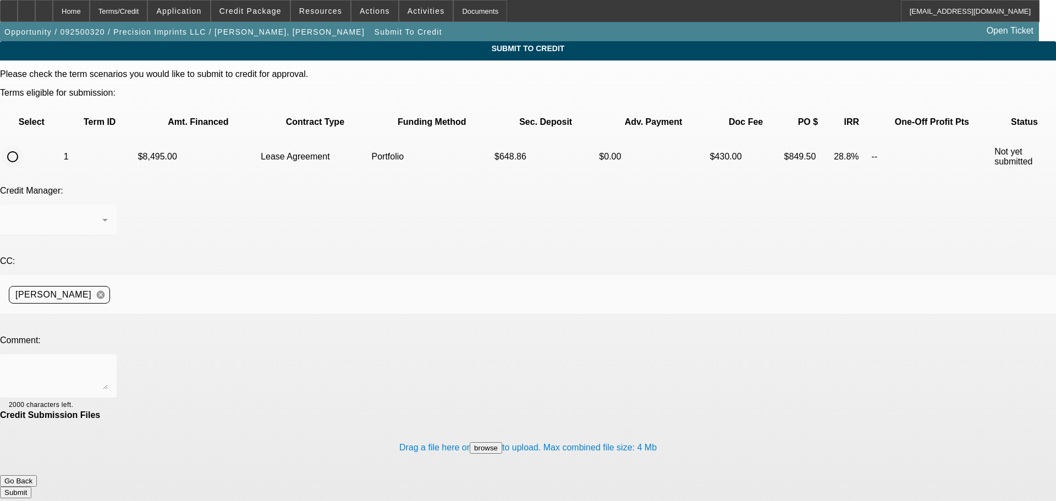
click at [24, 146] on input "radio" at bounding box center [13, 157] width 22 height 22
radio input "true"
click at [108, 354] on div at bounding box center [58, 376] width 99 height 44
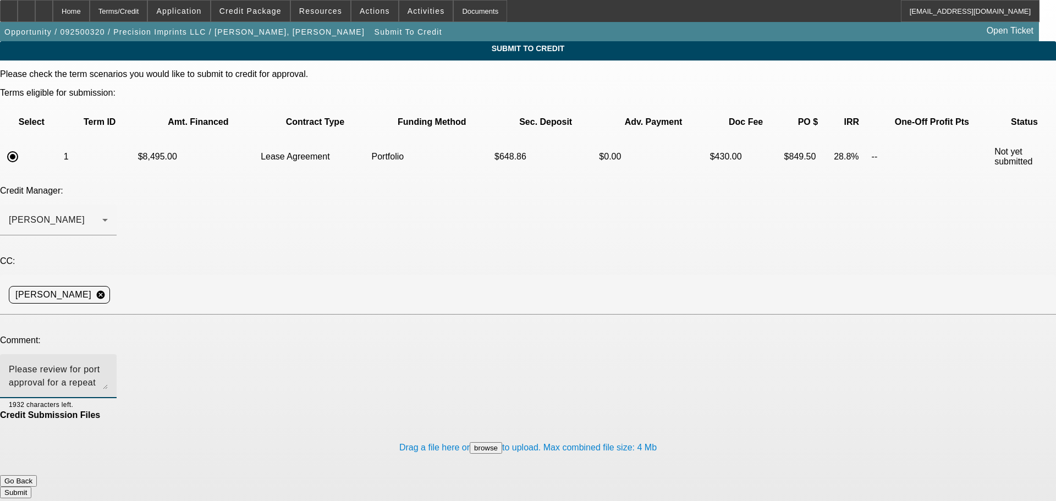
type textarea "Please review for port approval for a repeat BFC customer. Thank you"
click at [31, 487] on button "Submit" at bounding box center [15, 493] width 31 height 12
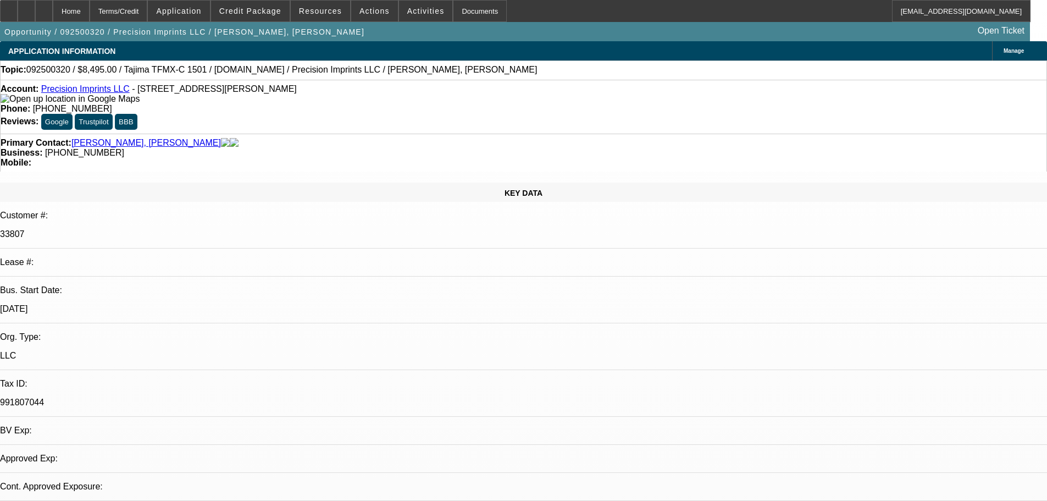
select select "0"
select select "2"
select select "0.1"
select select "4"
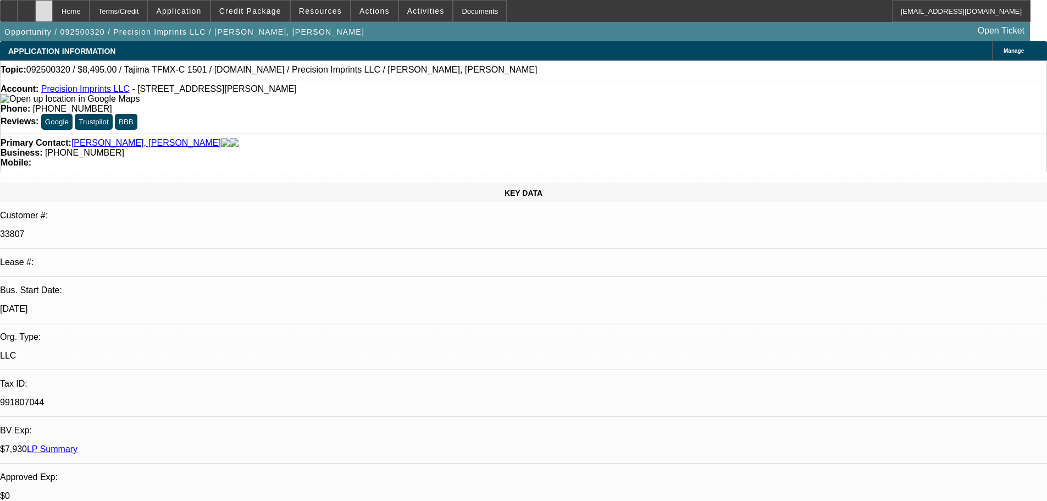
click at [44, 7] on icon at bounding box center [44, 7] width 0 height 0
select select "0"
select select "2"
select select "0.1"
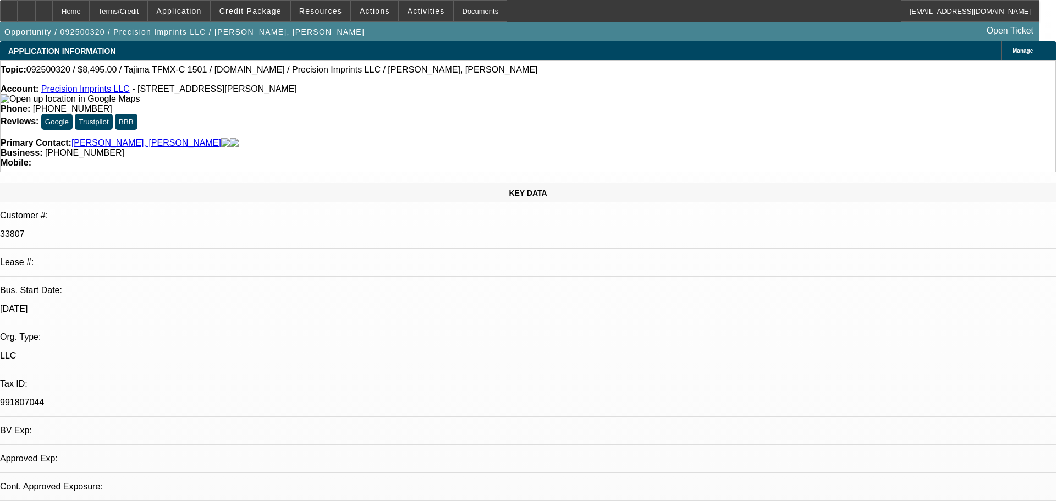
select select "4"
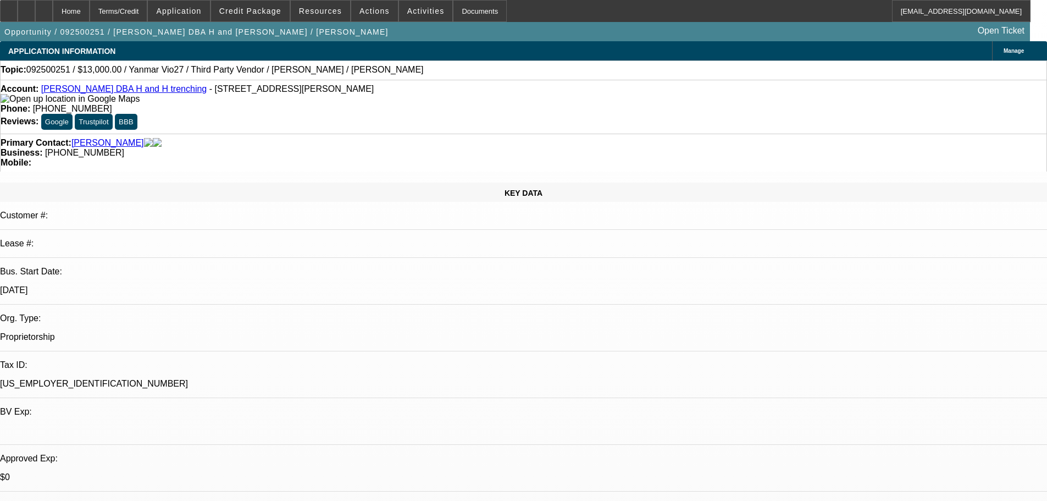
select select "0"
select select "2"
select select "0.1"
select select "4"
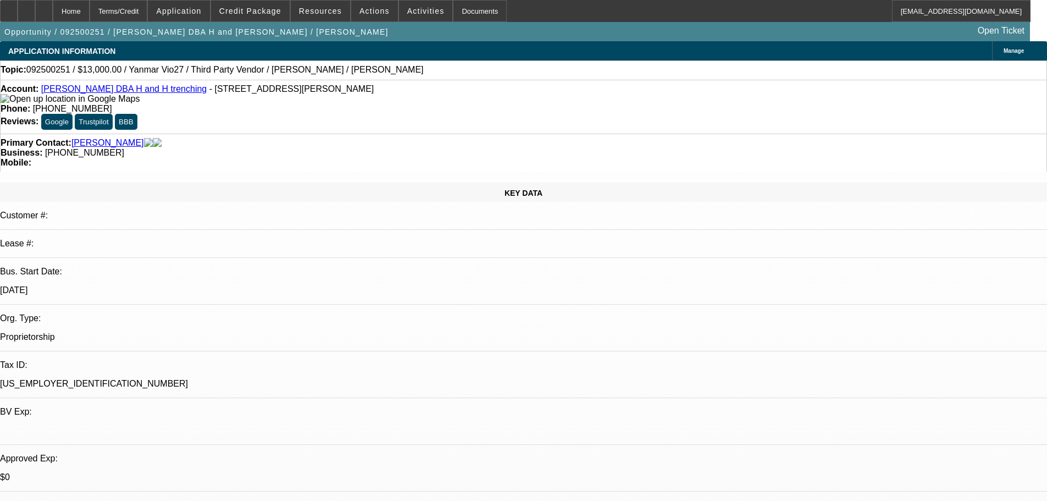
select select "0"
select select "0.1"
select select "4"
select select "0"
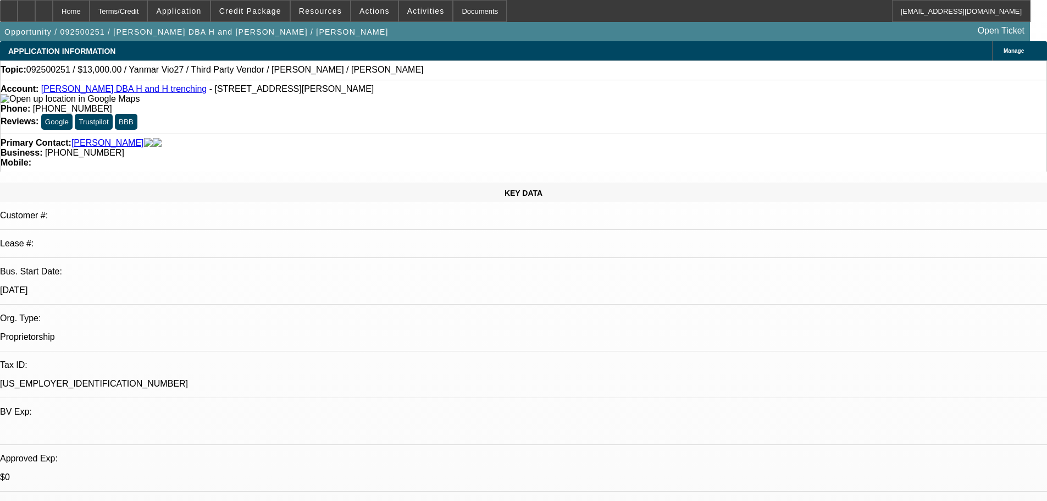
select select "2"
select select "0.1"
select select "4"
select select "0"
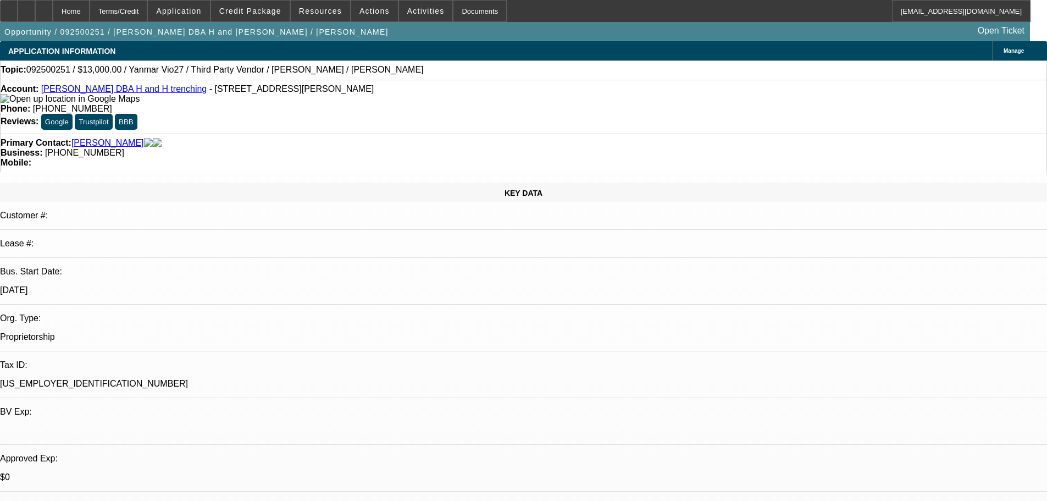
select select "2"
select select "0.1"
select select "4"
click at [53, 7] on div at bounding box center [44, 11] width 18 height 22
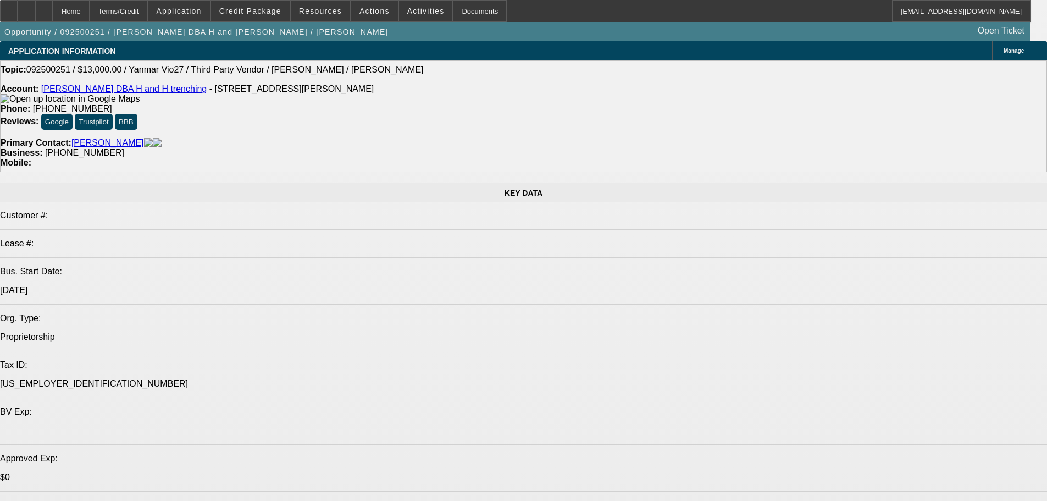
select select "0"
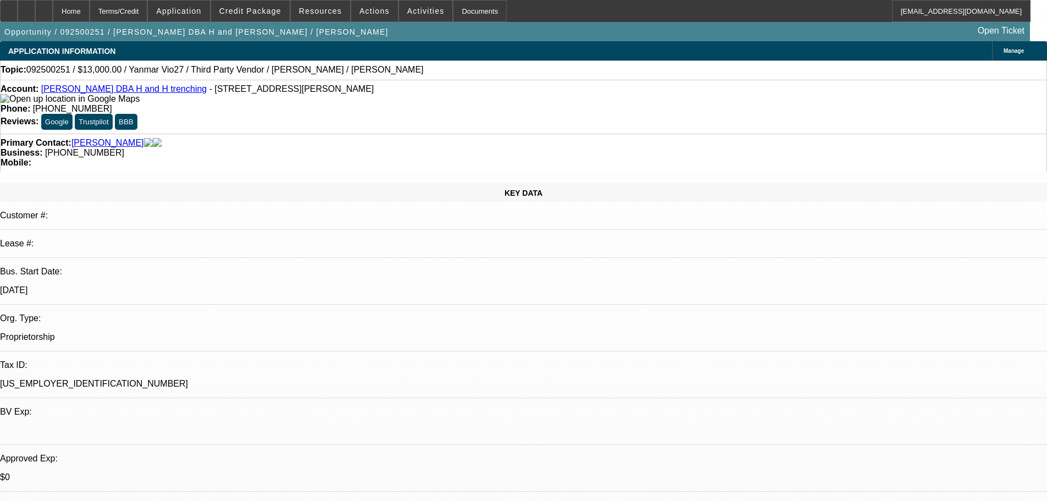
select select "2"
select select "0.1"
select select "4"
select select "0"
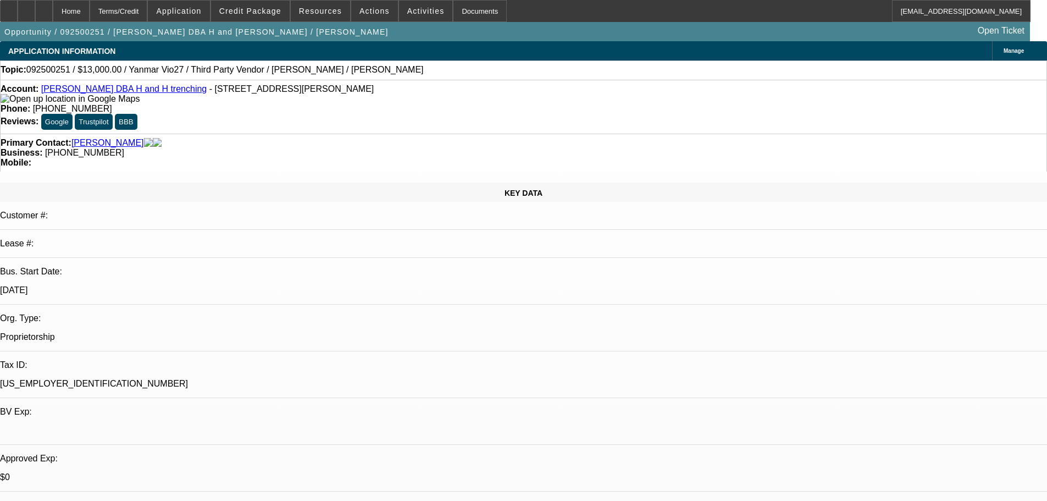
select select "2"
select select "0.1"
select select "4"
select select "0"
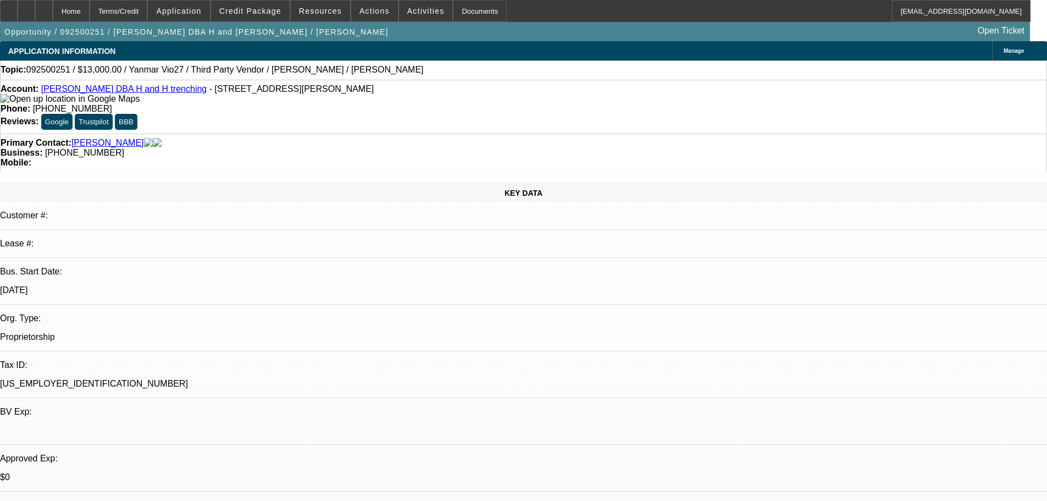
select select "0"
select select "0.1"
select select "4"
select select "0"
select select "2"
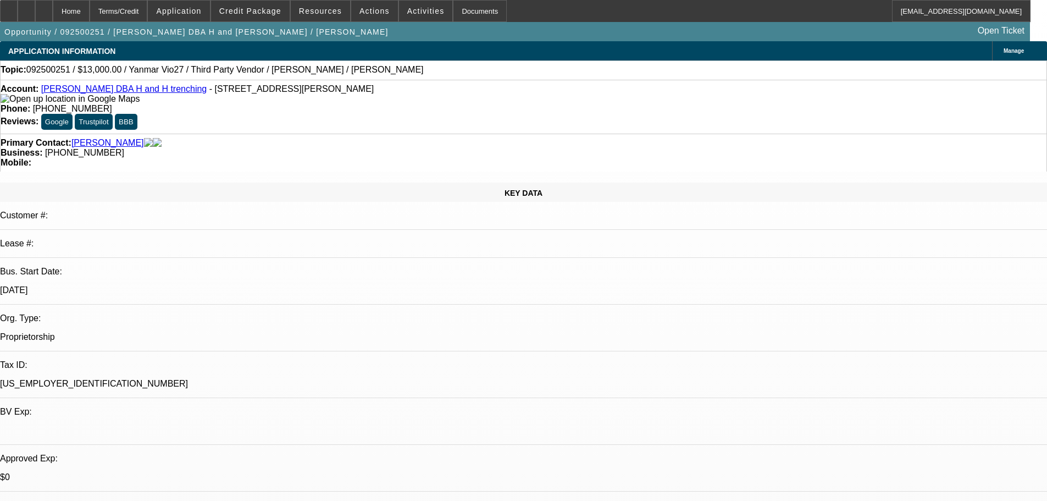
select select "2"
select select "0.1"
select select "4"
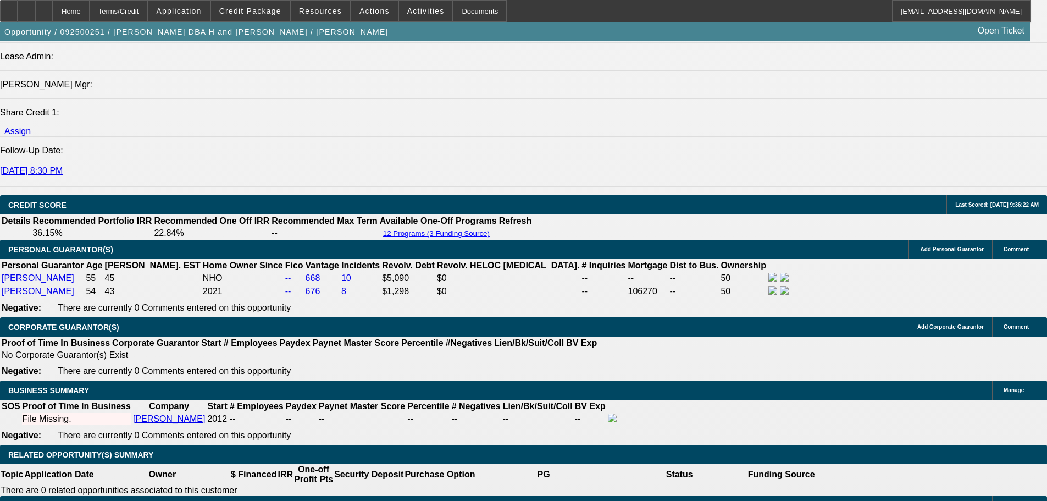
scroll to position [1429, 0]
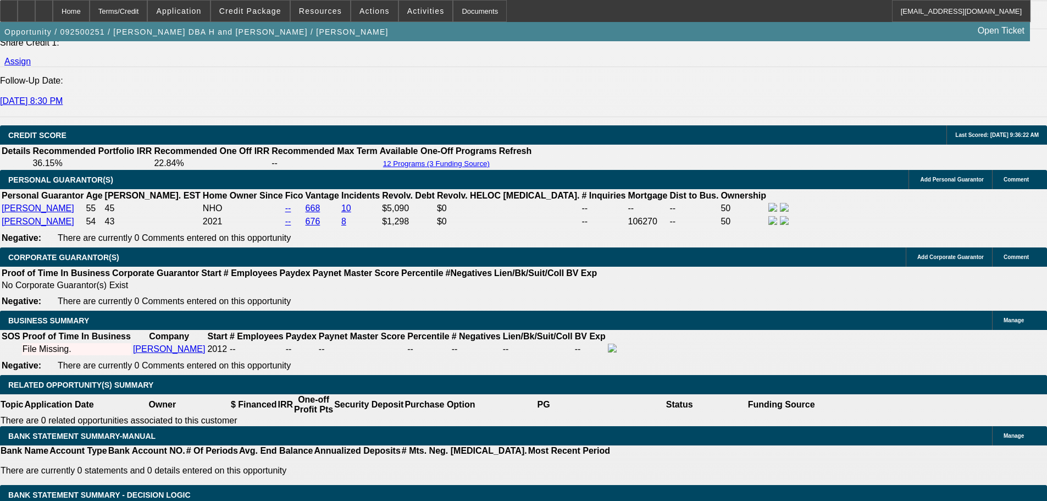
scroll to position [1594, 0]
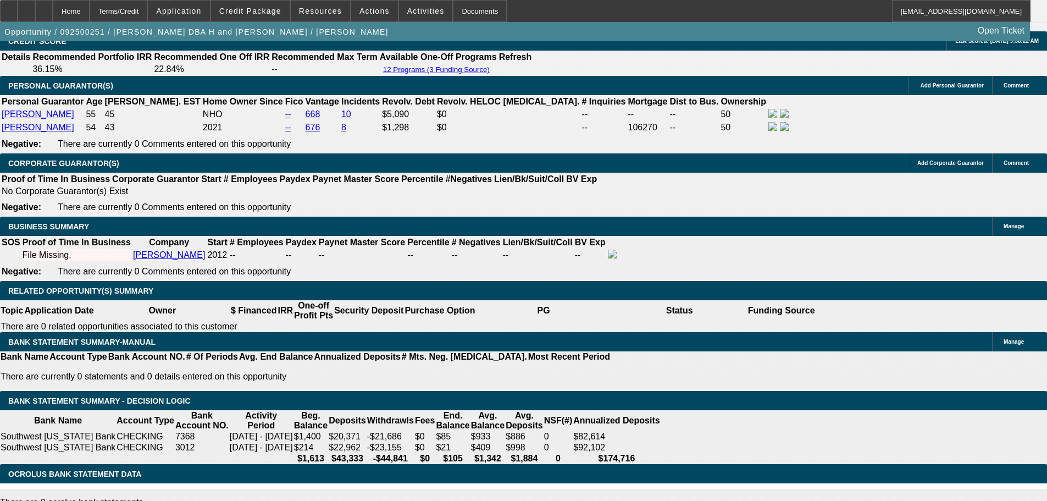
type input "$0.00"
type input "UNKNOWN"
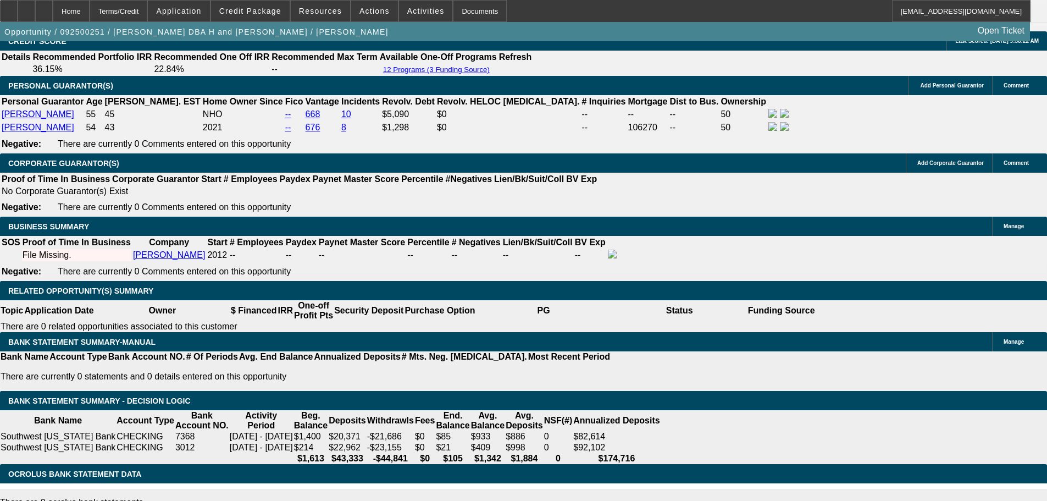
type input "$560.36"
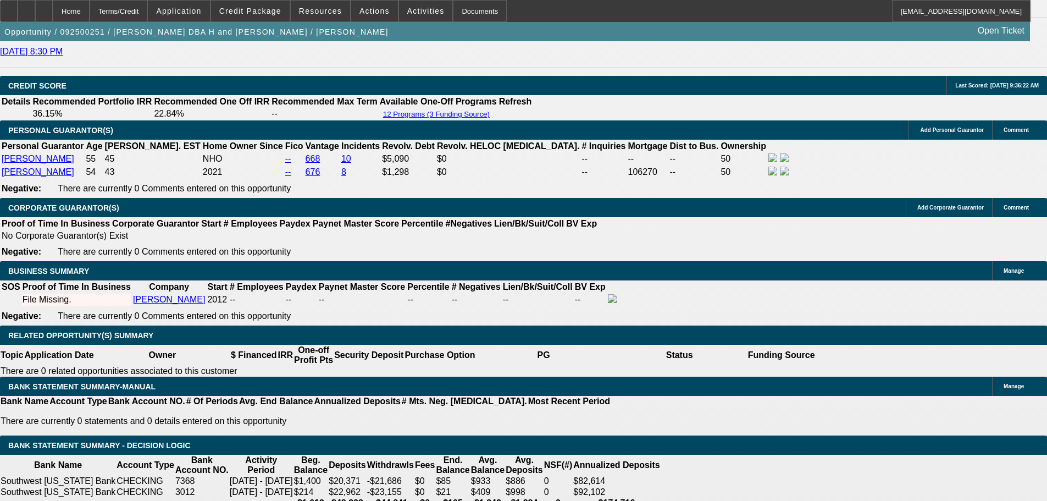
scroll to position [1484, 0]
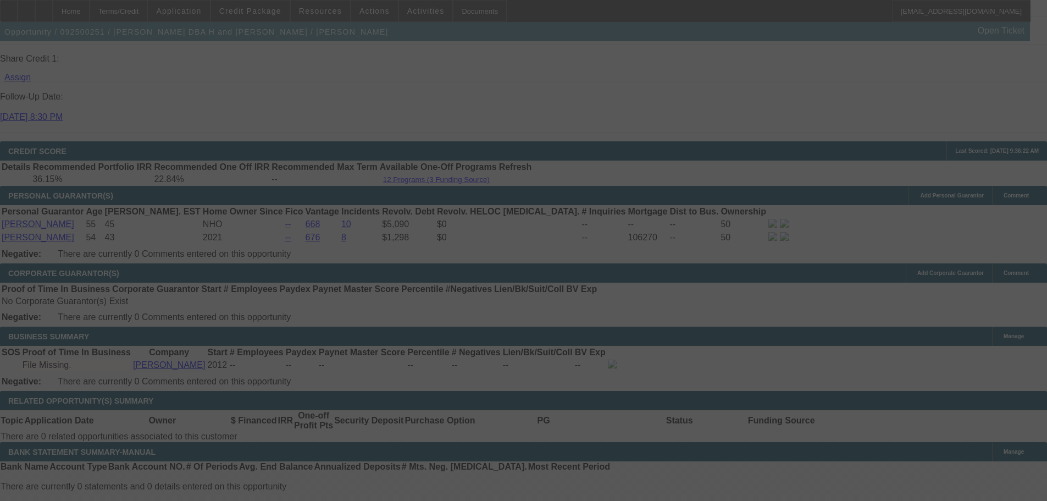
select select "0"
select select "0.1"
select select "4"
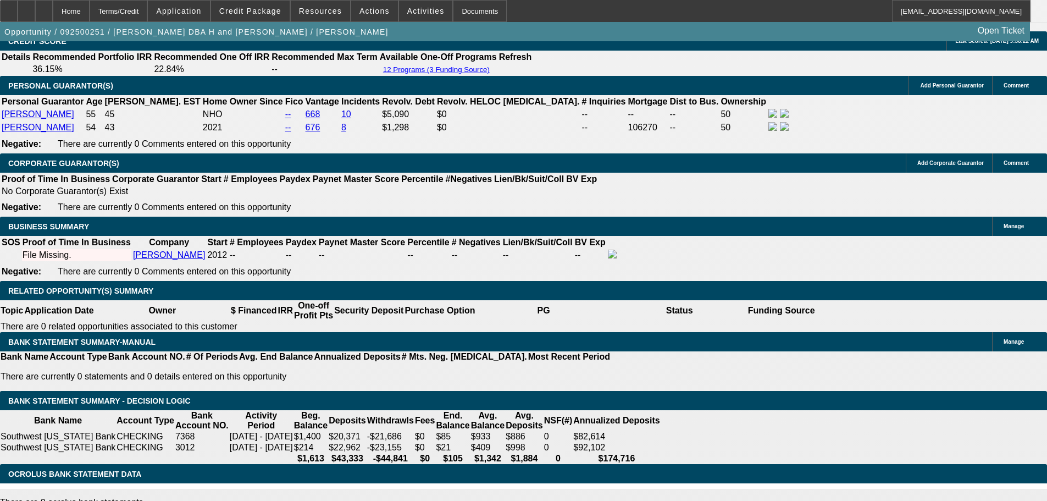
scroll to position [1374, 0]
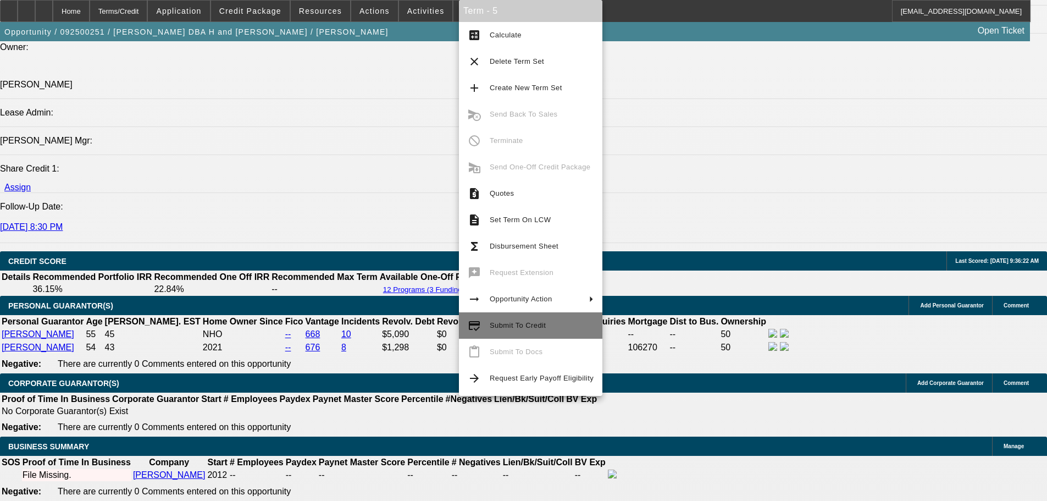
click at [500, 326] on span "Submit To Credit" at bounding box center [518, 325] width 56 height 8
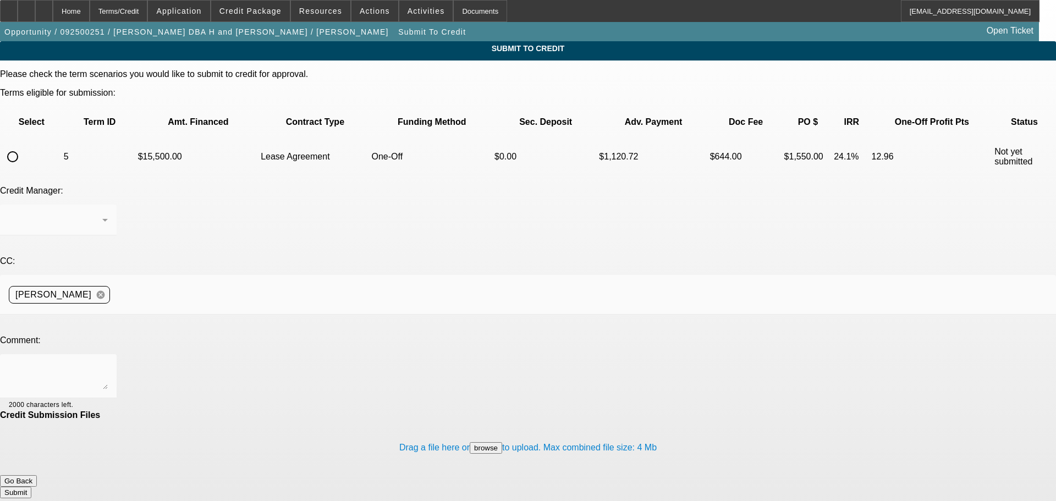
click at [24, 146] on input "radio" at bounding box center [13, 157] width 22 height 22
radio input "true"
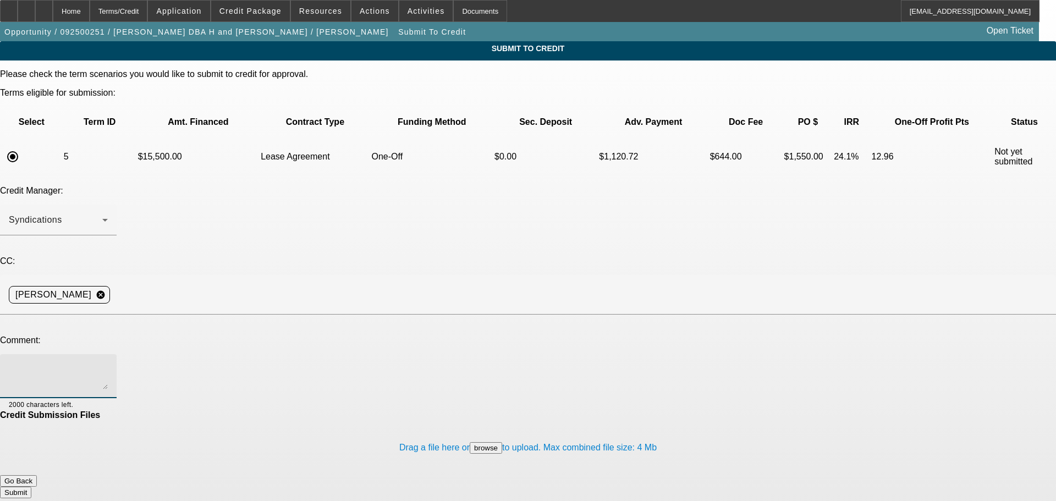
click at [108, 363] on textarea at bounding box center [58, 376] width 99 height 26
type textarea "Please send to Finpac WITHOUT banks. Write up in additional comments. Thank you"
click at [31, 487] on button "Submit" at bounding box center [15, 493] width 31 height 12
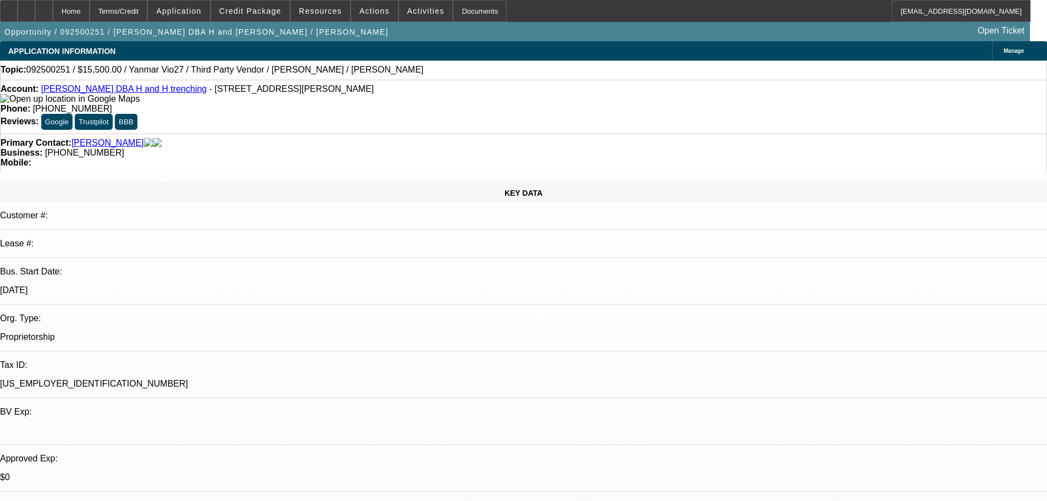
select select "0"
select select "2"
select select "0.1"
select select "4"
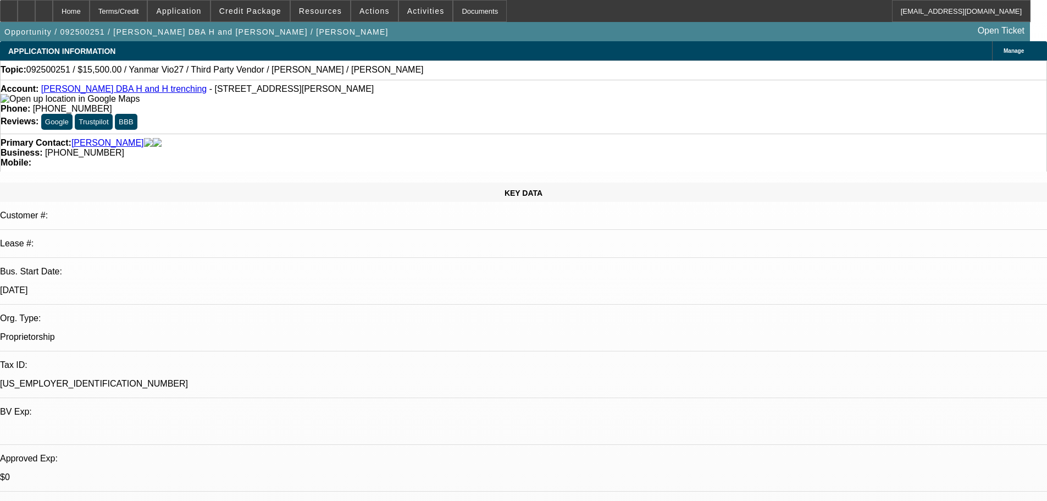
select select "0"
select select "2"
select select "0.1"
select select "4"
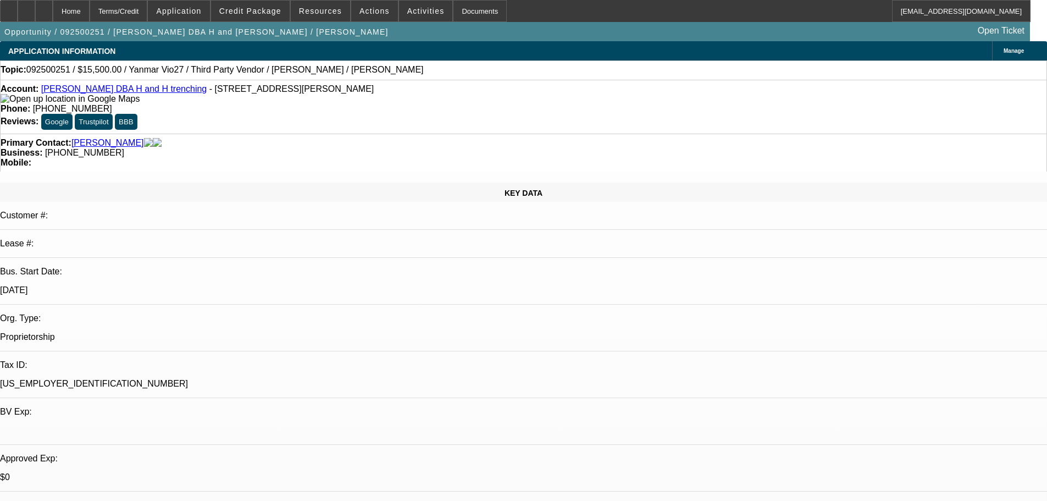
select select "0"
select select "0.1"
select select "4"
select select "0"
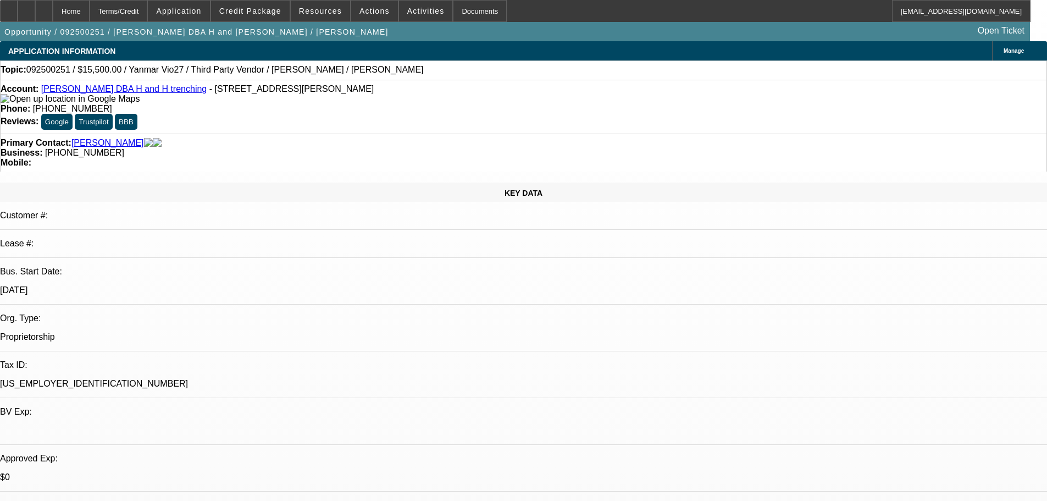
select select "2"
select select "0.1"
select select "4"
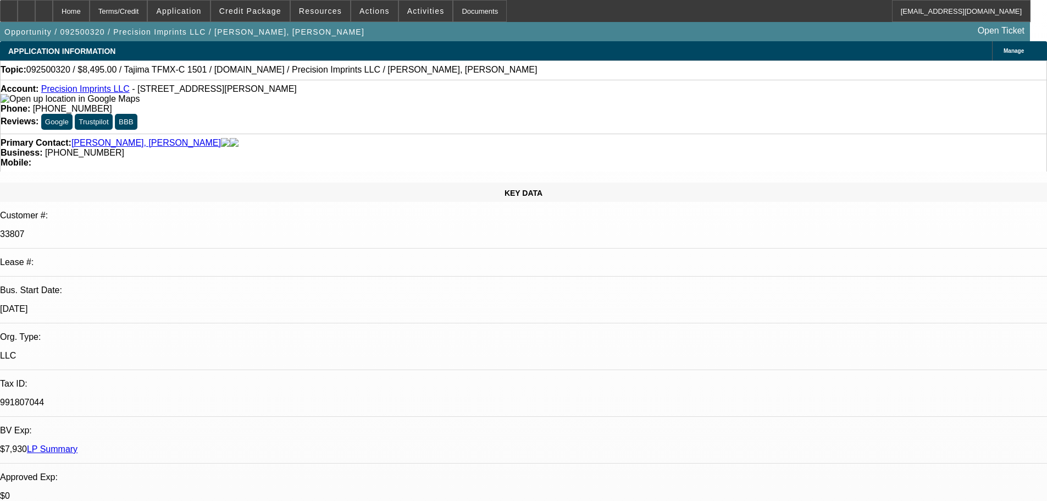
select select "0"
select select "2"
select select "0.1"
select select "4"
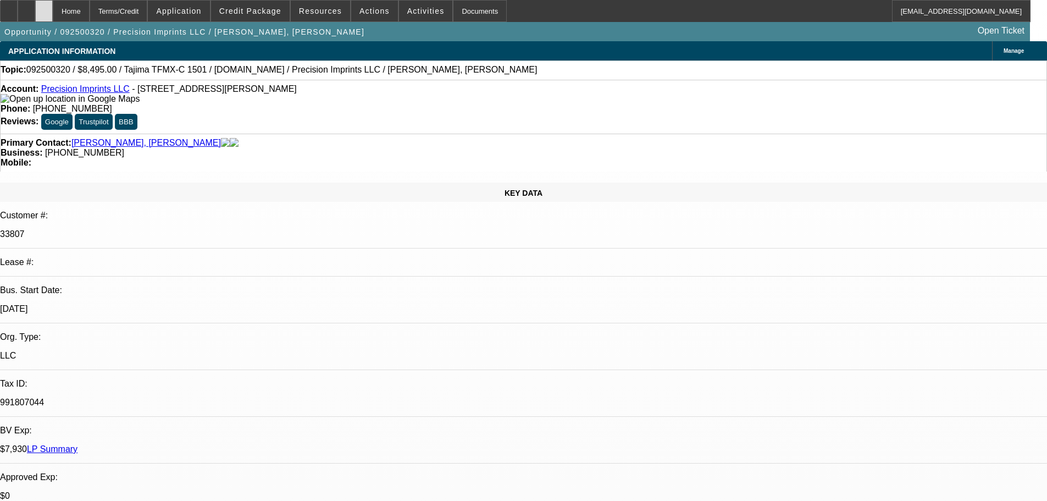
click at [44, 7] on icon at bounding box center [44, 7] width 0 height 0
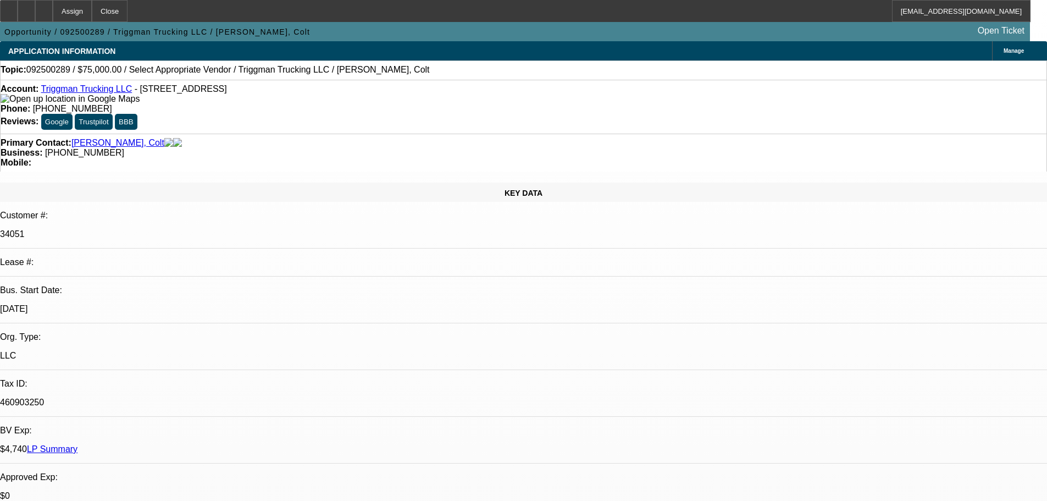
select select "0"
select select "2"
select select "0.1"
select select "4"
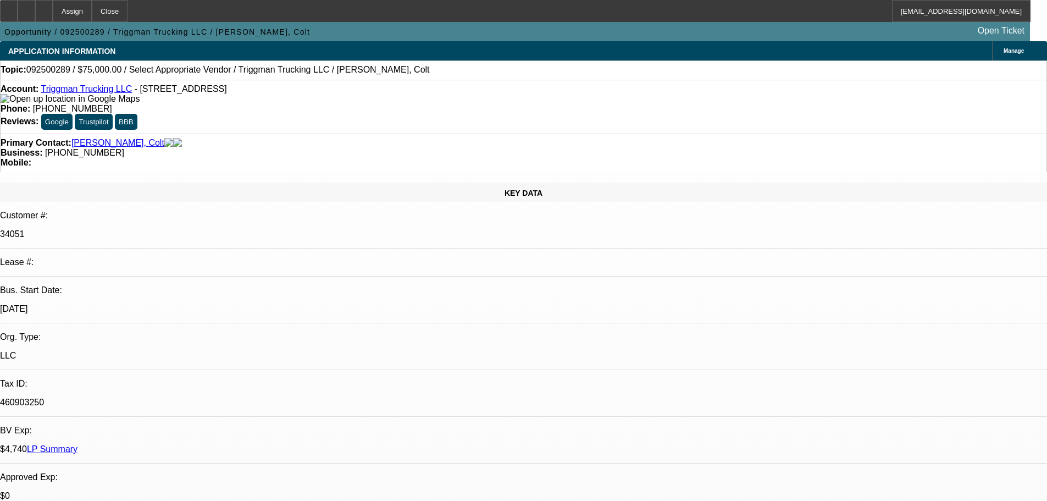
click at [53, 14] on div at bounding box center [44, 11] width 18 height 22
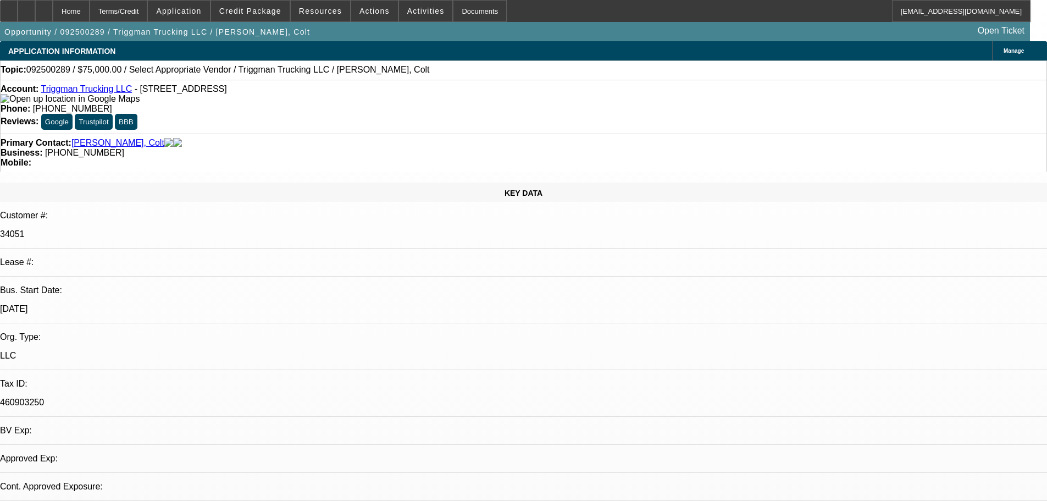
select select "0"
select select "2"
select select "0.1"
select select "4"
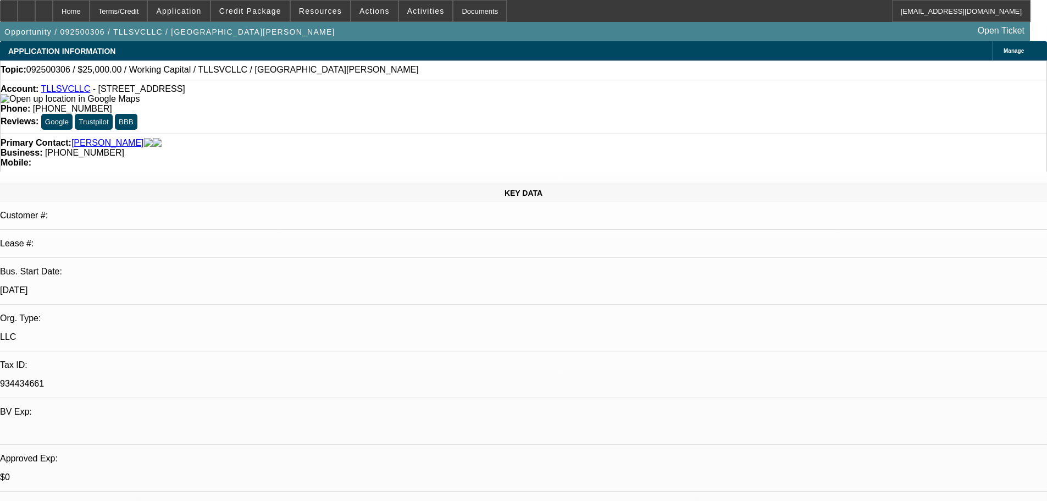
select select "0"
select select "2"
select select "0.1"
select select "4"
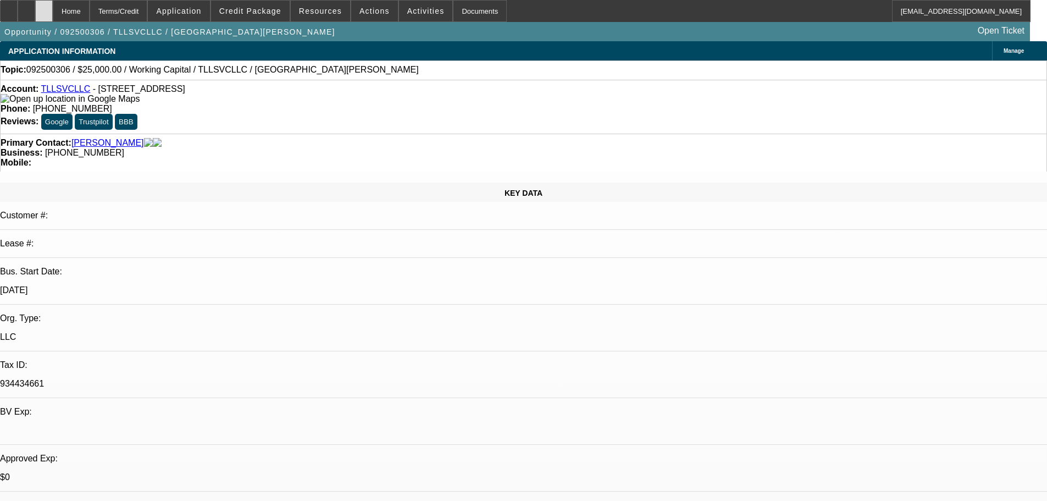
click at [53, 12] on div at bounding box center [44, 11] width 18 height 22
select select "0"
select select "2"
select select "0.1"
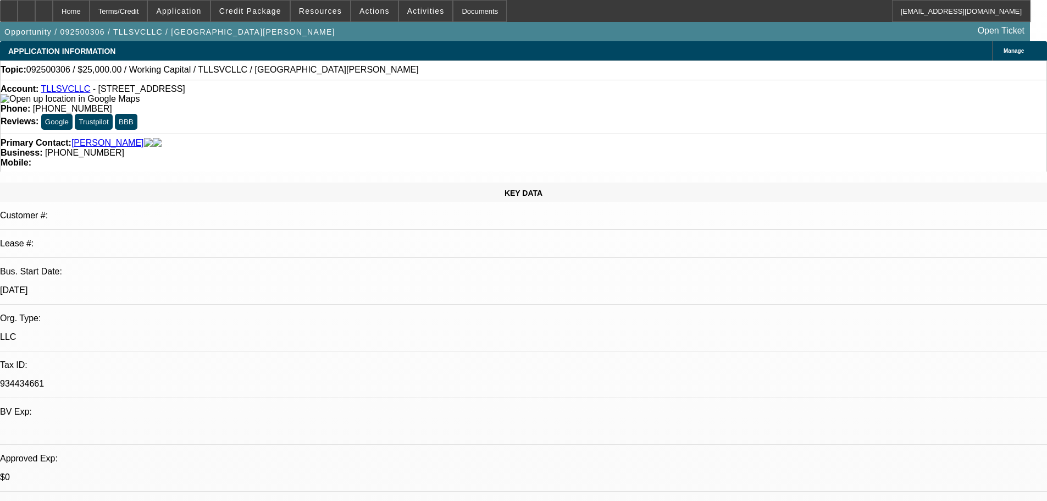
select select "4"
click at [76, 92] on link "TLLSVCLLC" at bounding box center [65, 88] width 49 height 9
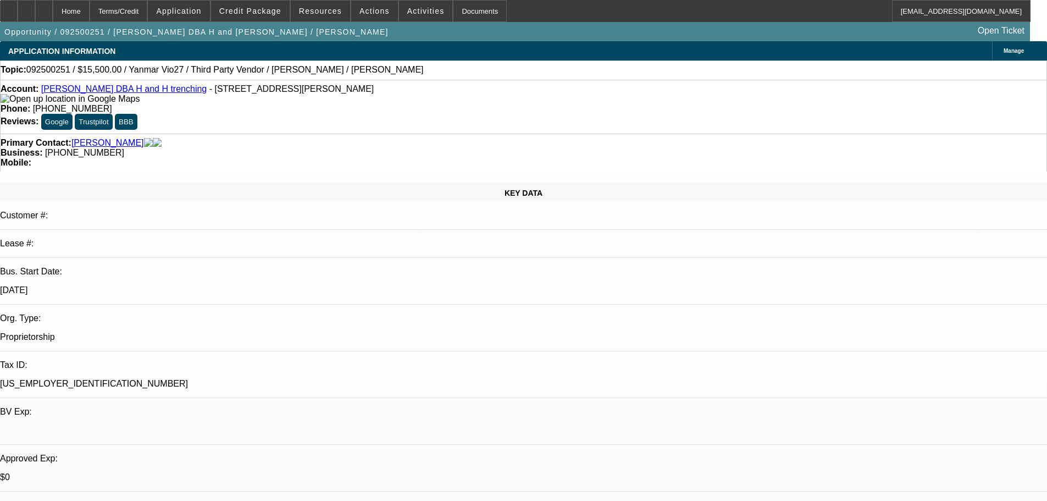
select select "0"
select select "2"
select select "0.1"
select select "4"
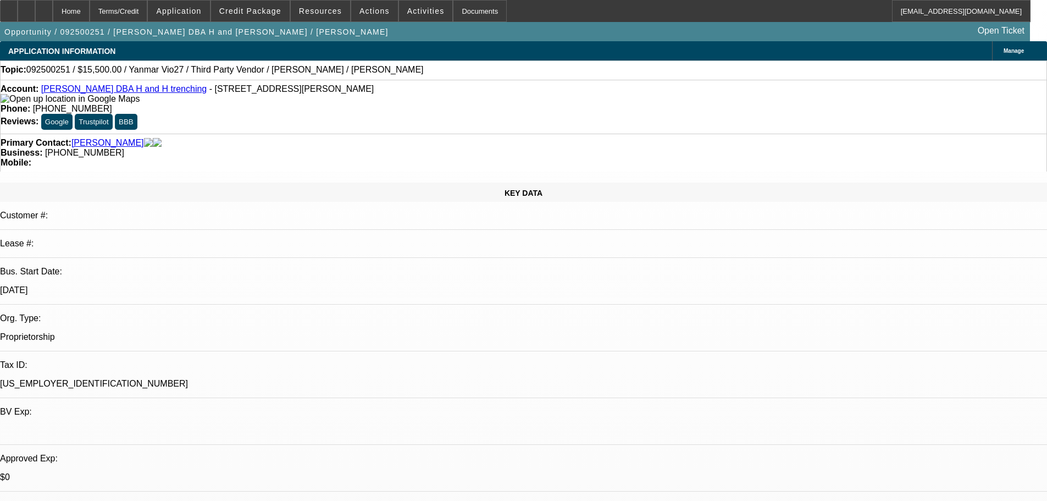
select select "0"
select select "2"
select select "0.1"
select select "4"
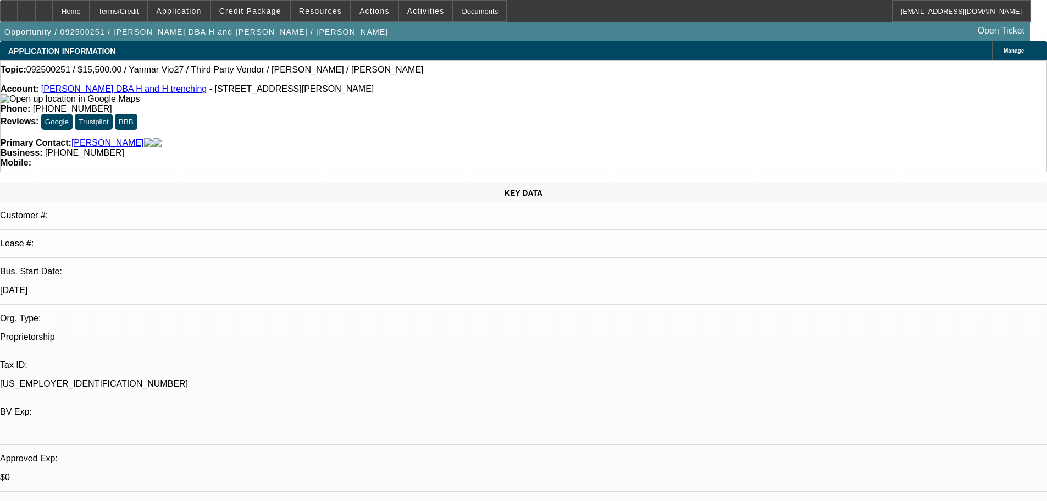
select select "0"
select select "0.1"
select select "4"
select select "0"
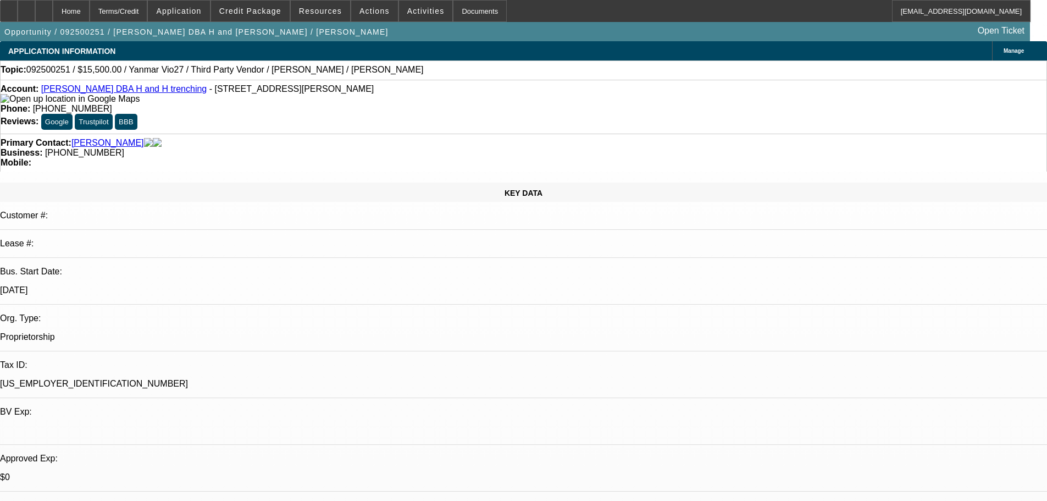
select select "2"
select select "0.1"
select select "4"
click at [53, 6] on div at bounding box center [44, 11] width 18 height 22
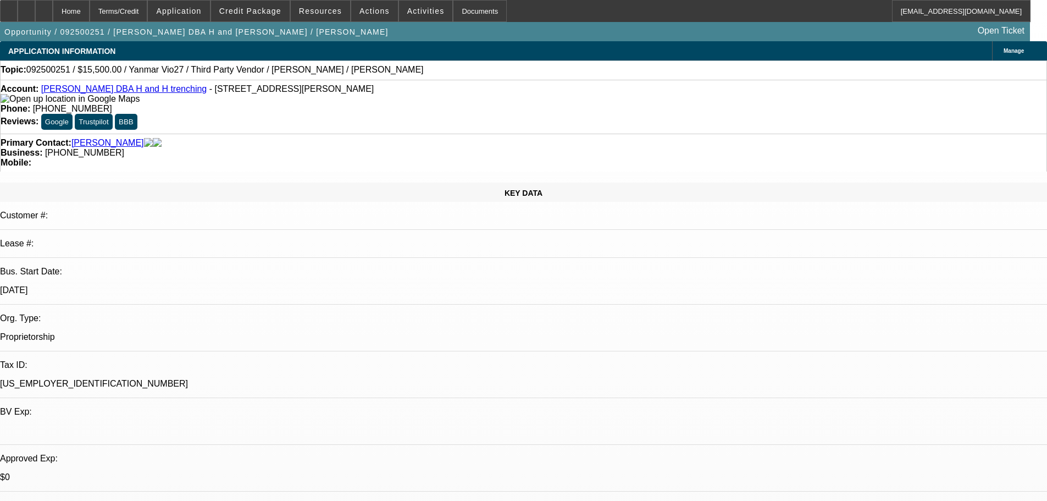
select select "0"
select select "0.1"
select select "4"
select select "0"
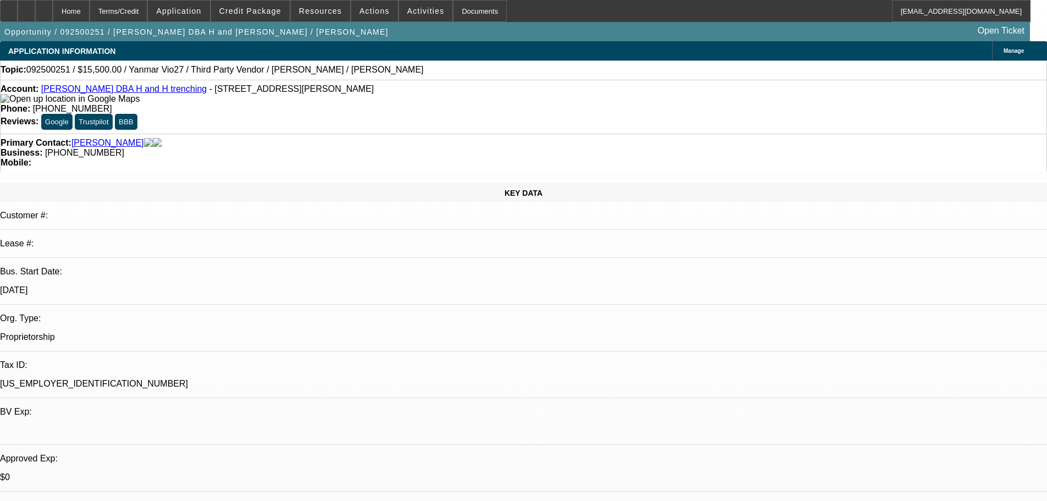
select select "2"
select select "0.1"
select select "4"
select select "0"
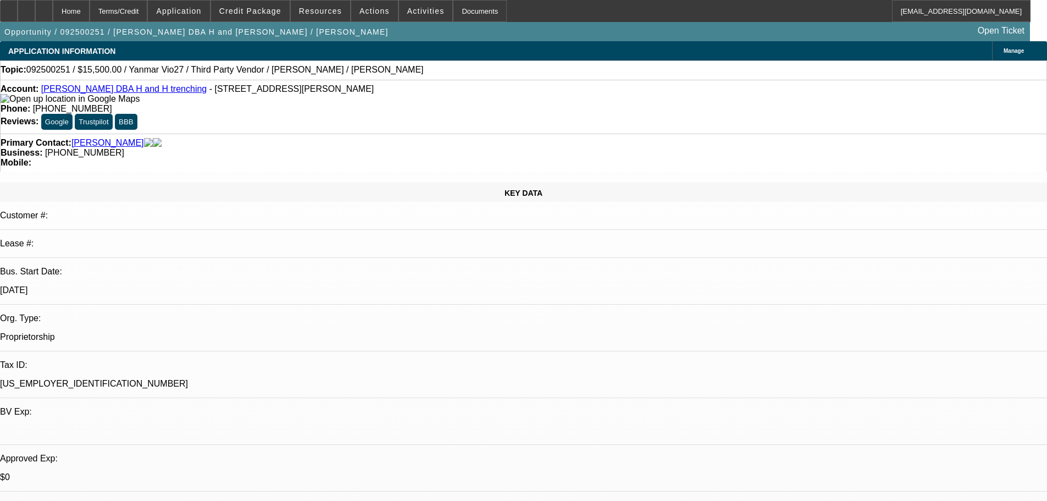
select select "2"
select select "0.1"
select select "4"
select select "0"
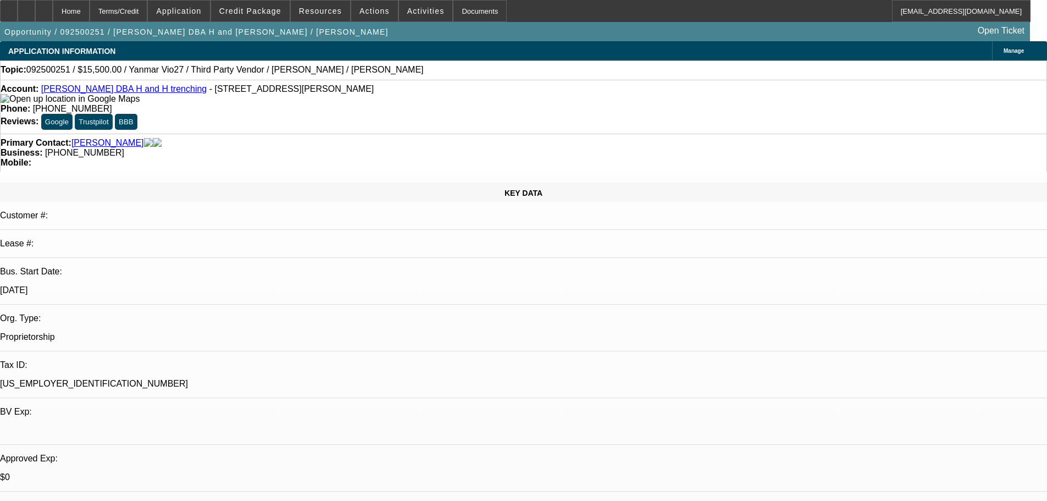
select select "0"
select select "0.1"
select select "4"
click at [118, 87] on div "Account: [PERSON_NAME] DBA H and H trenching - [STREET_ADDRESS][PERSON_NAME]" at bounding box center [524, 94] width 1046 height 20
click at [118, 92] on link "[PERSON_NAME] DBA H and H trenching" at bounding box center [123, 88] width 165 height 9
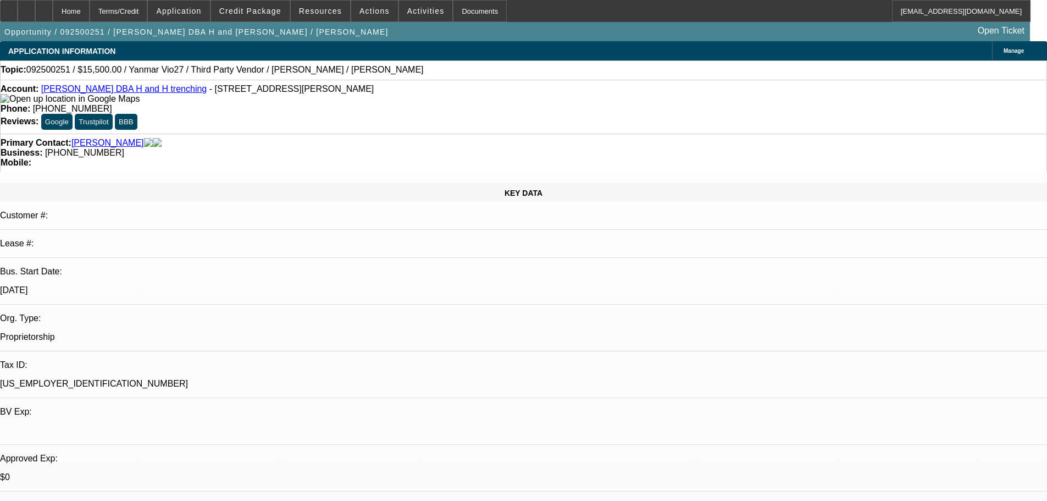
scroll to position [110, 0]
drag, startPoint x: 928, startPoint y: 412, endPoint x: 1019, endPoint y: 428, distance: 92.2
copy td "We are unable to approve this one as the Fed ID shows as no match and to a corp…"
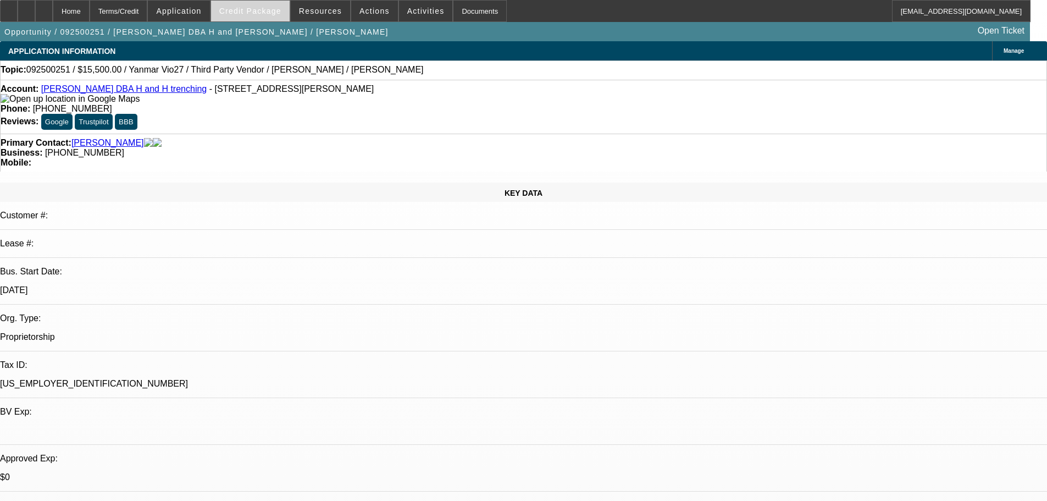
click at [290, 3] on span at bounding box center [250, 11] width 79 height 26
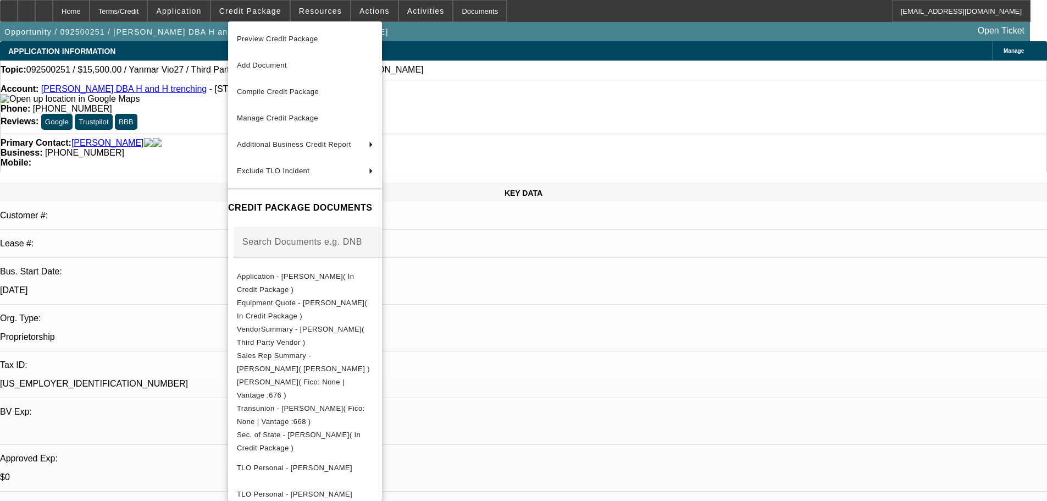
click at [183, 14] on div at bounding box center [523, 250] width 1047 height 501
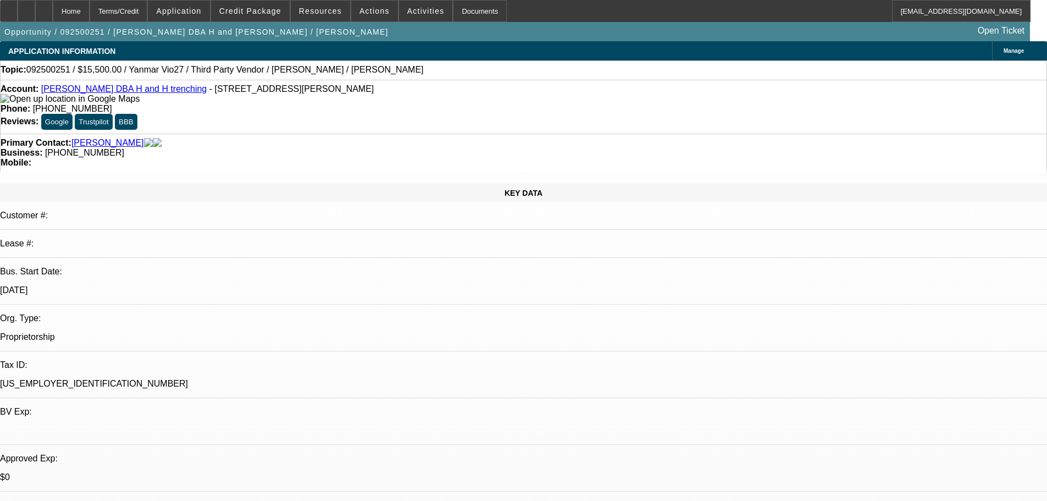
click at [183, 14] on span at bounding box center [179, 11] width 62 height 26
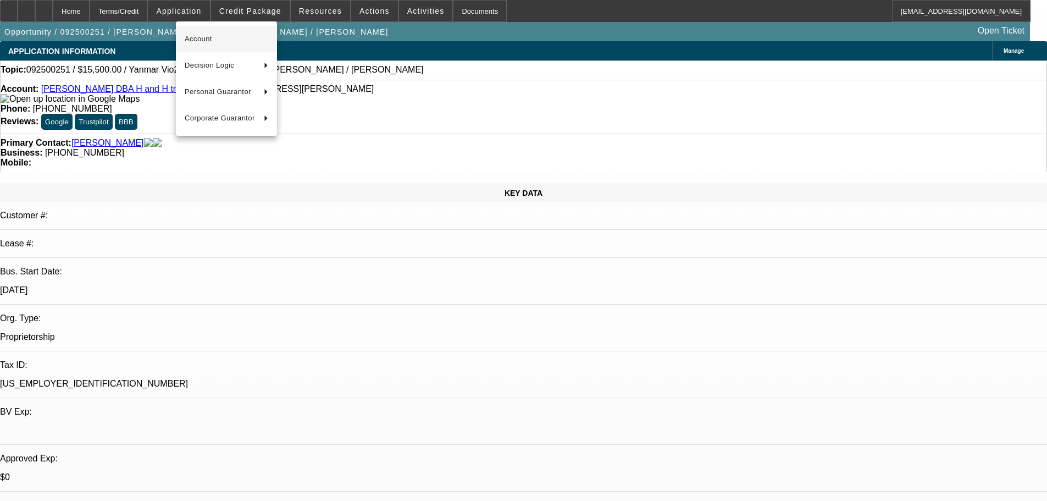
click at [239, 31] on button "Account" at bounding box center [226, 39] width 101 height 26
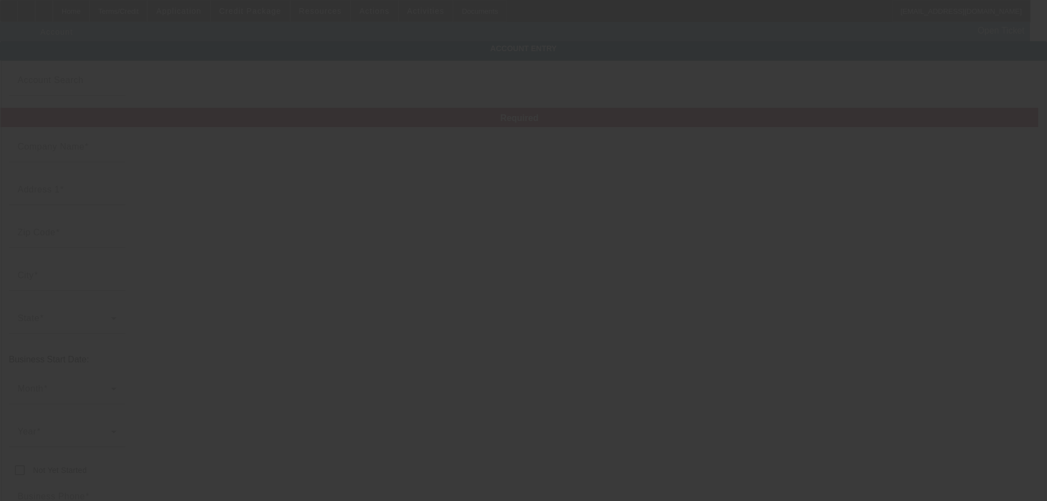
type input "Gary Hansen"
type input "21806 Mink Dr"
type input "64850"
type input "Neosho"
type input "(417) 669-7226"
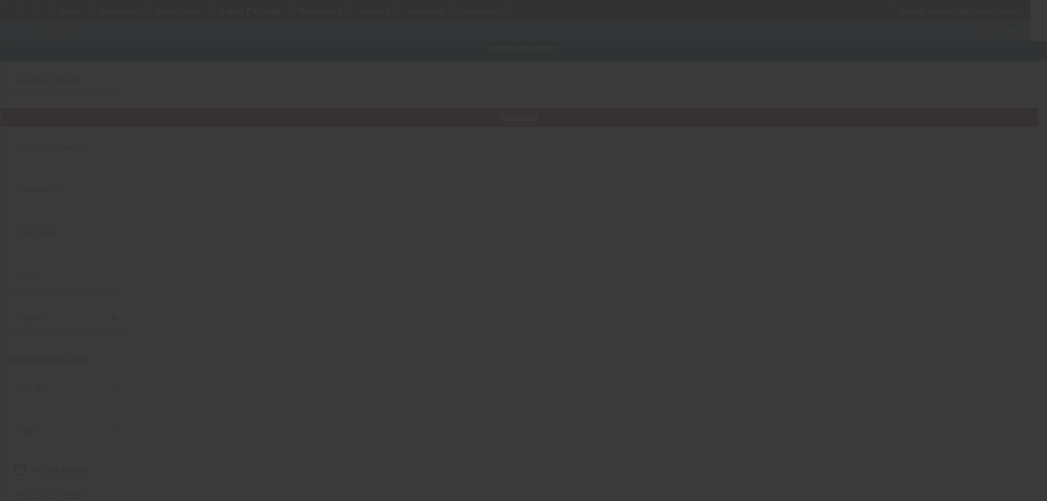
type input "H and H trenching"
type input "Mink dr"
type input "handhtrenching@gmail.com"
type input "45-4506555"
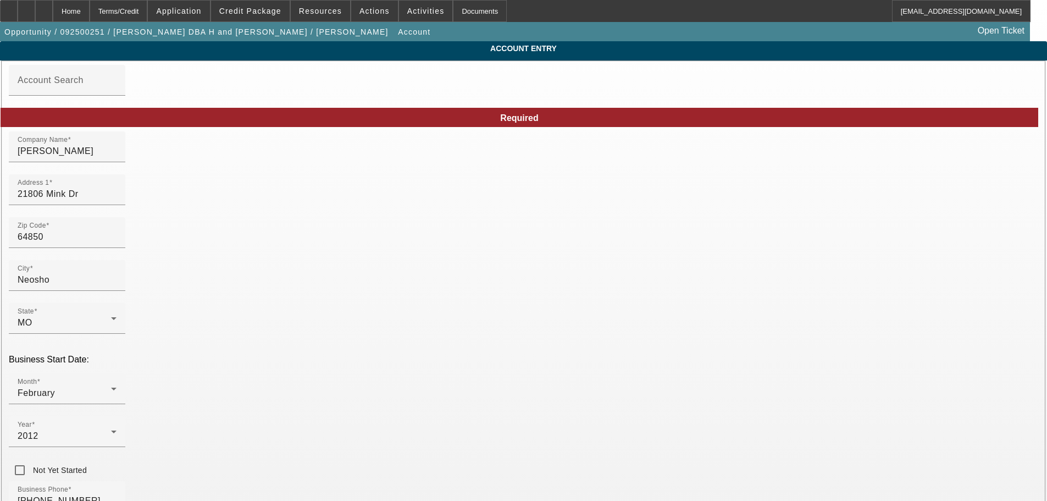
drag, startPoint x: 752, startPoint y: 434, endPoint x: 688, endPoint y: 434, distance: 63.2
type input "9/11/2025"
click at [87, 15] on div "Home" at bounding box center [71, 11] width 37 height 22
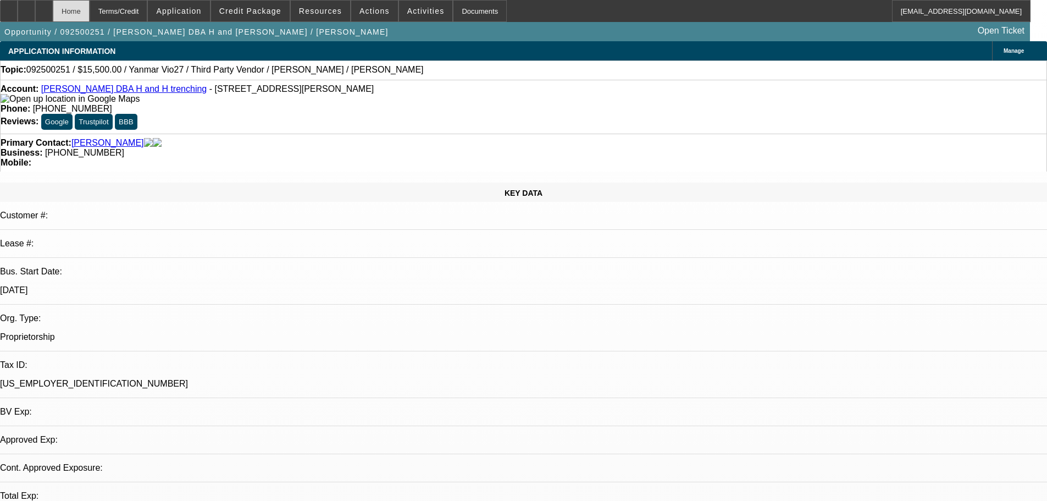
select select "0"
select select "0.1"
select select "4"
select select "0"
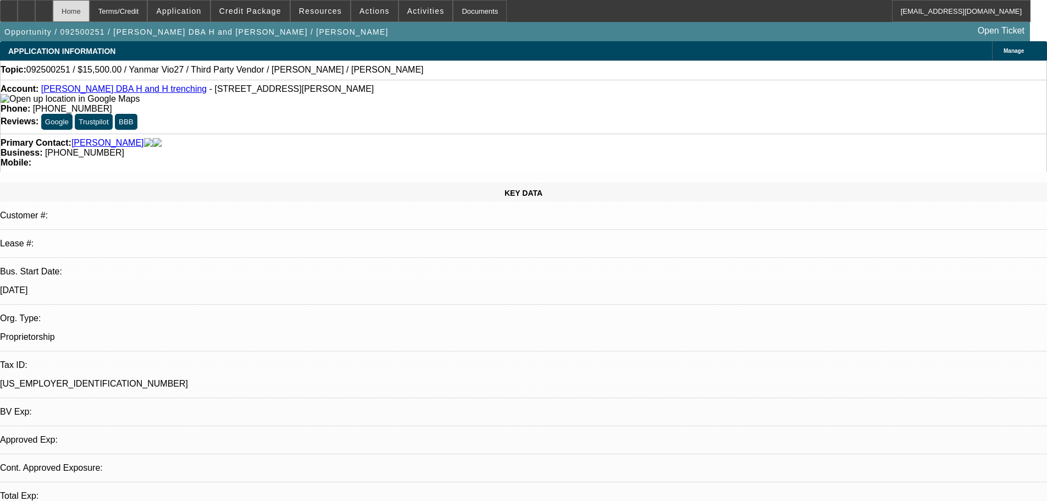
select select "2"
select select "0.1"
select select "4"
select select "0"
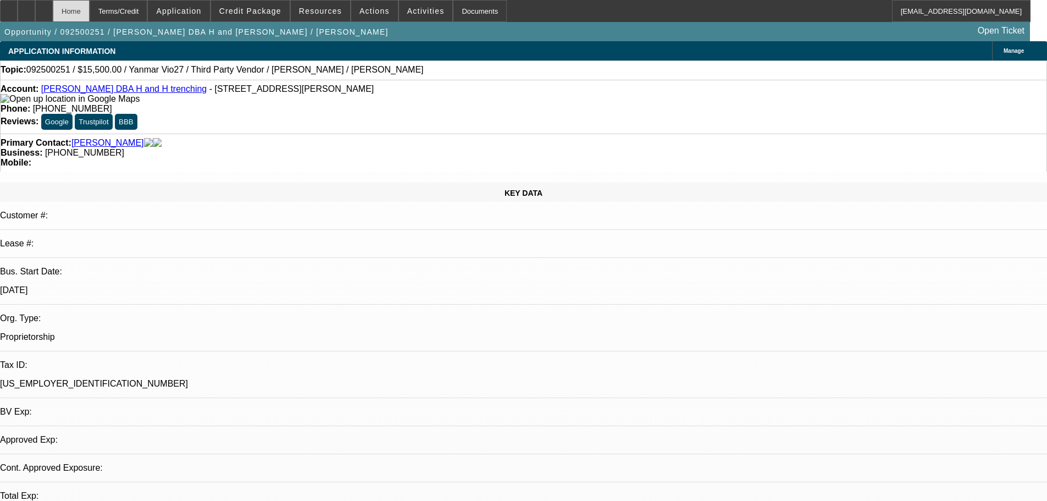
select select "2"
select select "0.1"
select select "4"
select select "0"
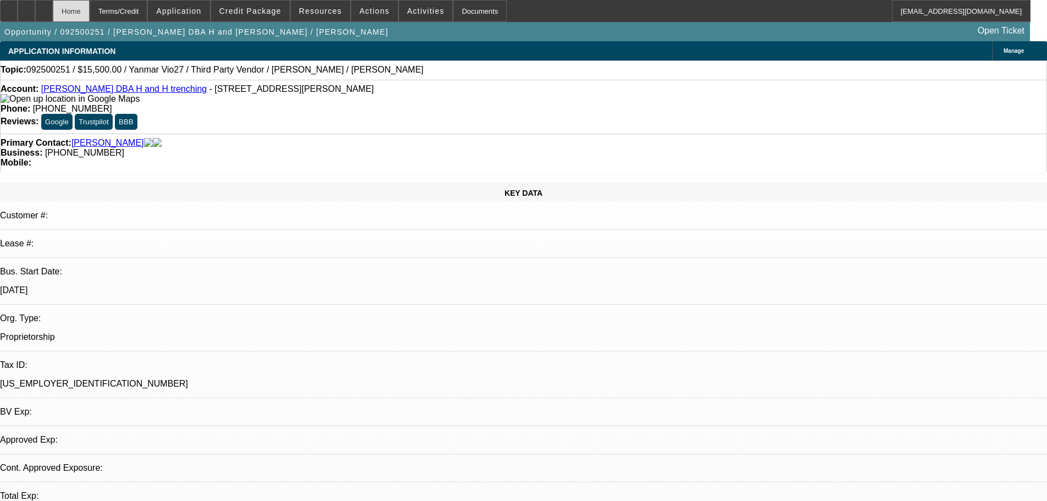
select select "0"
select select "0.1"
select select "4"
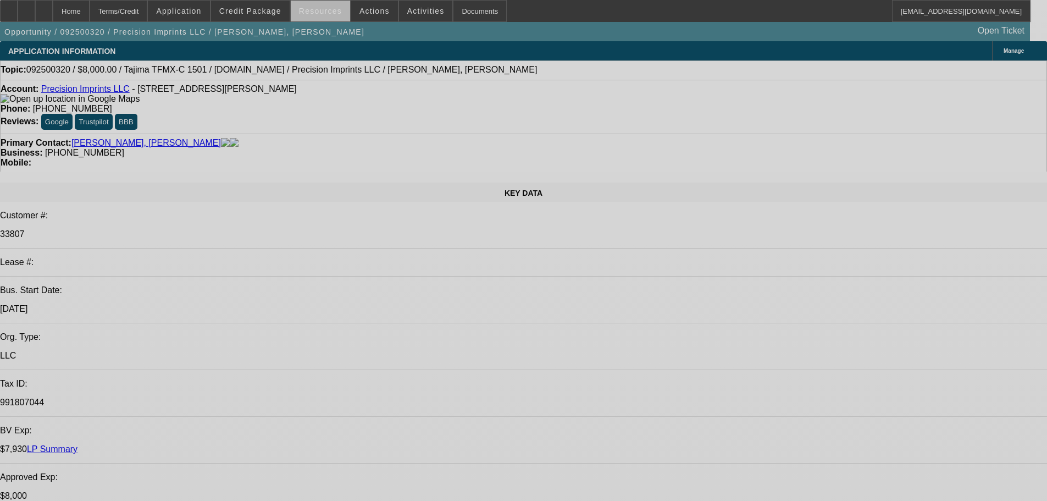
select select "0"
select select "2"
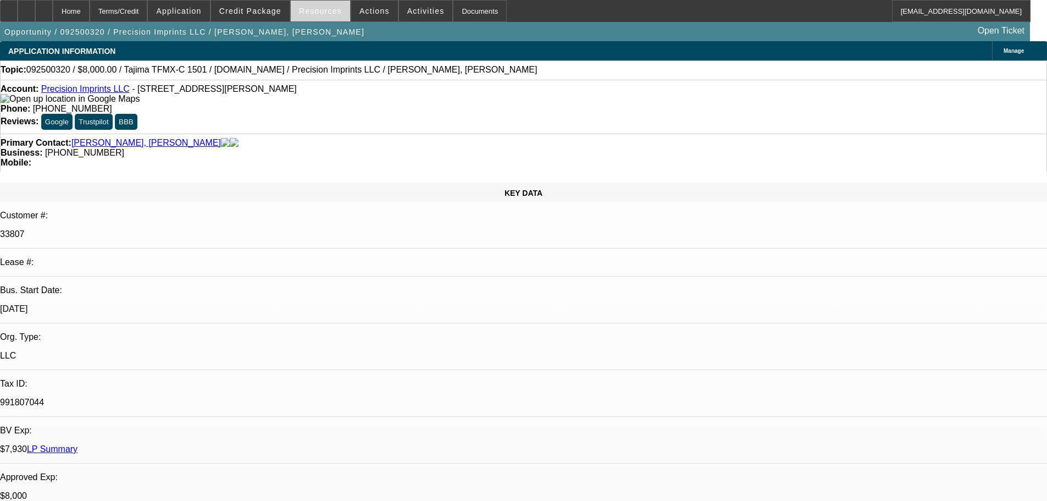
select select "2"
select select "0.1"
select select "4"
select select "0"
select select "2"
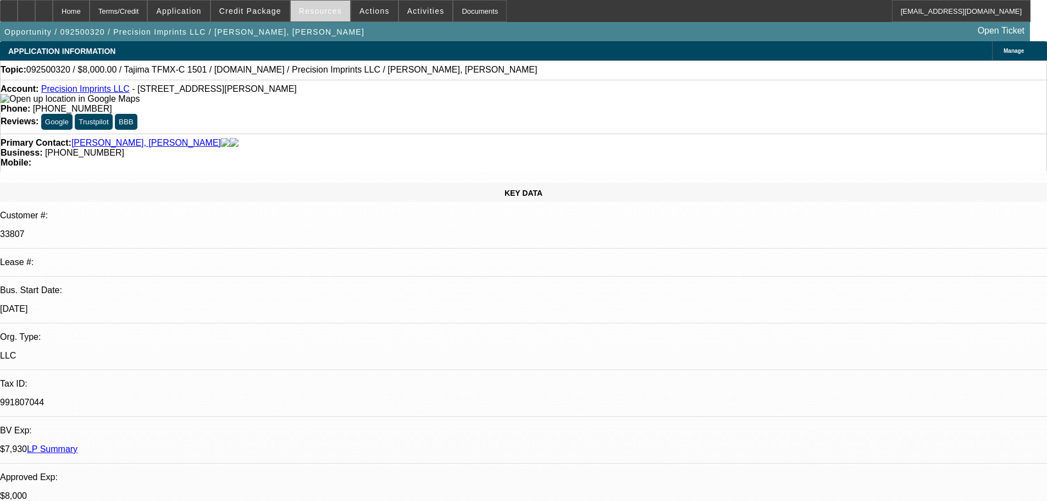
select select "2"
select select "0.1"
select select "4"
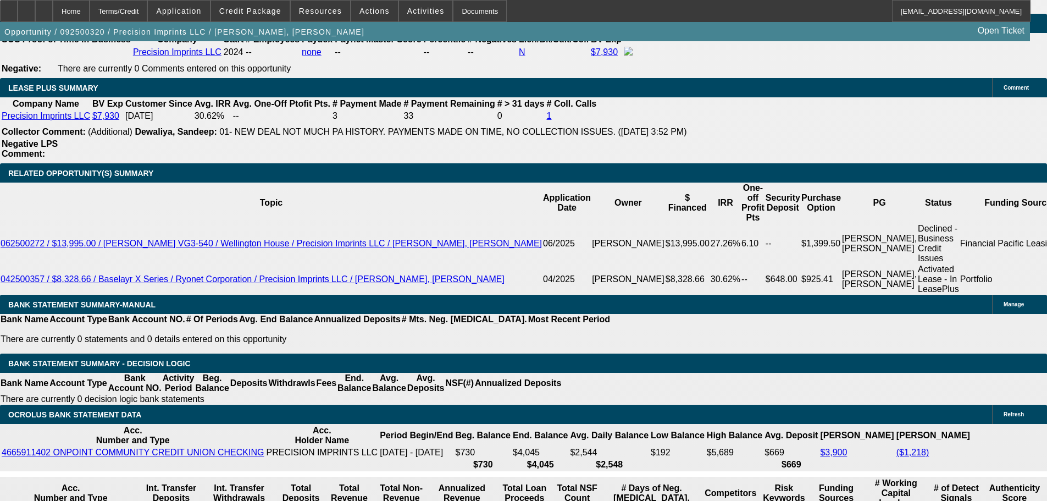
scroll to position [1704, 0]
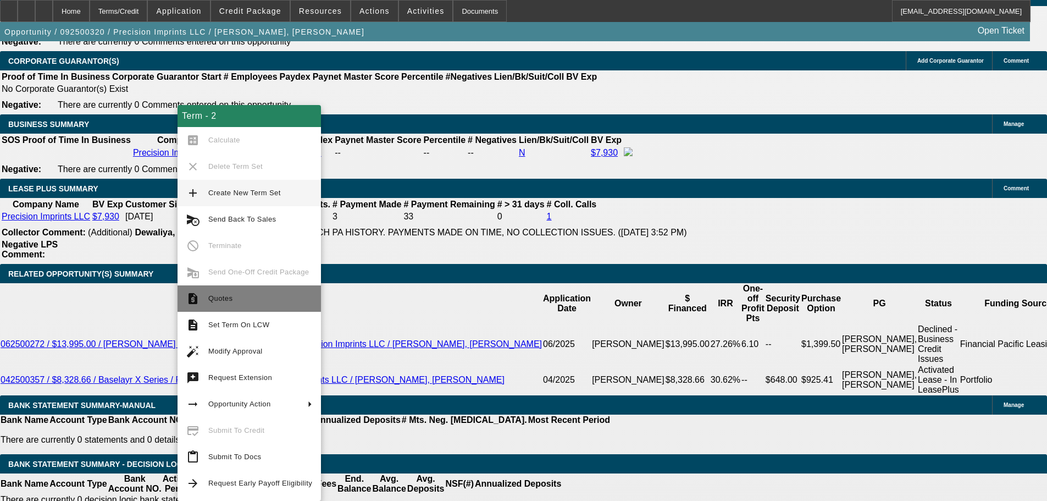
click at [210, 301] on span "Quotes" at bounding box center [220, 298] width 24 height 8
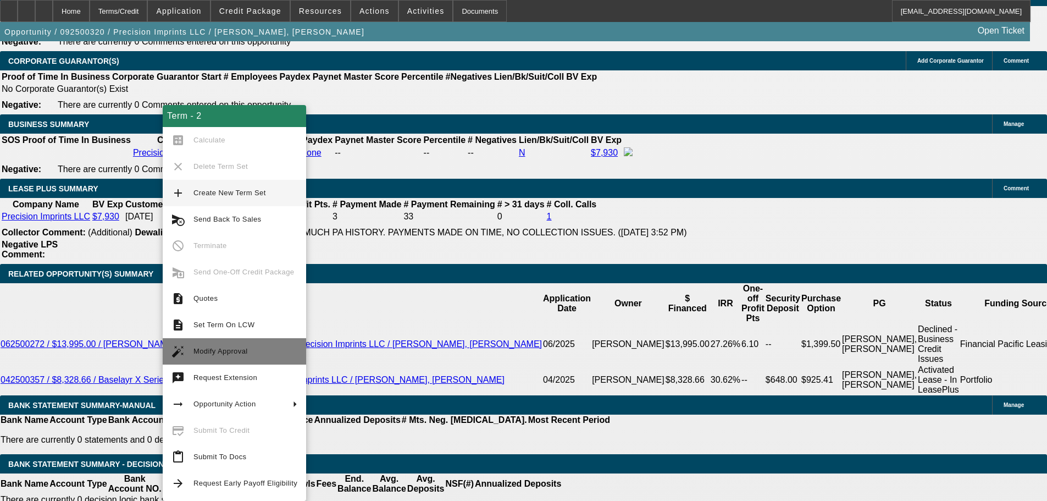
click at [238, 355] on span "Modify Approval" at bounding box center [221, 351] width 54 height 8
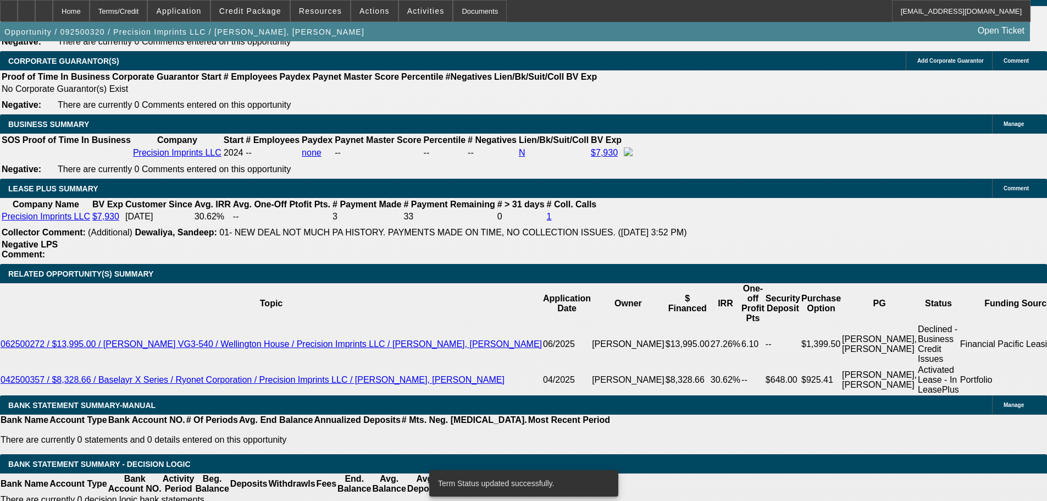
select select "0"
select select "2"
select select "0.1"
select select "4"
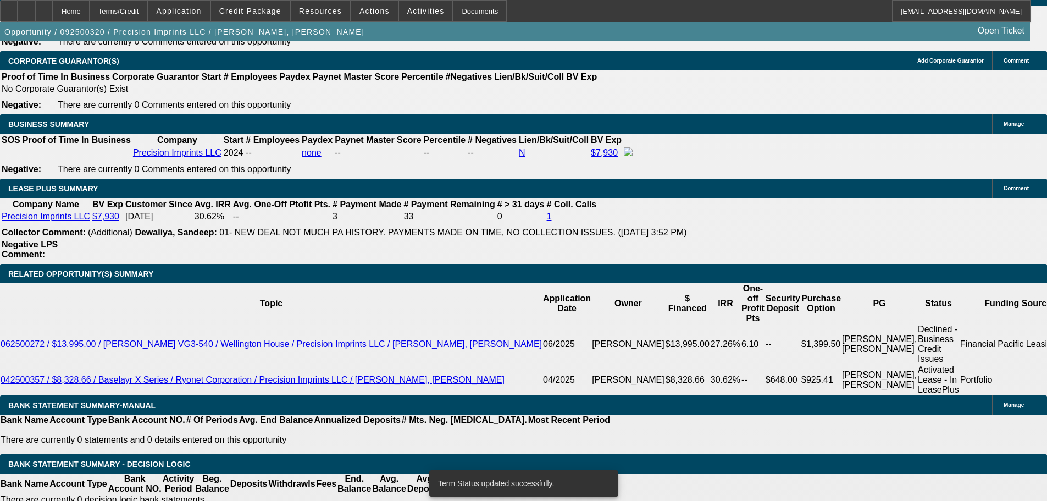
select select "0"
select select "2"
select select "0.1"
select select "4"
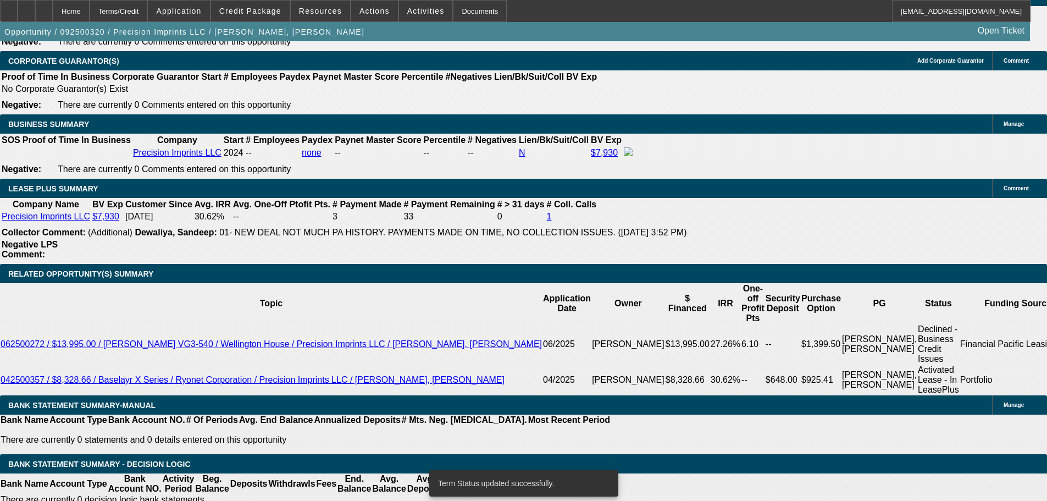
select select "0"
select select "2"
select select "0.1"
select select "4"
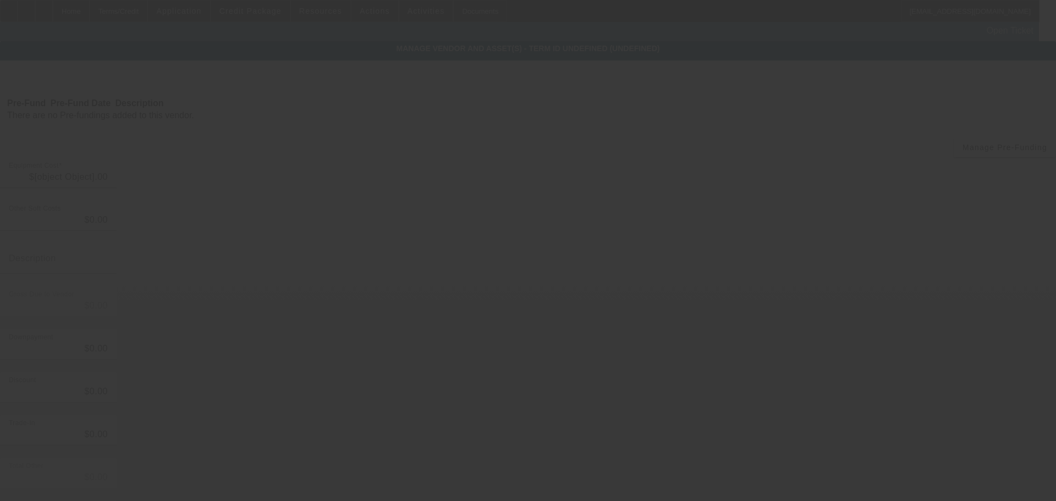
type input "$8,495.00"
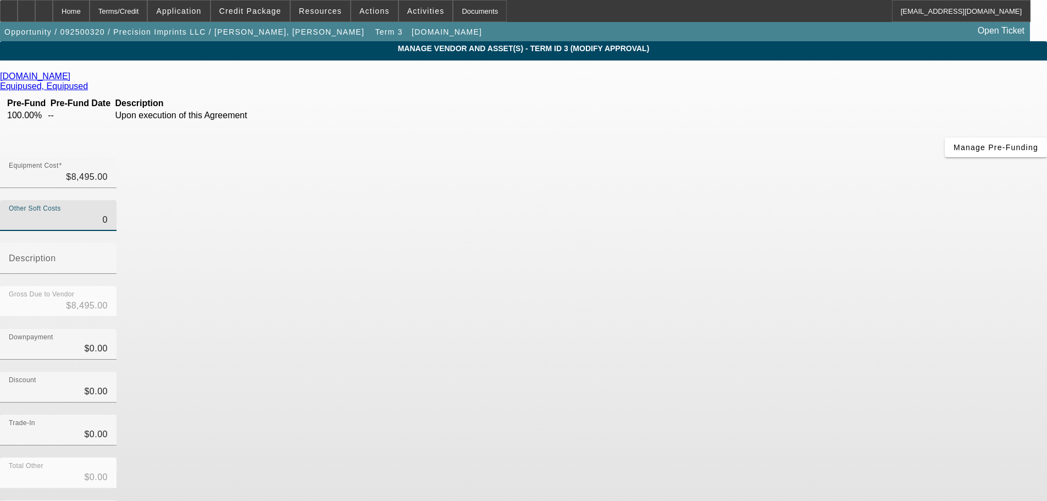
click at [108, 213] on input "0" at bounding box center [58, 219] width 99 height 13
type input "1"
type input "$8,496.00"
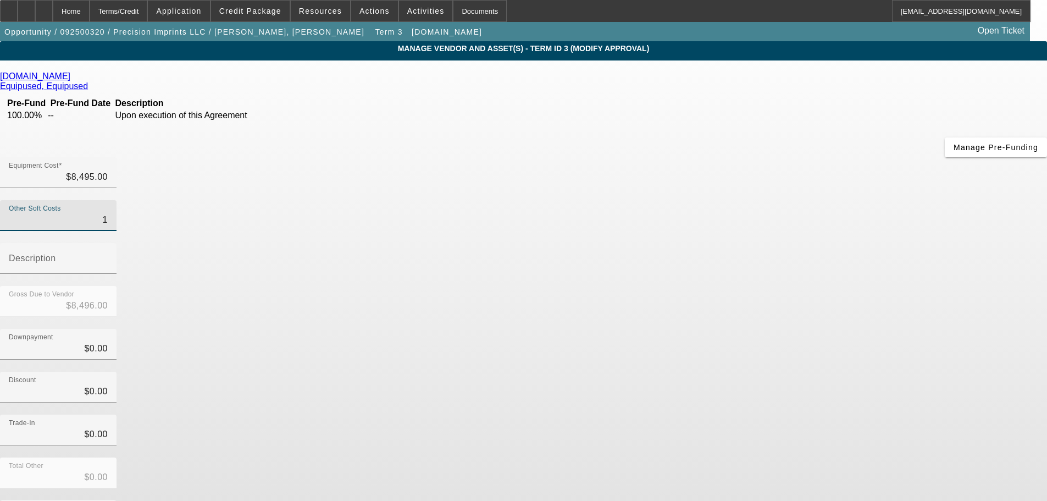
type input "14"
type input "$8,509.00"
type input "145"
type input "$8,640.00"
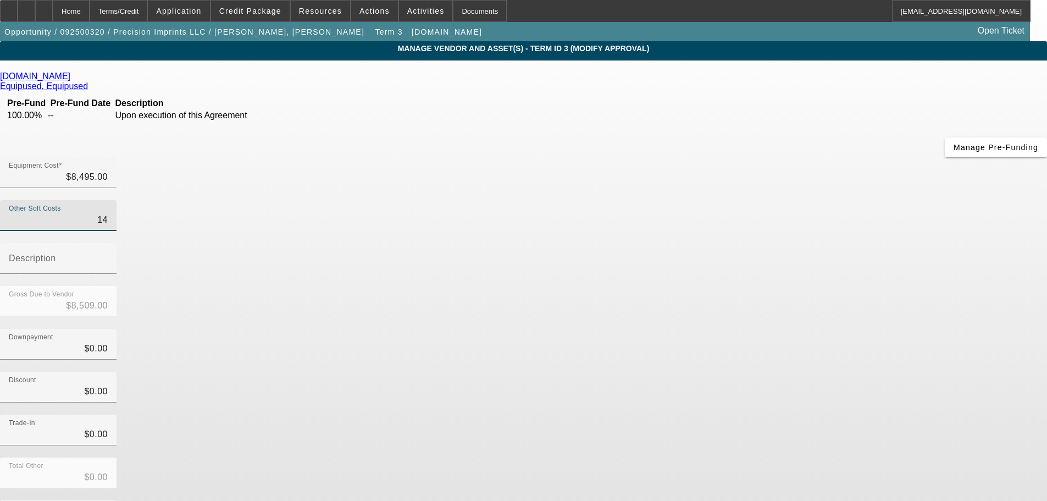
type input "$8,640.00"
type input "1450"
type input "$9,945.00"
type input "$1,450.00"
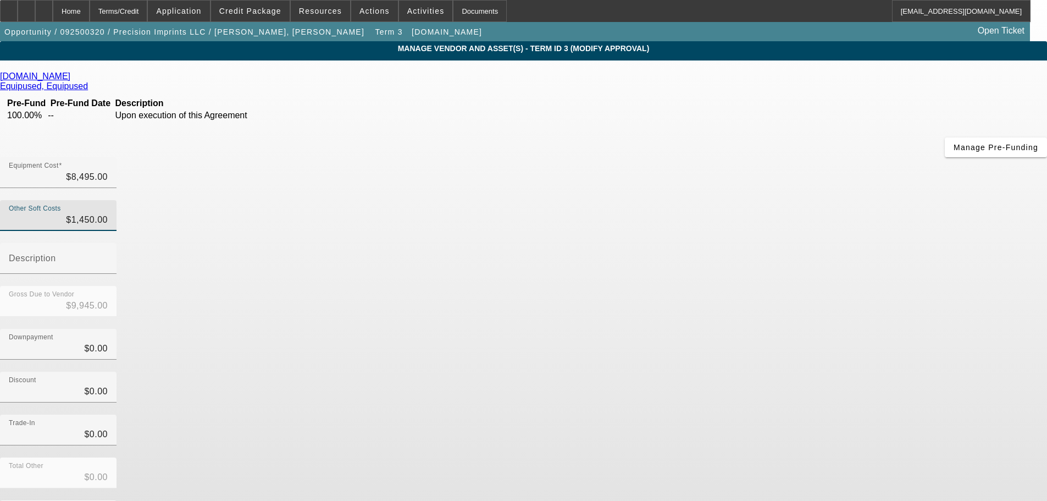
click at [717, 372] on div "Discount $0.00" at bounding box center [523, 393] width 1047 height 43
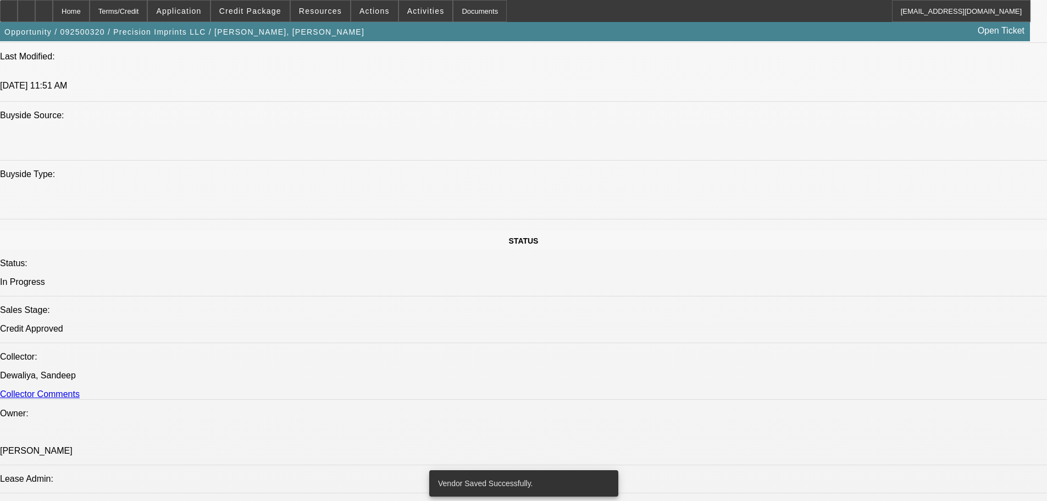
select select "0"
select select "2"
select select "0.1"
select select "4"
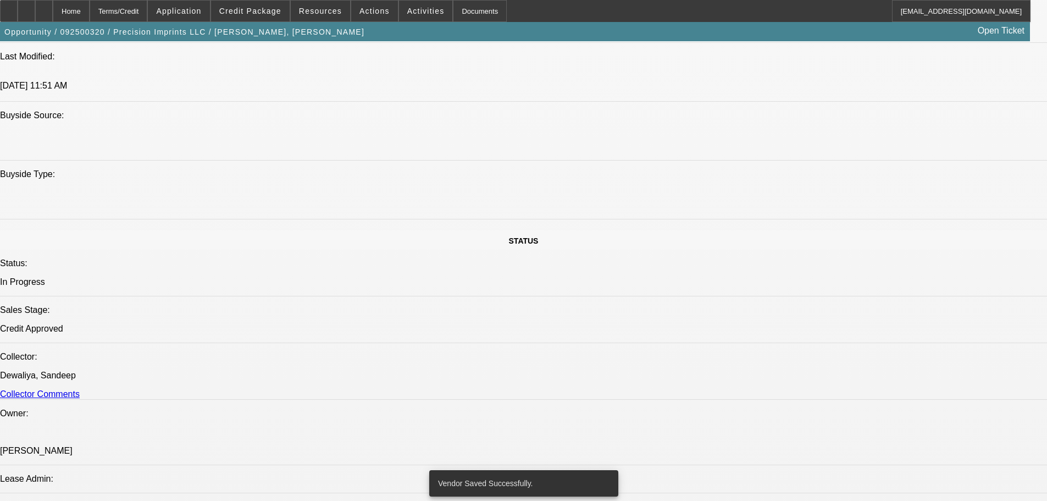
select select "0"
select select "2"
select select "0.1"
select select "4"
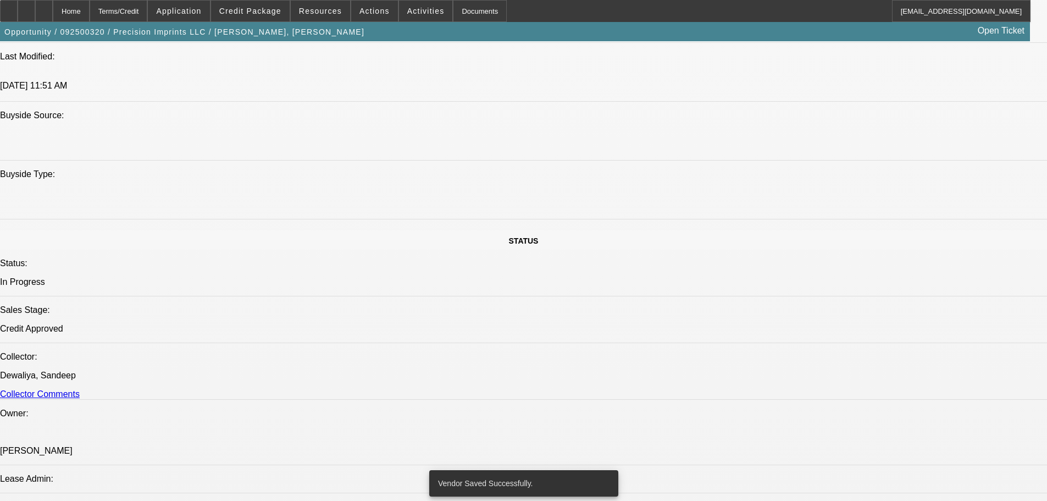
select select "0"
select select "2"
select select "0.1"
select select "4"
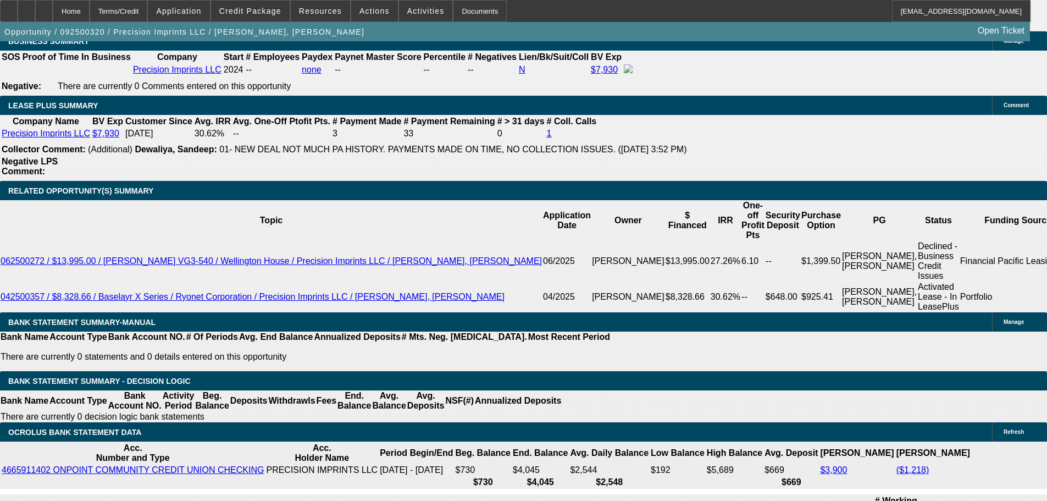
scroll to position [1693, 0]
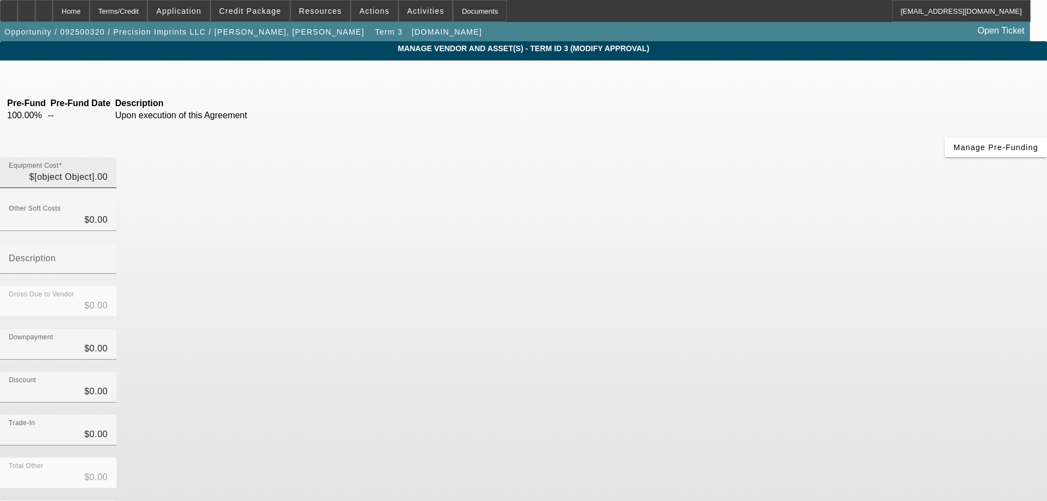
type input "$8,495.00"
type input "$1,450.00"
type input "$9,945.00"
click at [108, 256] on input "Description" at bounding box center [58, 262] width 99 height 13
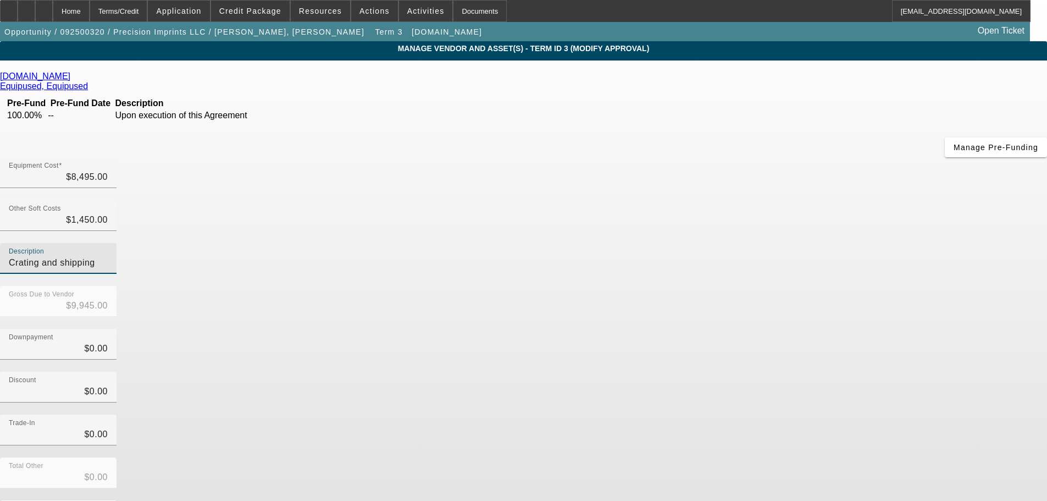
type input "Crating and shipping"
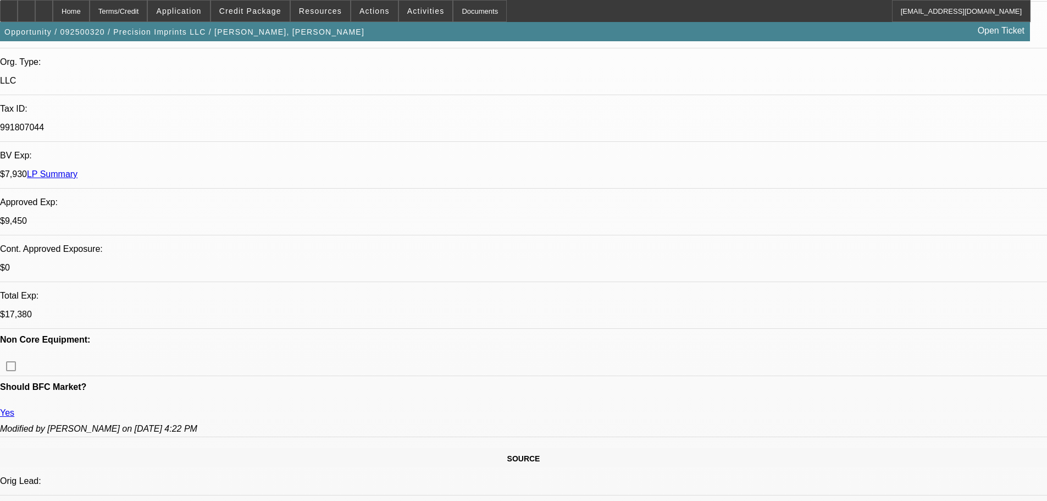
select select "0"
select select "2"
select select "0.1"
select select "4"
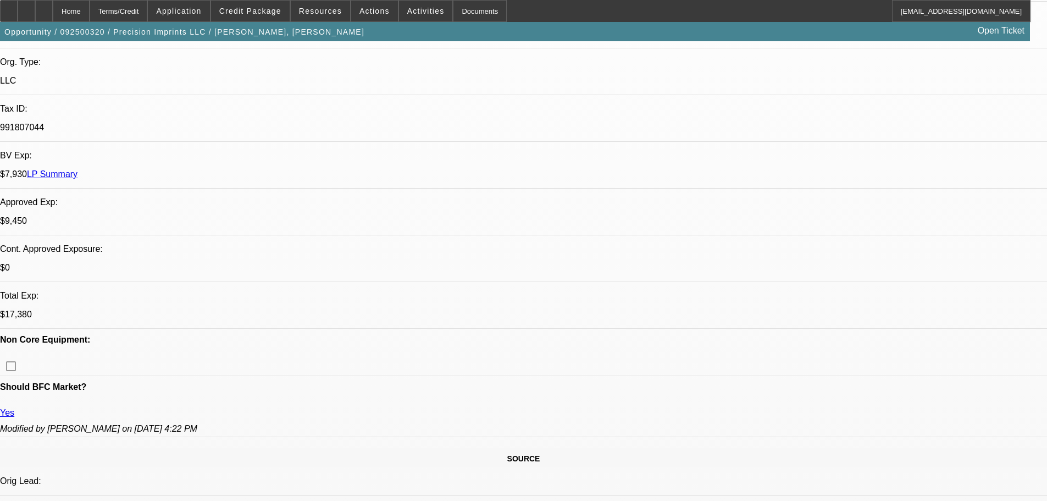
select select "0"
select select "2"
select select "0.1"
select select "4"
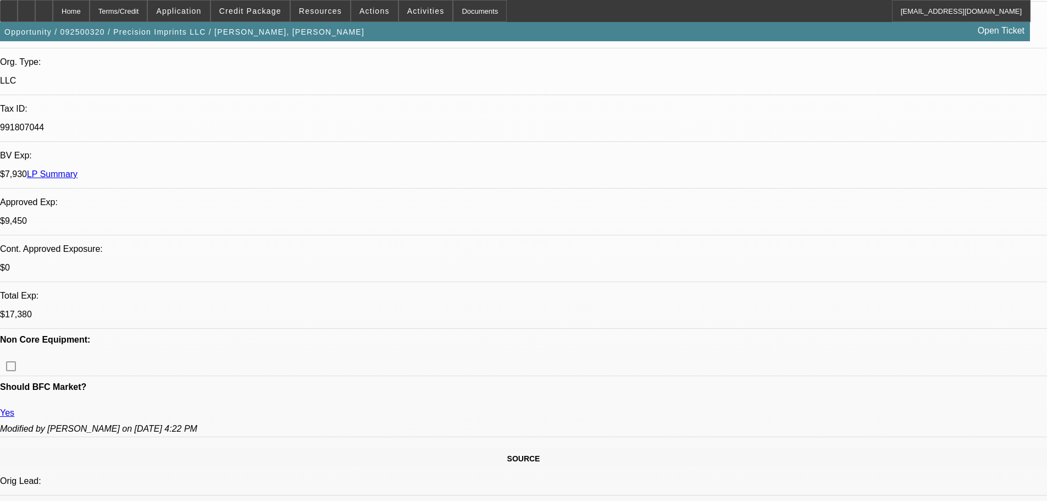
select select "0"
select select "2"
select select "0.1"
select select "4"
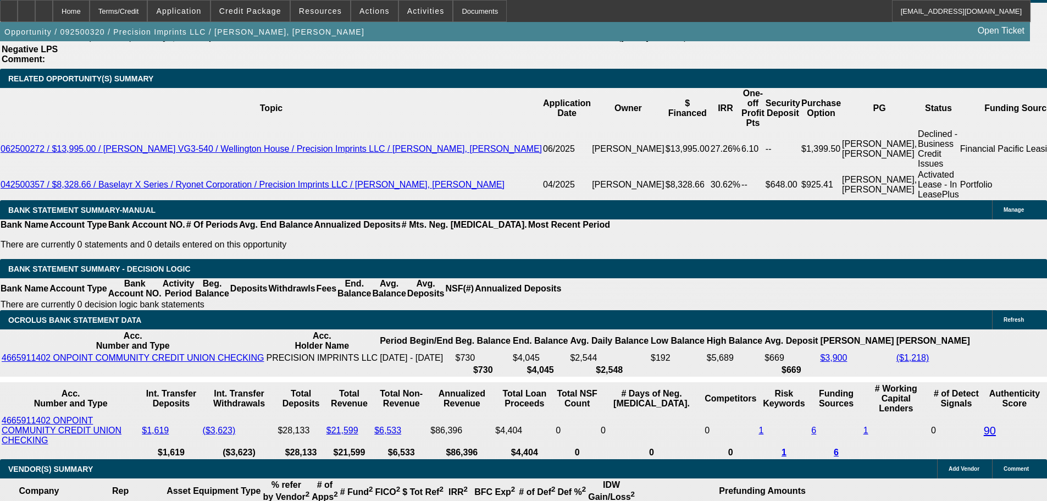
scroll to position [1845, 0]
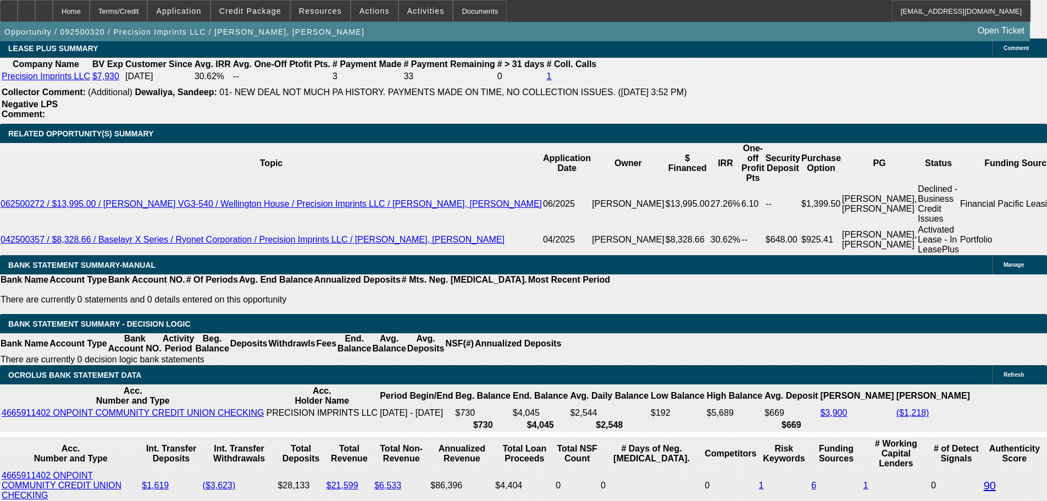
type input "$595.00"
type input "UNKNOWN"
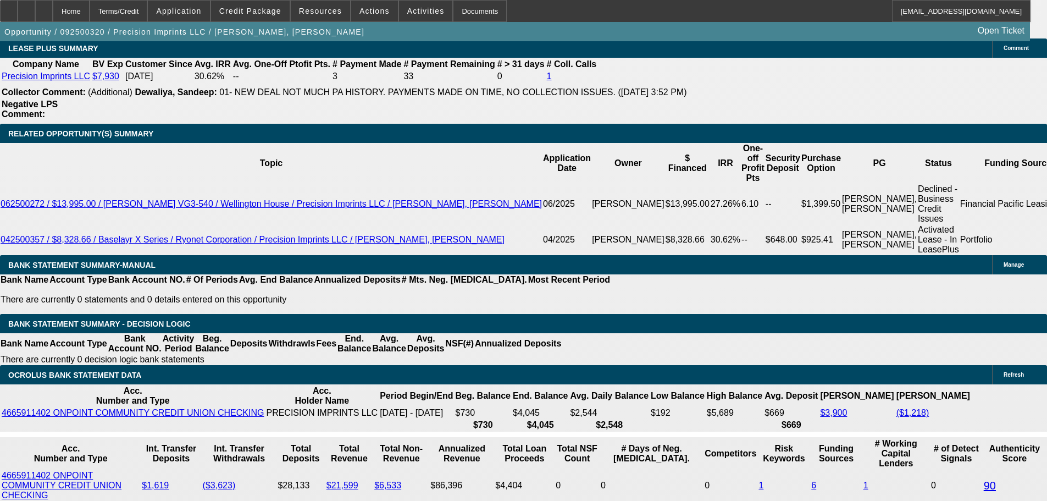
type input "$475.68"
type input "$951.36"
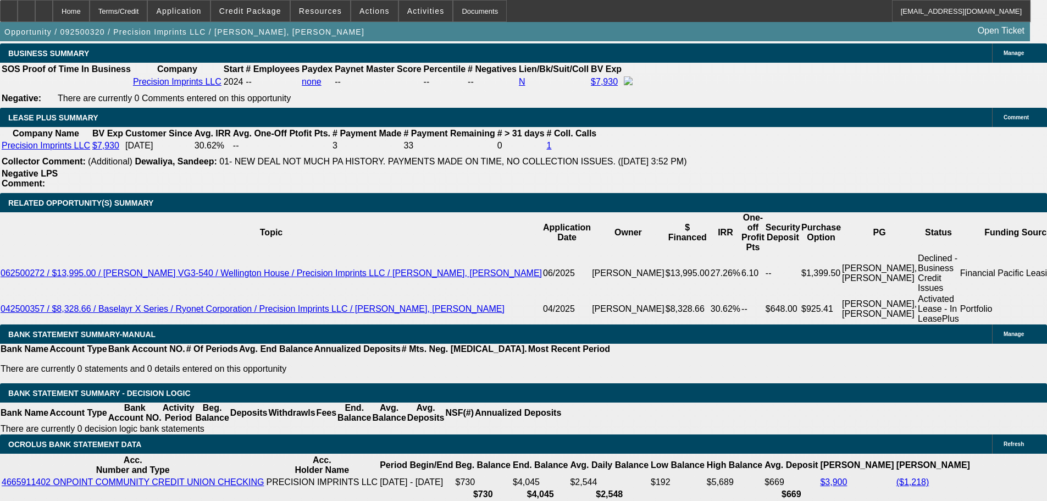
scroll to position [1680, 0]
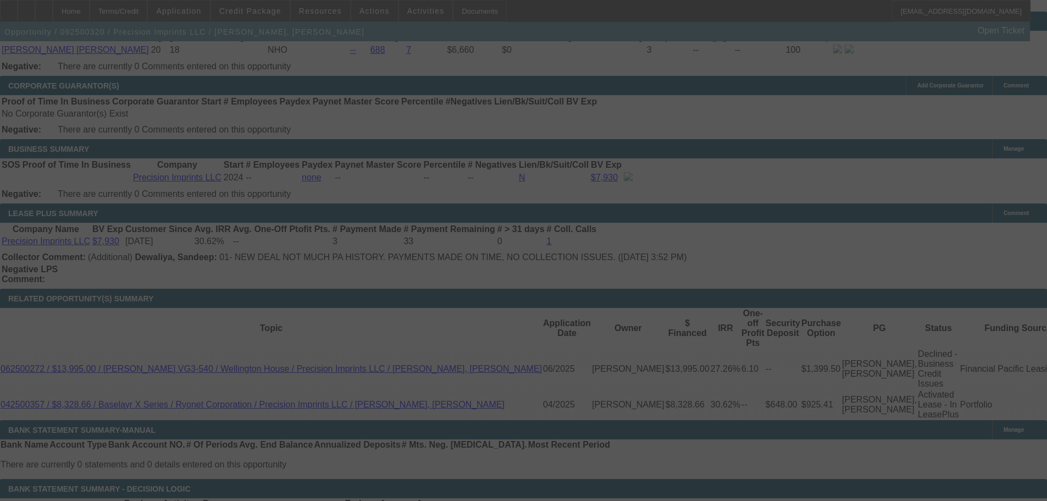
select select "0"
select select "2"
select select "0.1"
select select "4"
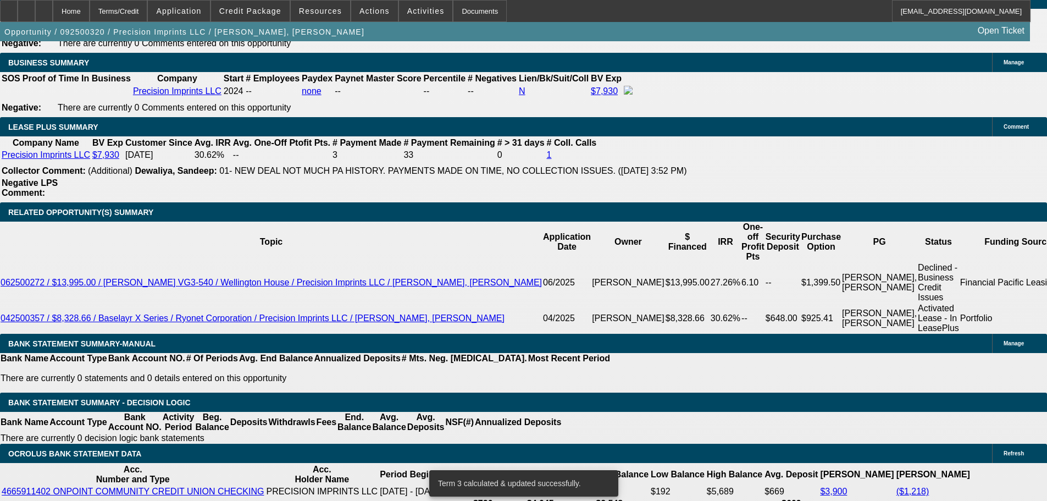
scroll to position [1845, 0]
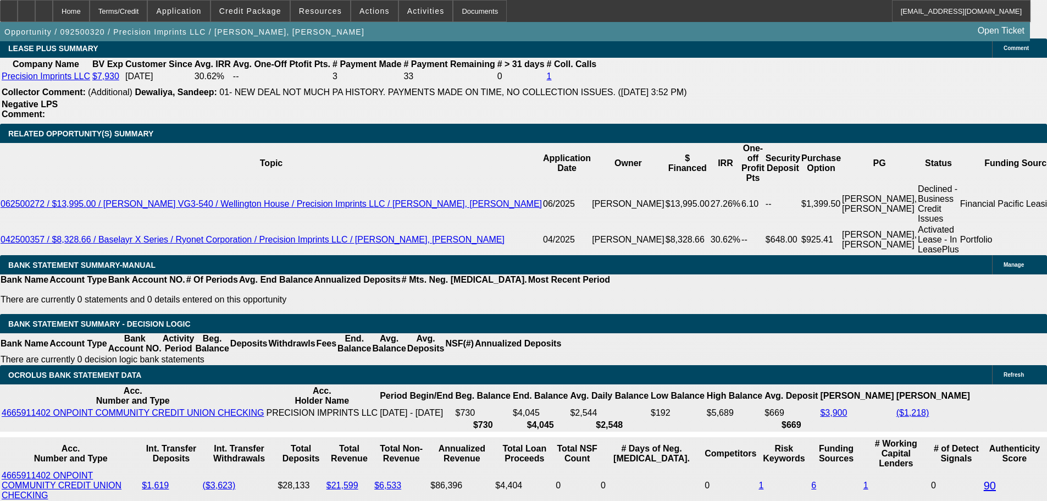
type input "$600.00"
type input "UNKNOWN"
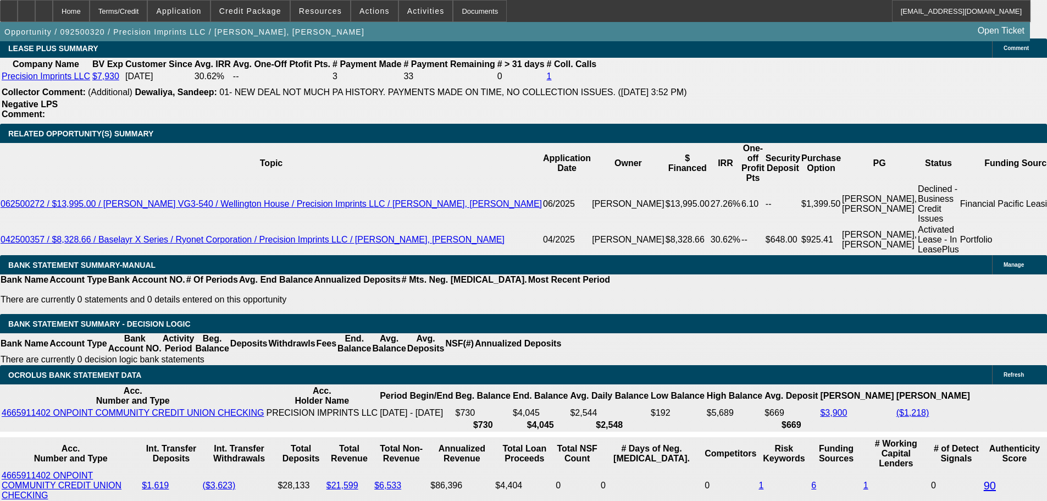
type input "$950.84"
type input "$475.42"
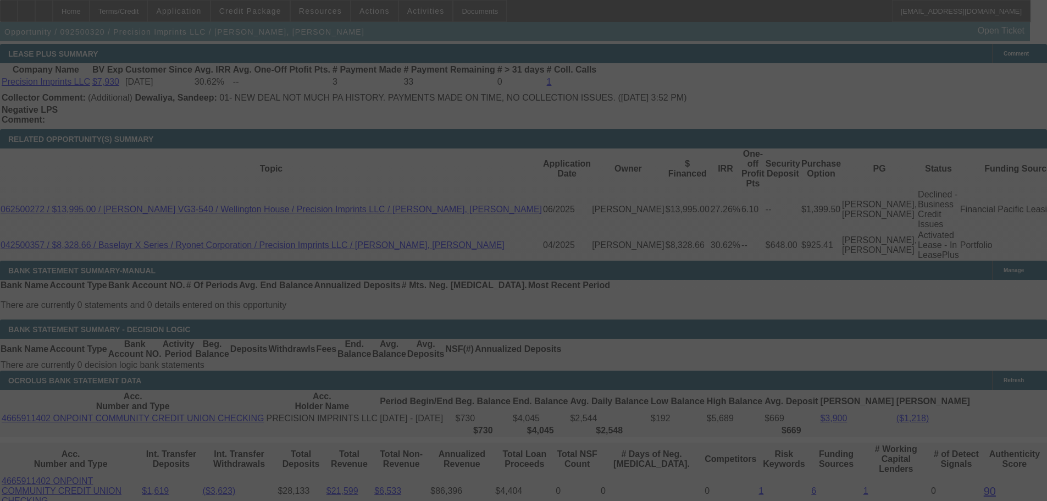
scroll to position [1845, 0]
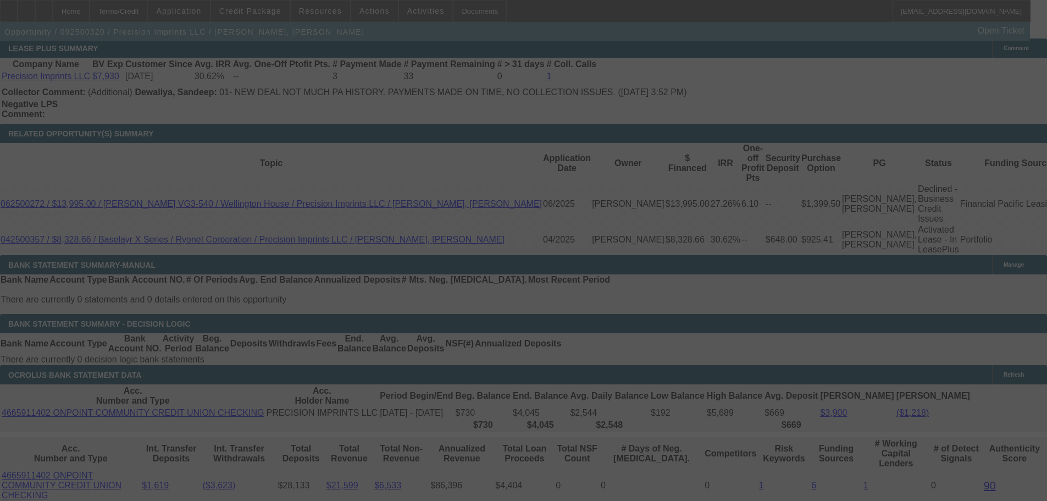
select select "0"
select select "2"
select select "0.1"
select select "4"
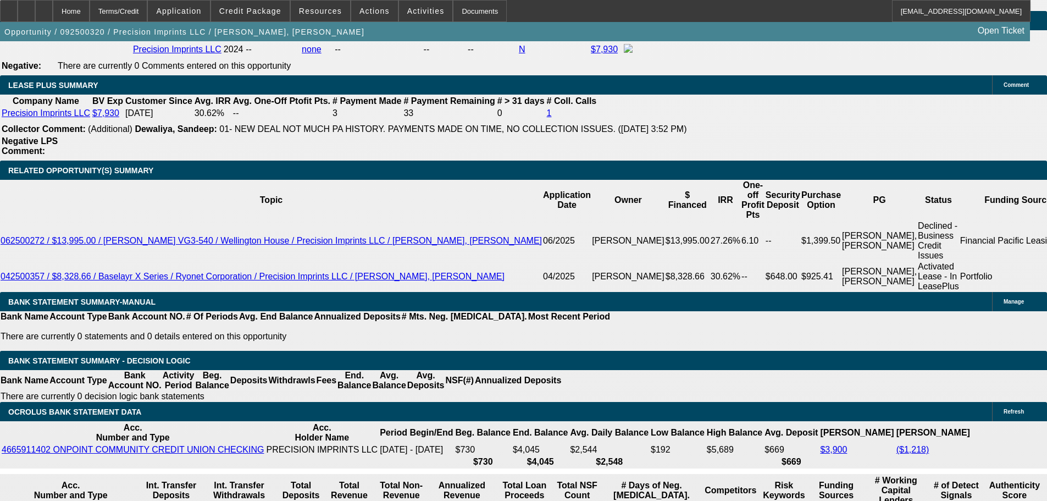
scroll to position [1680, 0]
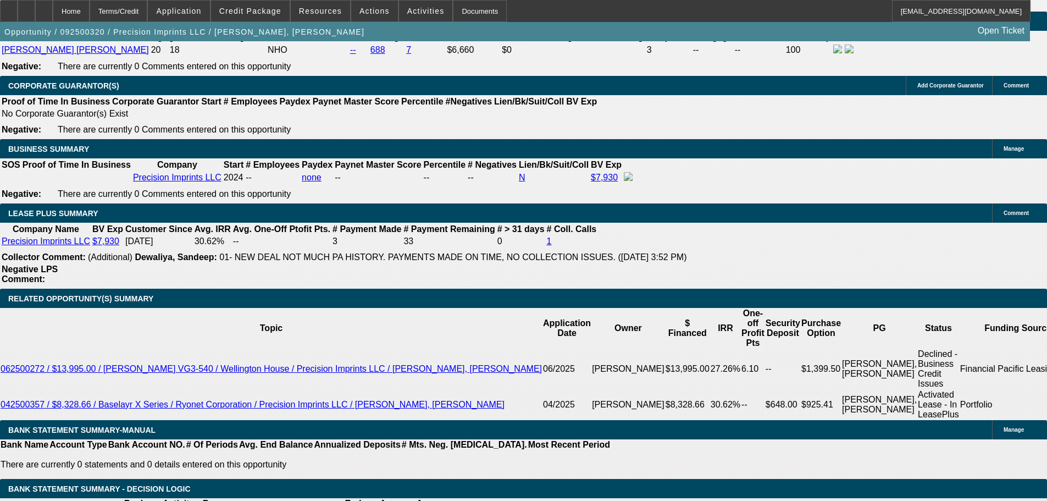
type input "$625.00"
type input "UNKNOWN"
drag, startPoint x: 197, startPoint y: 249, endPoint x: 182, endPoint y: 154, distance: 95.7
type input "$948.30"
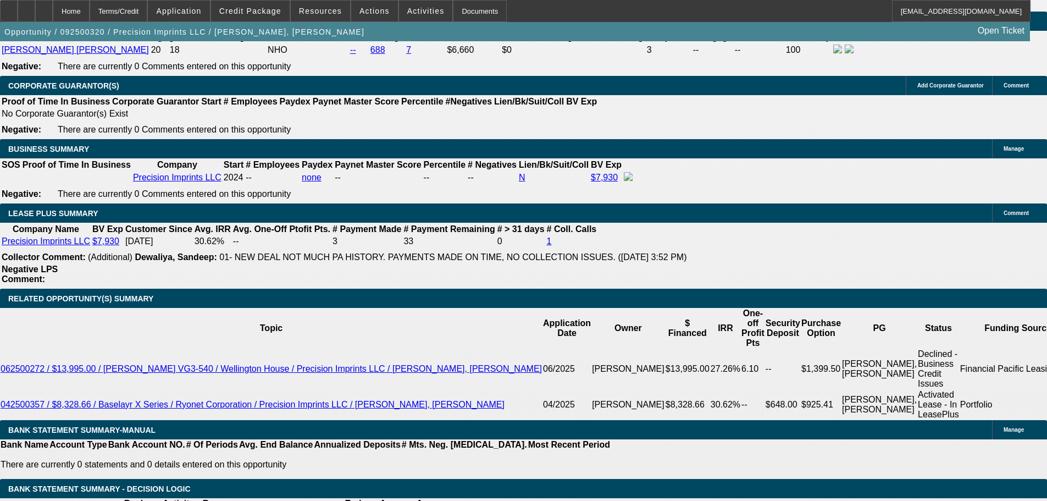
type input "$474.15"
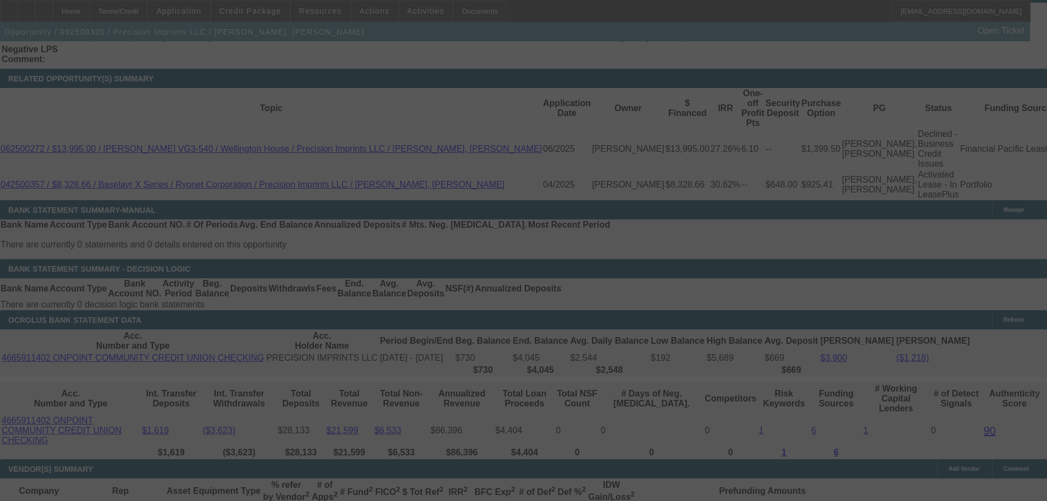
scroll to position [1890, 0]
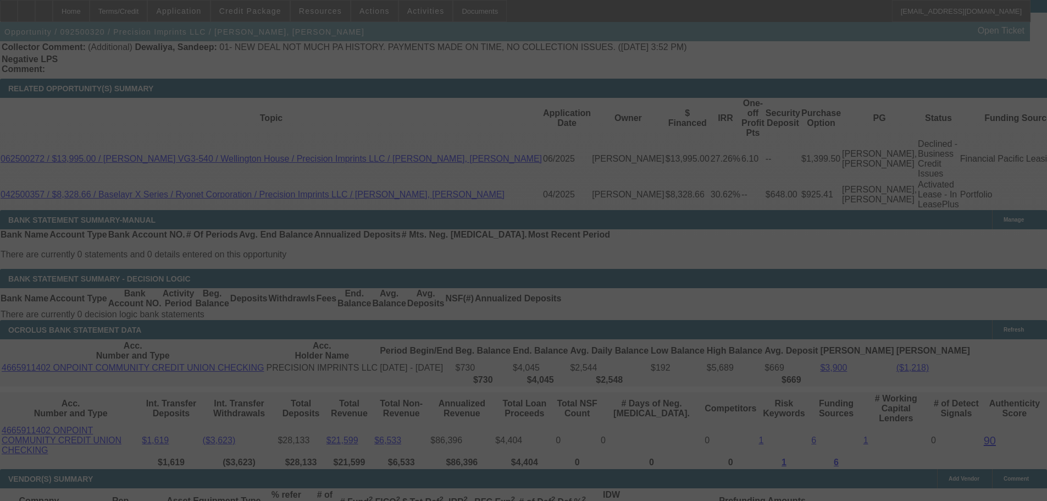
select select "0"
select select "2"
select select "0.1"
select select "4"
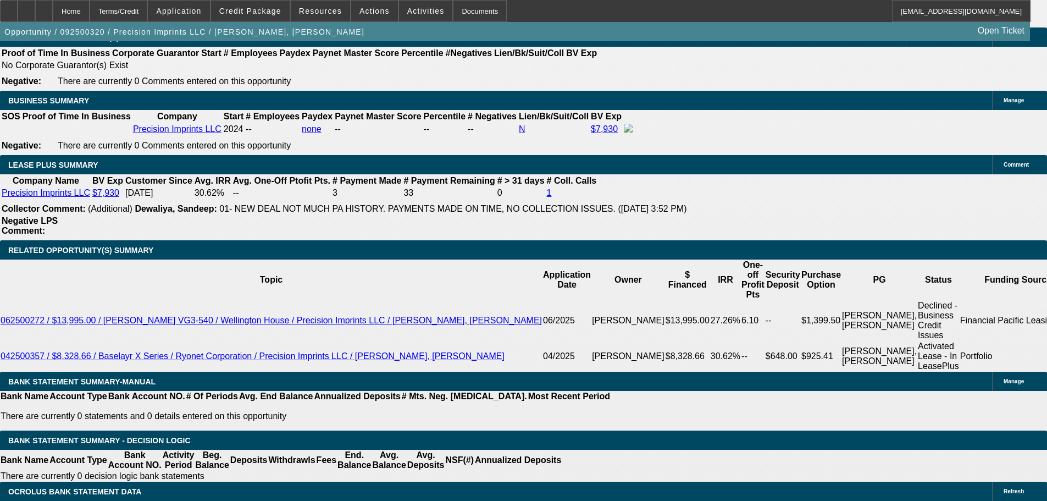
scroll to position [1725, 0]
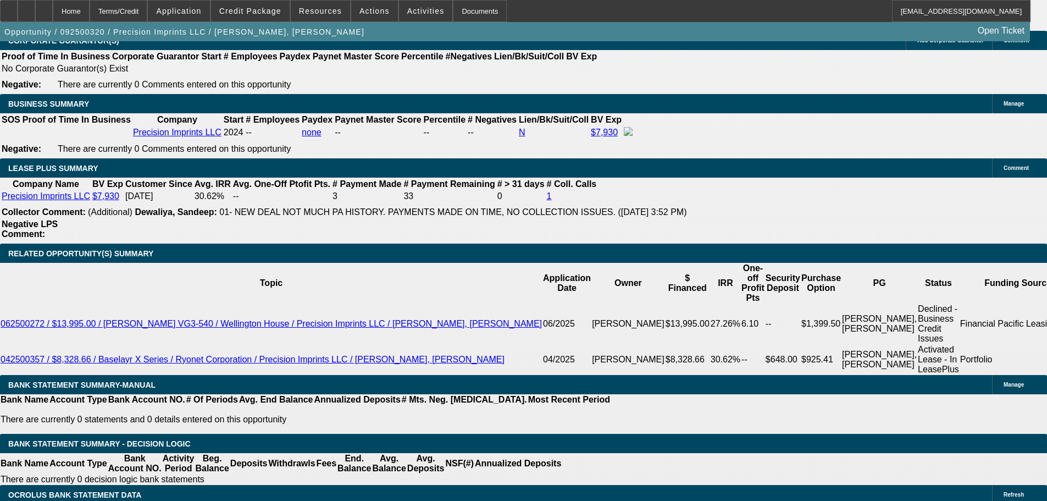
click at [899, 170] on span "Reply All" at bounding box center [906, 173] width 30 height 8
click at [44, 7] on icon at bounding box center [44, 7] width 0 height 0
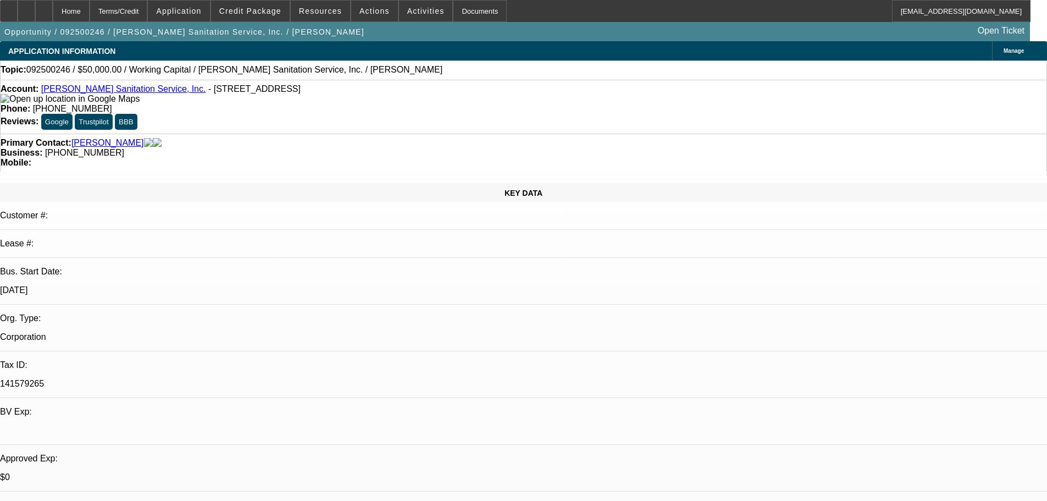
select select "0"
select select "2"
select select "0"
select select "6"
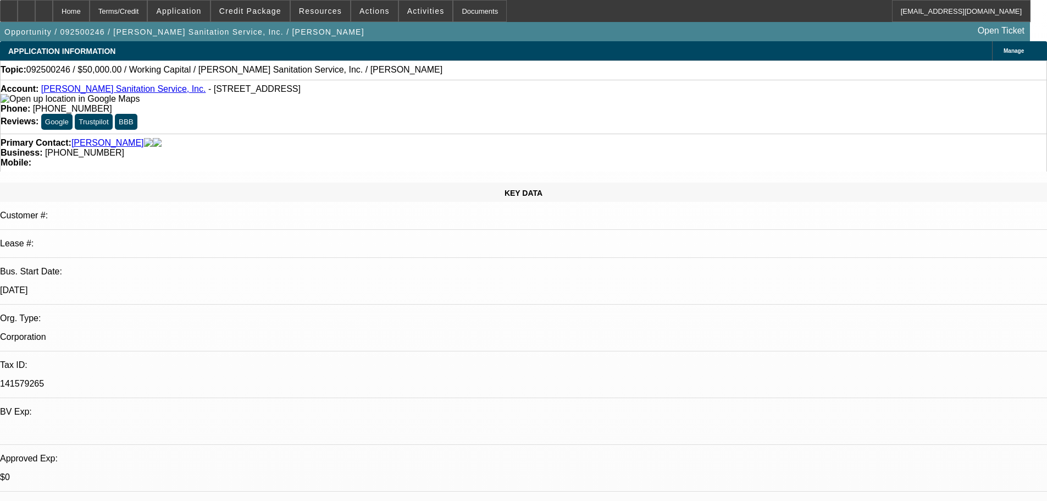
select select "0"
select select "2"
select select "0"
select select "6"
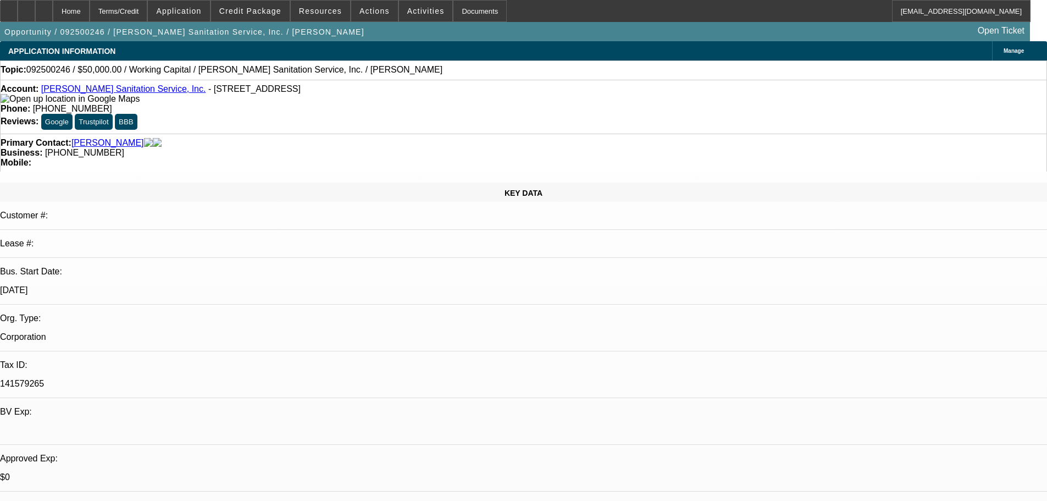
select select "0"
select select "2"
select select "0"
select select "6"
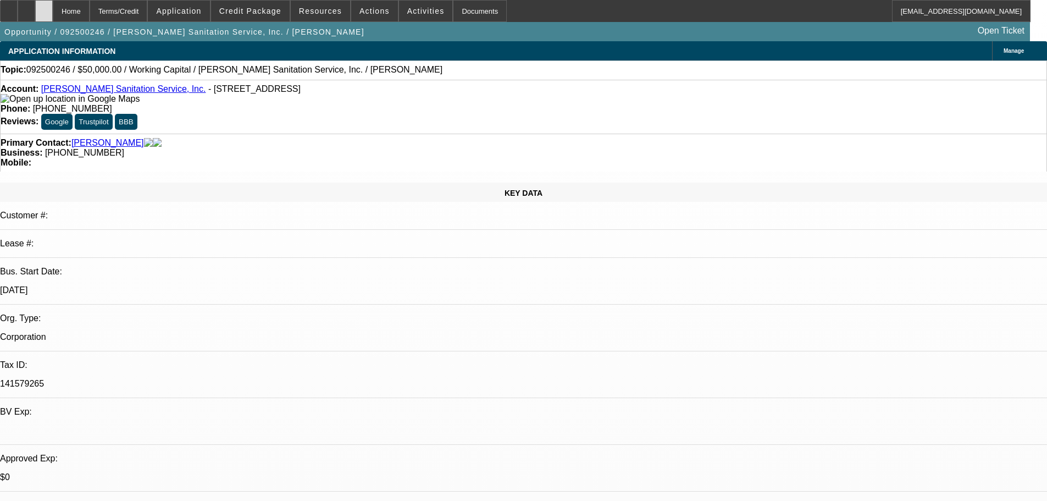
click at [44, 7] on icon at bounding box center [44, 7] width 0 height 0
select select "0"
select select "2"
select select "0"
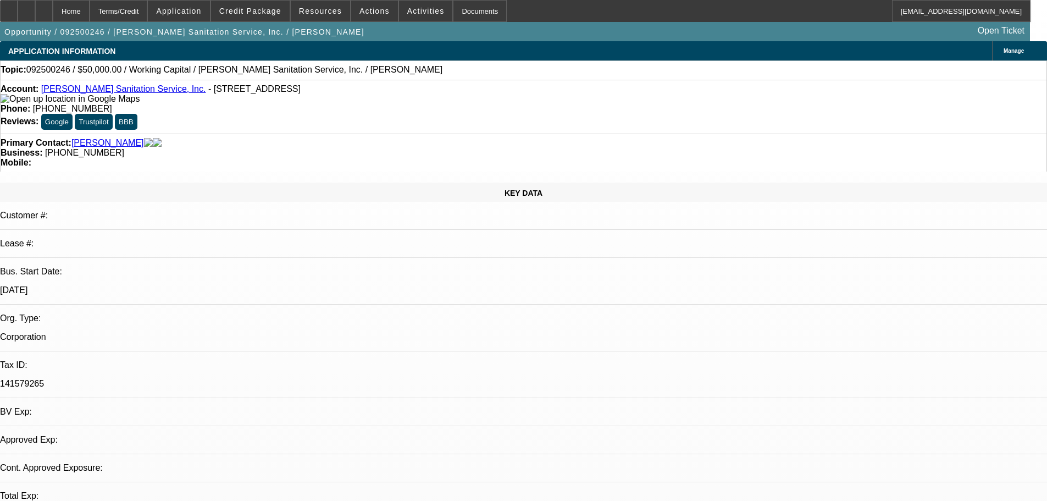
select select "6"
select select "0"
select select "2"
select select "0"
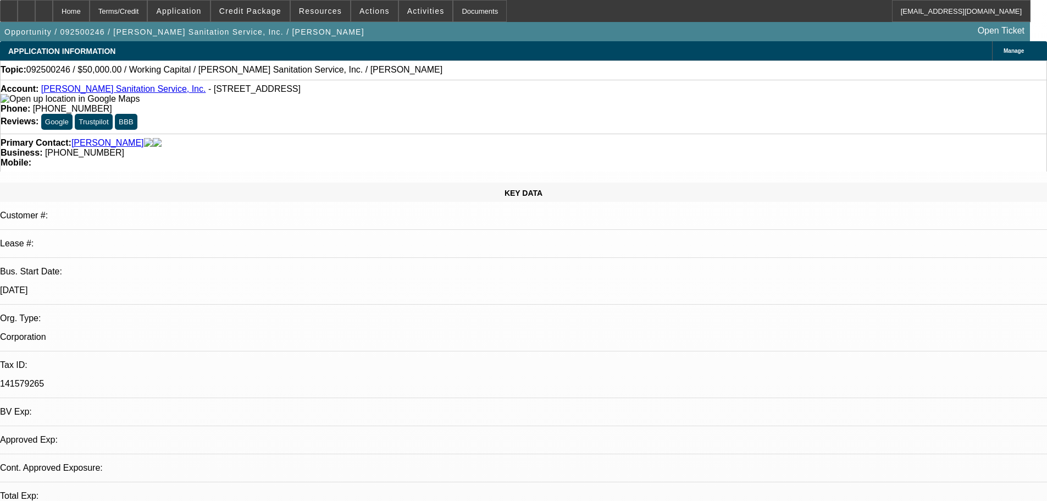
select select "6"
select select "0"
select select "2"
select select "0"
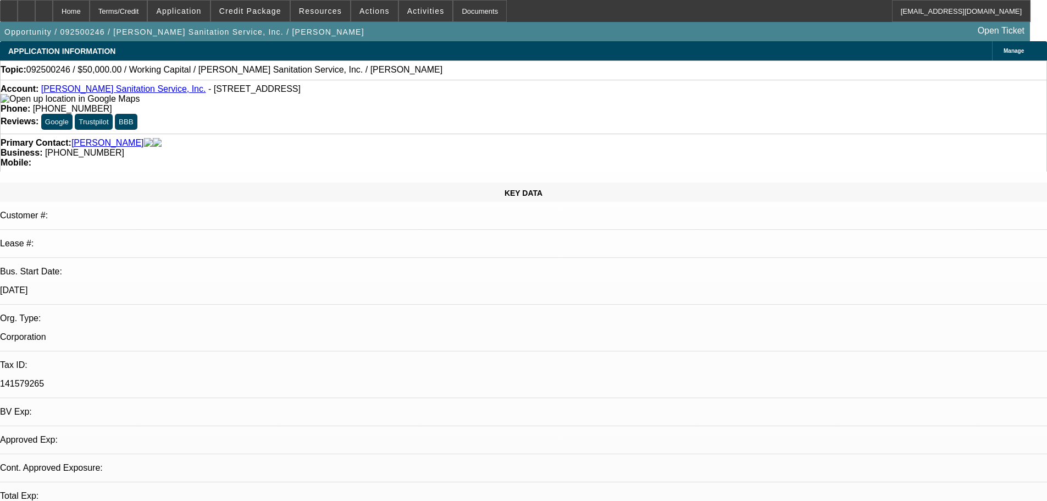
select select "6"
click at [95, 92] on link "[PERSON_NAME] Sanitation Service, Inc." at bounding box center [123, 88] width 165 height 9
radio input "true"
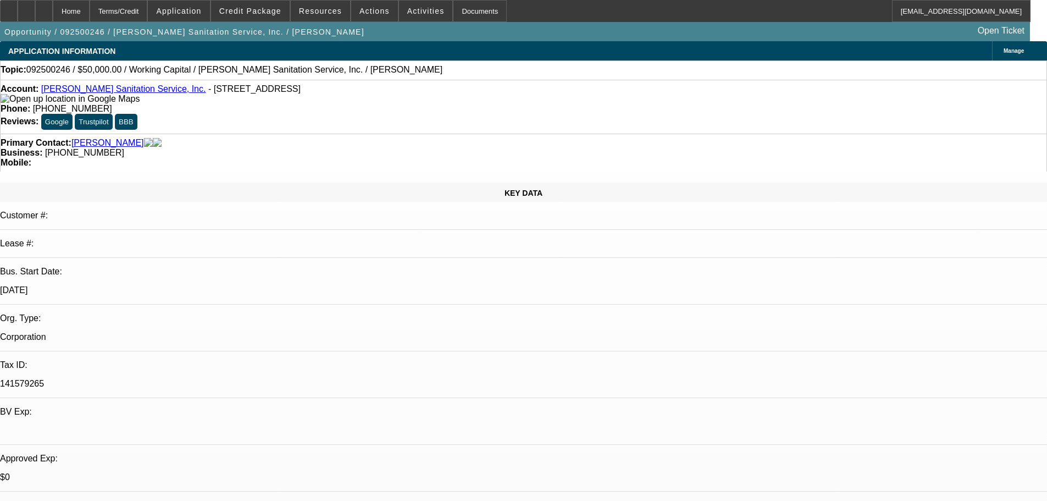
drag, startPoint x: 986, startPoint y: 212, endPoint x: 1001, endPoint y: 212, distance: 14.8
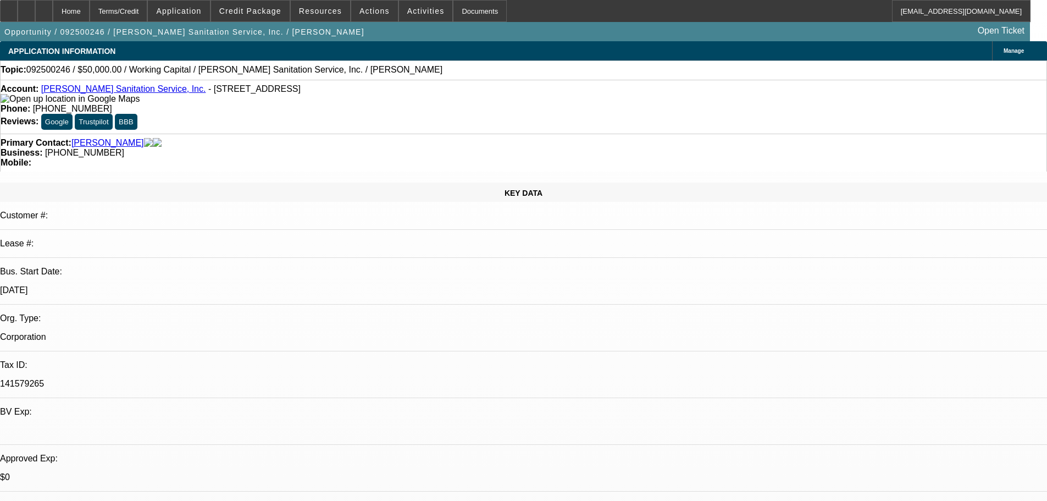
type textarea "Potential sale lease back if own $100k outright in equipment. 2012 Peterbilt. 2…"
radio input "true"
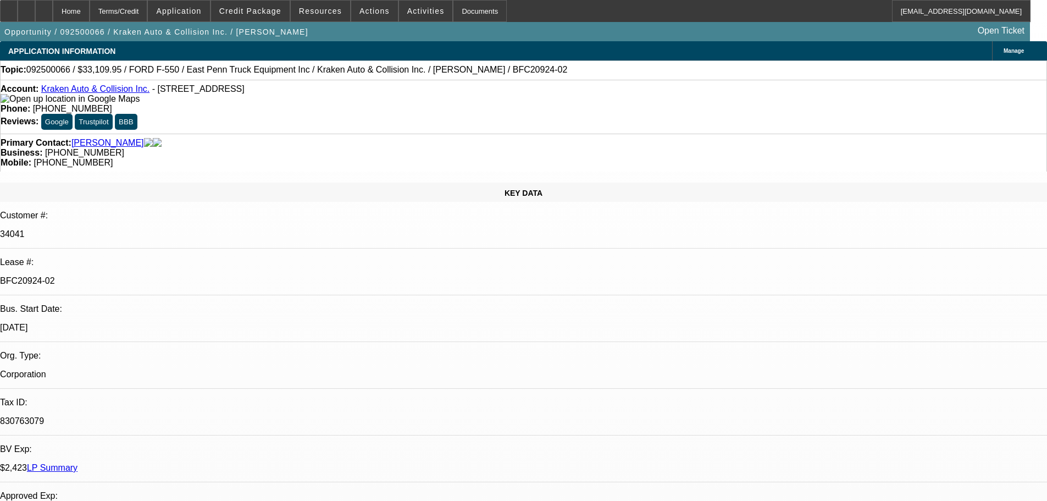
select select "0"
select select "0.1"
select select "4"
select select "0"
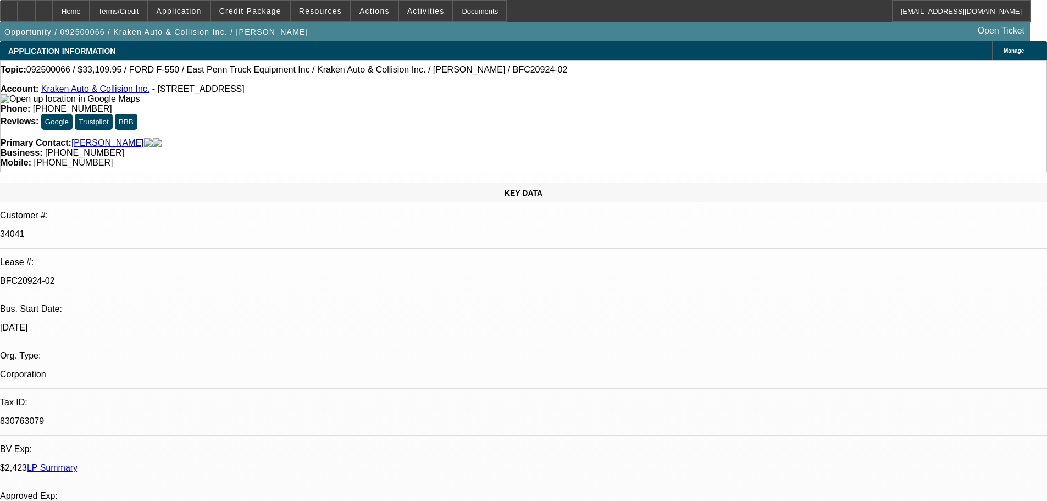
select select "0"
select select "0.1"
select select "4"
select select "0"
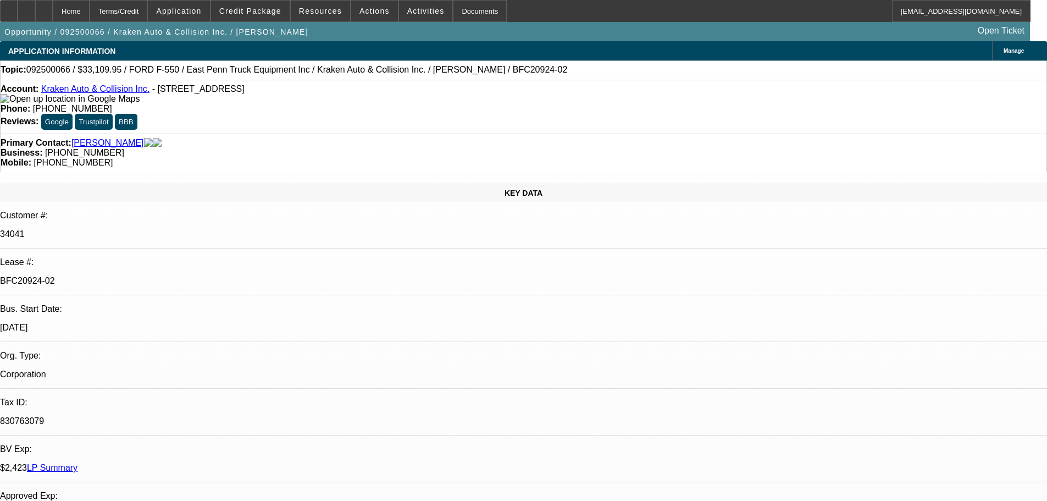
select select "0.1"
select select "4"
select select "0"
select select "0.1"
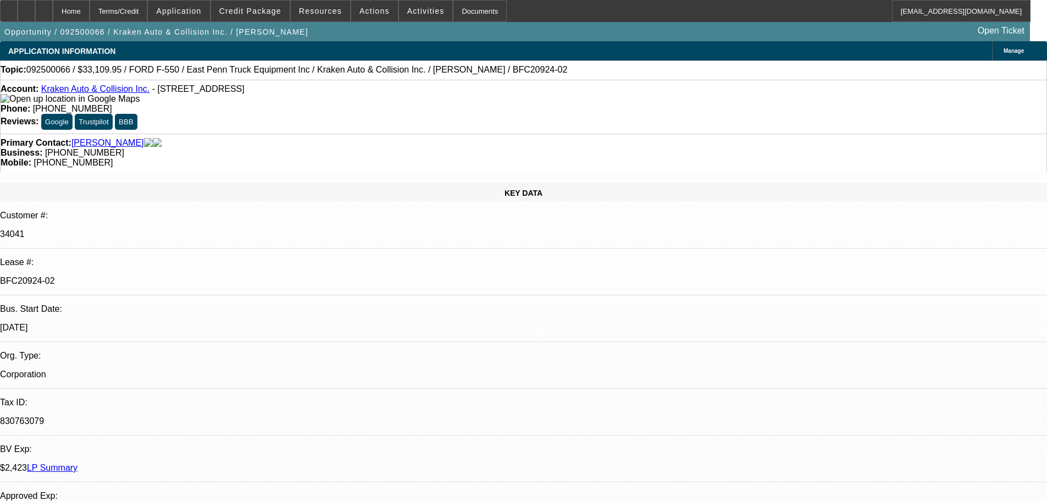
select select "4"
click at [53, 6] on div at bounding box center [44, 11] width 18 height 22
select select "0"
select select "0.1"
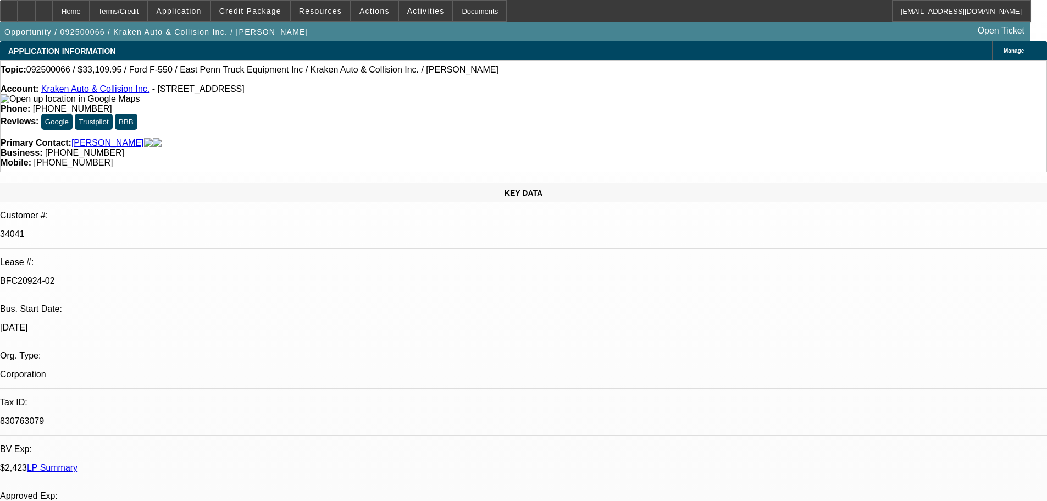
select select "4"
select select "0"
select select "0.1"
select select "4"
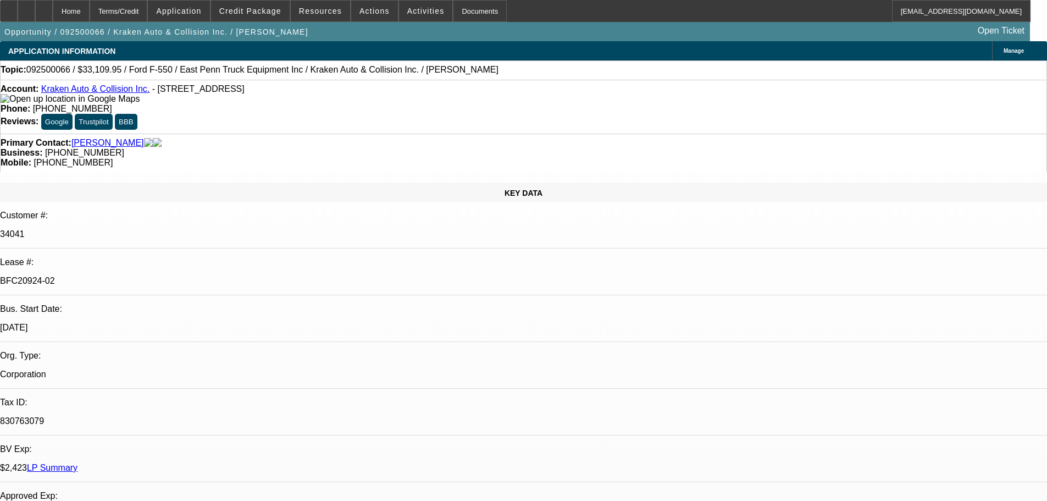
select select "0"
select select "0.1"
select select "4"
select select "0"
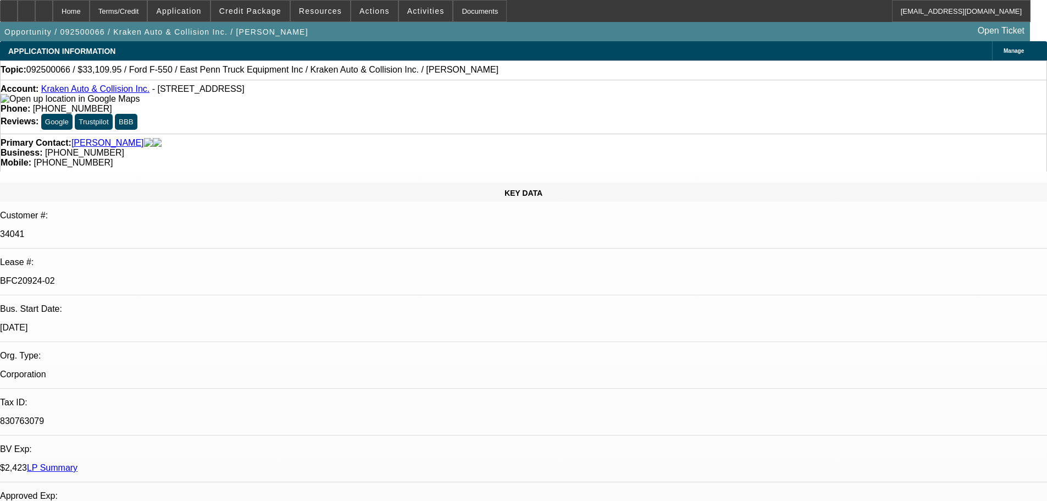
select select "0"
select select "0.1"
select select "4"
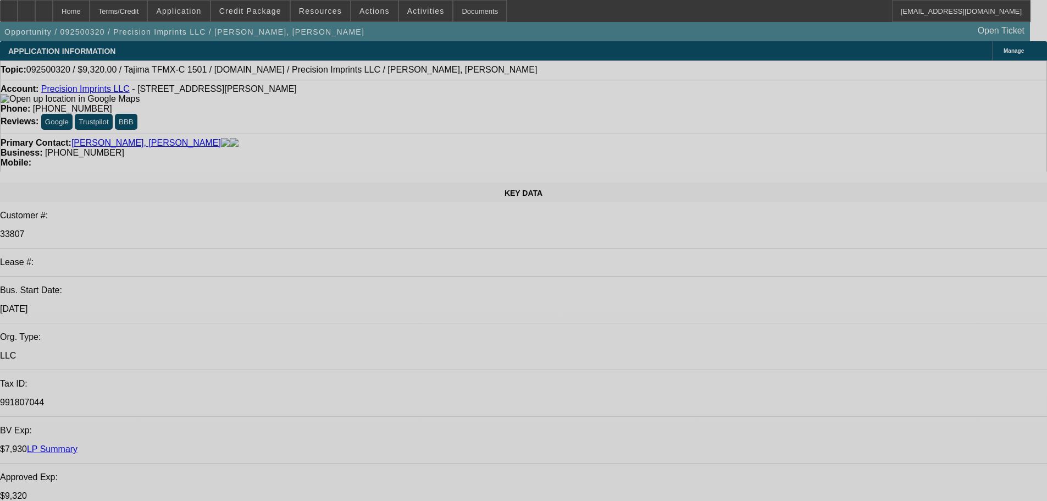
select select "0"
select select "2"
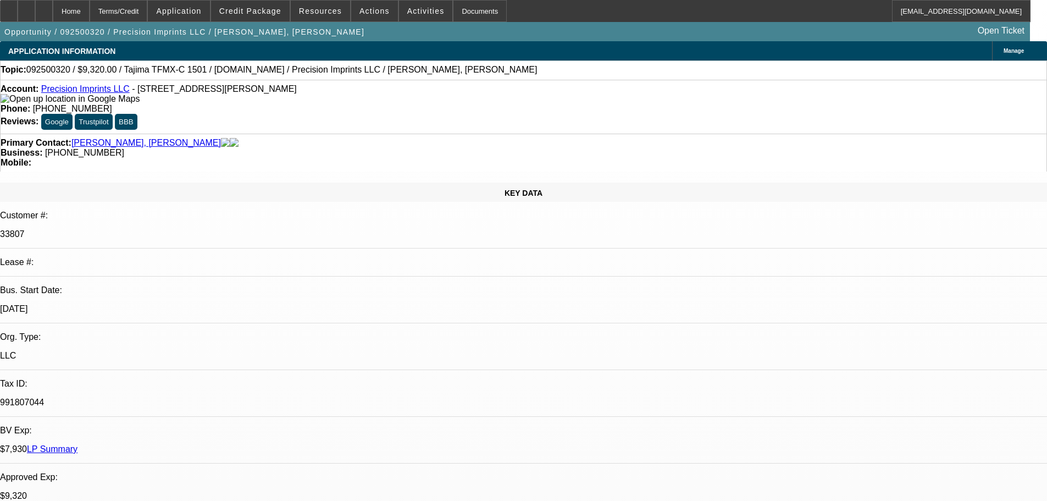
select select "2"
select select "0.1"
select select "4"
select select "0"
select select "2"
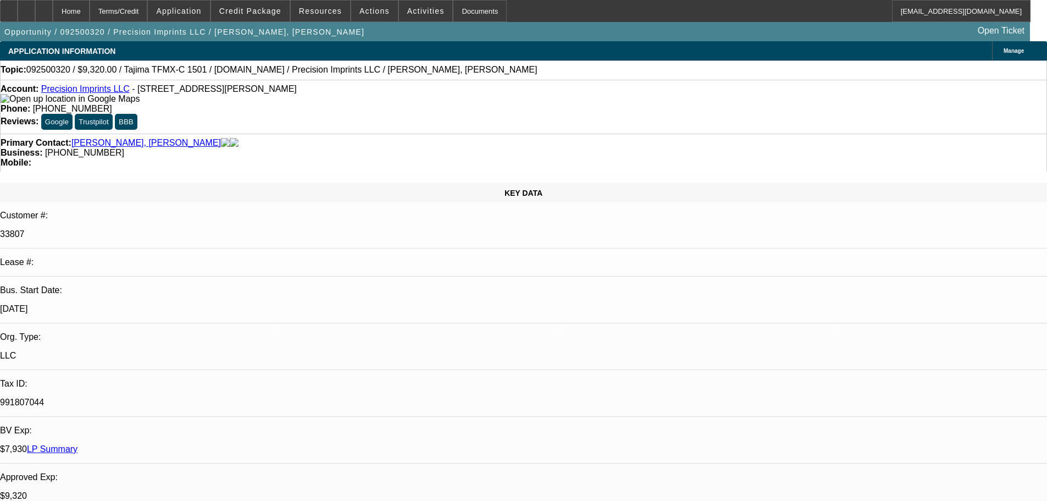
select select "2"
select select "0.1"
select select "4"
select select "0"
select select "2"
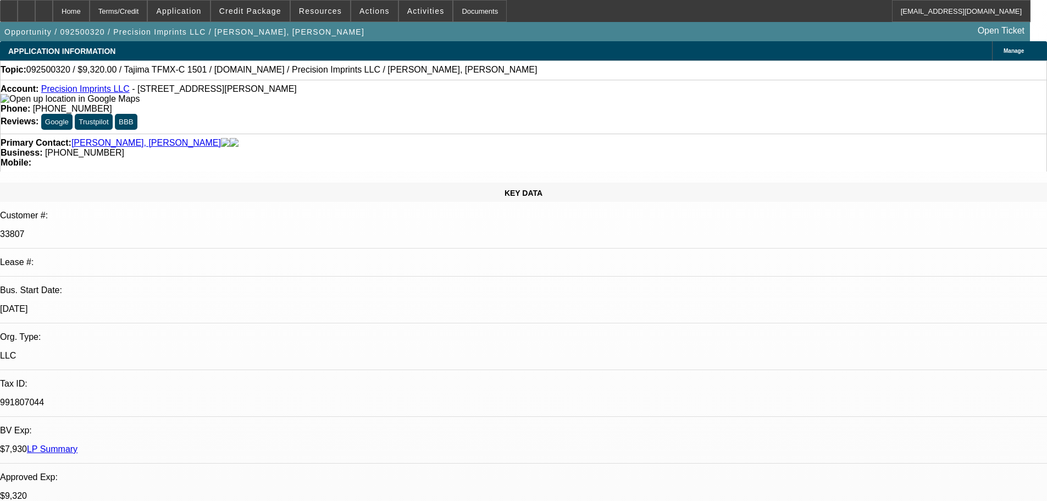
select select "2"
select select "0.1"
select select "4"
drag, startPoint x: 128, startPoint y: 95, endPoint x: 316, endPoint y: 87, distance: 188.2
click at [316, 87] on div "Account: Precision Imprints LLC - 23200 NE Sandy Blvd Unit 65, Wood Village, OR…" at bounding box center [524, 94] width 1046 height 20
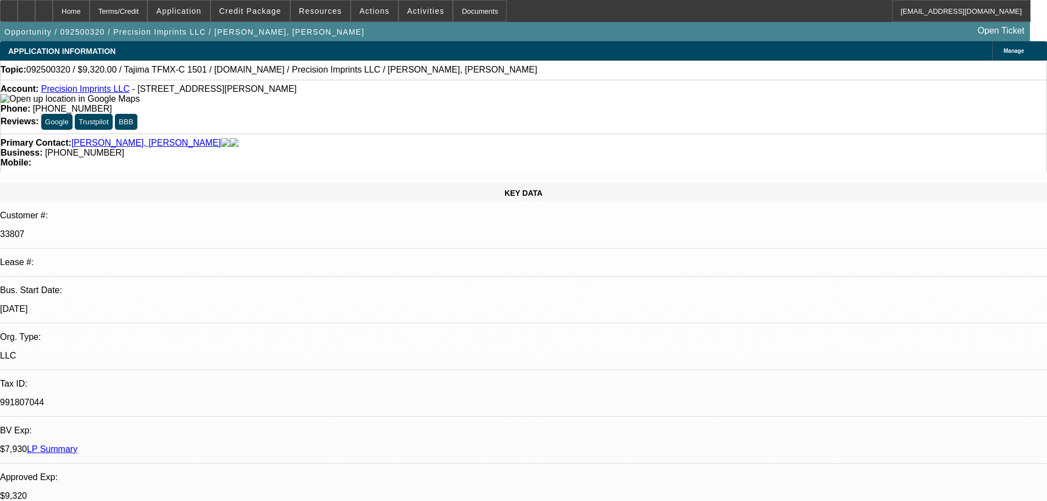
copy span "23200 NE Sandy Blvd Unit 65, Wood Village, OR 97060"
click at [300, 134] on div "Primary Contact: Ortega Espinoza, Carlos Business: (971) 381-2852 Mobile:" at bounding box center [523, 153] width 1047 height 38
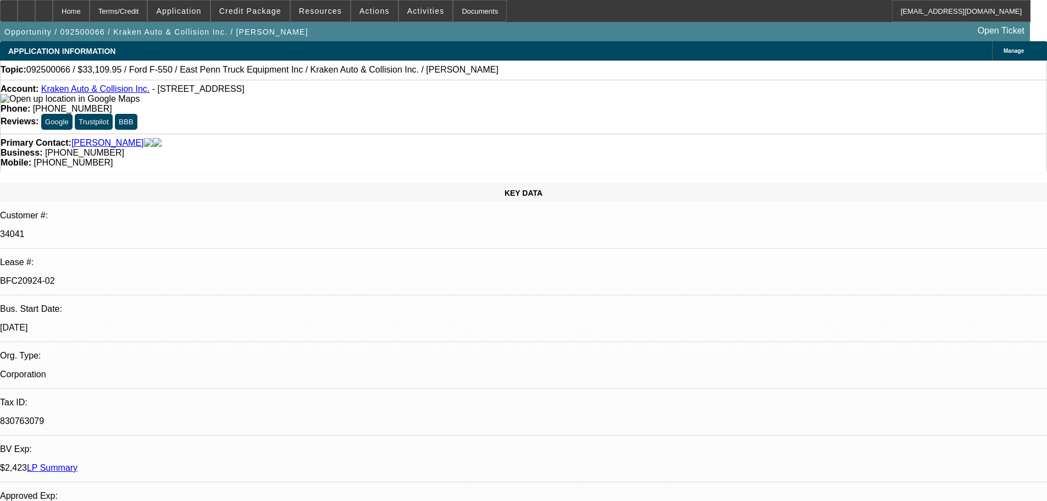
select select "0"
select select "0.1"
select select "4"
select select "0"
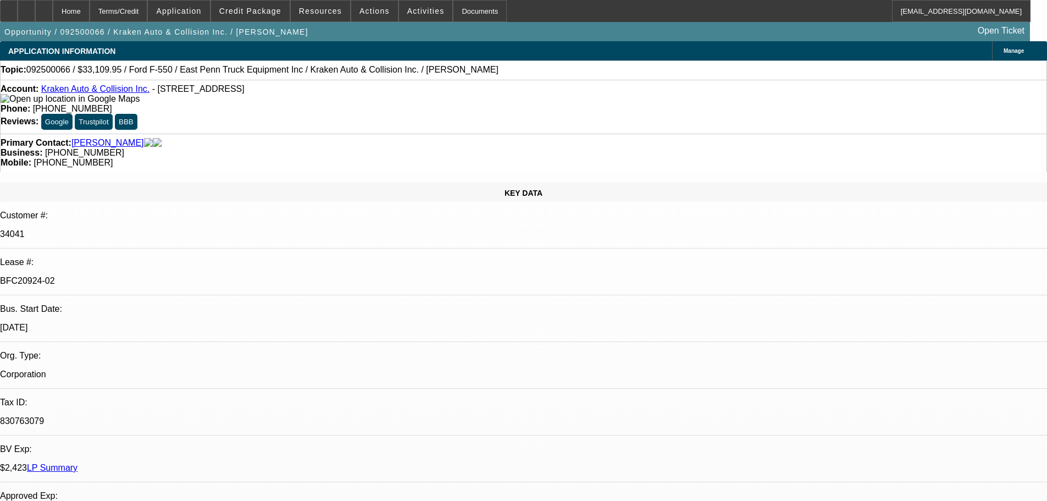
select select "0"
select select "0.1"
select select "4"
select select "0"
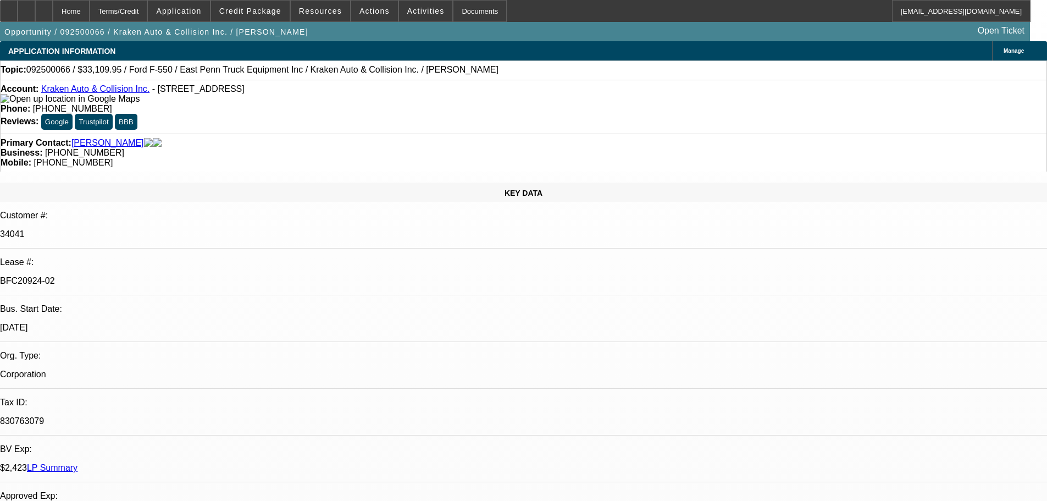
select select "0.1"
select select "4"
select select "0"
select select "0.1"
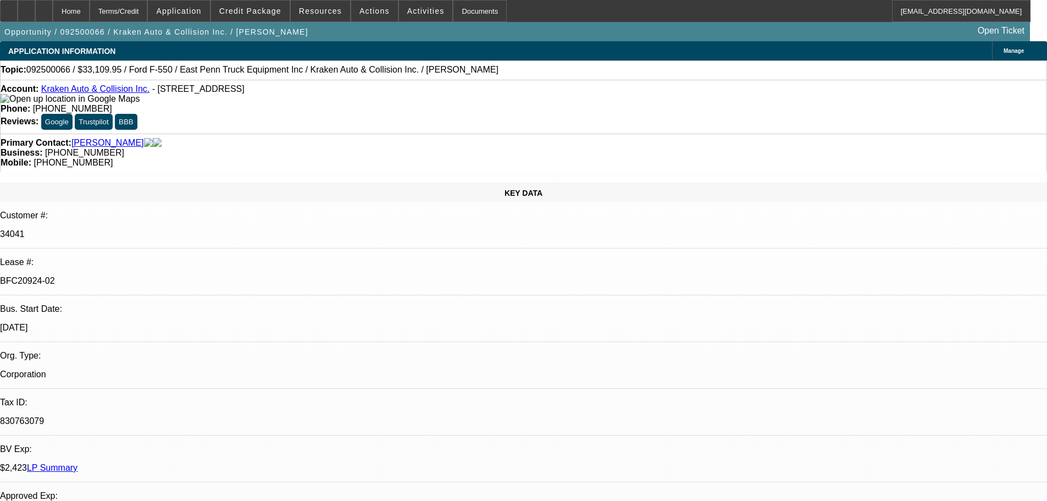
select select "4"
click at [15, 10] on div at bounding box center [9, 11] width 18 height 22
drag, startPoint x: 49, startPoint y: 93, endPoint x: 139, endPoint y: 95, distance: 89.1
click at [139, 95] on div "Account: Kraken Auto & Collision Inc. - [STREET_ADDRESS]" at bounding box center [524, 94] width 1046 height 20
copy link "Kraken Auto & Collision Inc."
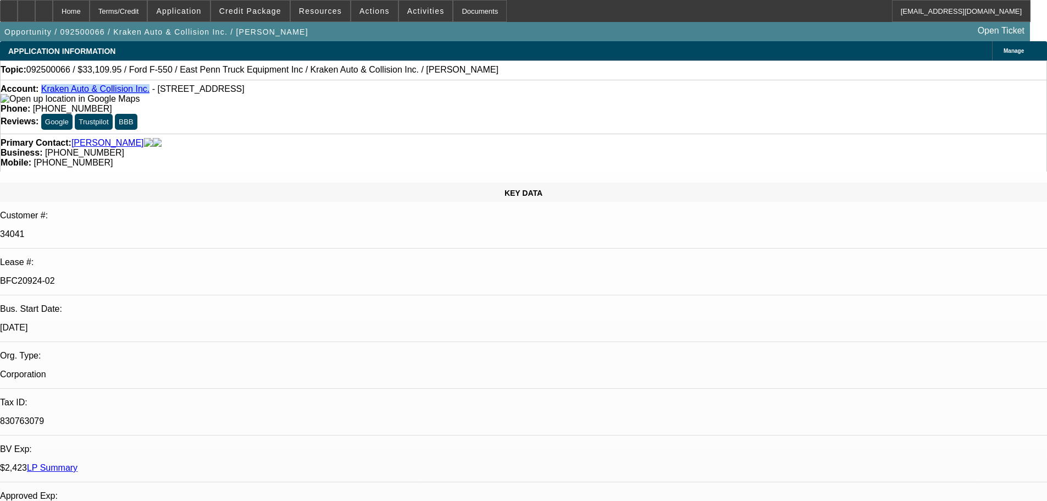
drag, startPoint x: 163, startPoint y: 92, endPoint x: 279, endPoint y: 86, distance: 115.6
click at [279, 86] on div "Account: Kraken Auto & Collision Inc. - [STREET_ADDRESS] Phone: [PHONE_NUMBER] …" at bounding box center [523, 107] width 1047 height 54
copy span "[STREET_ADDRESS]"
